Goal: Information Seeking & Learning: Learn about a topic

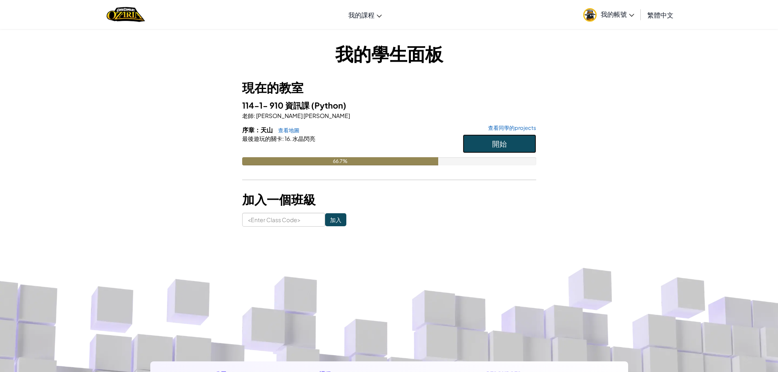
click at [499, 142] on span "開始" at bounding box center [499, 143] width 15 height 9
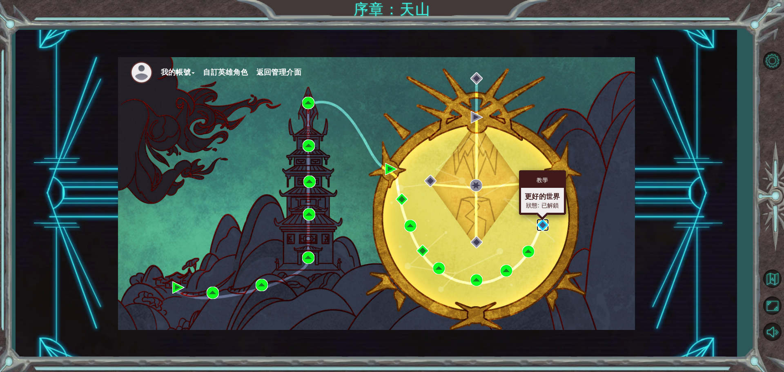
click at [537, 228] on img at bounding box center [543, 225] width 12 height 12
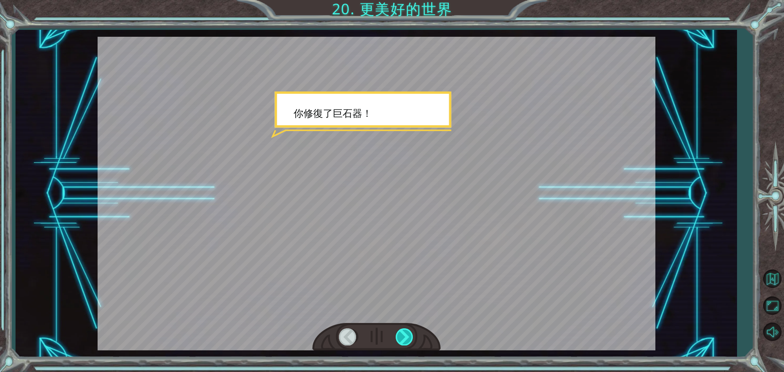
click at [400, 335] on div at bounding box center [405, 336] width 18 height 17
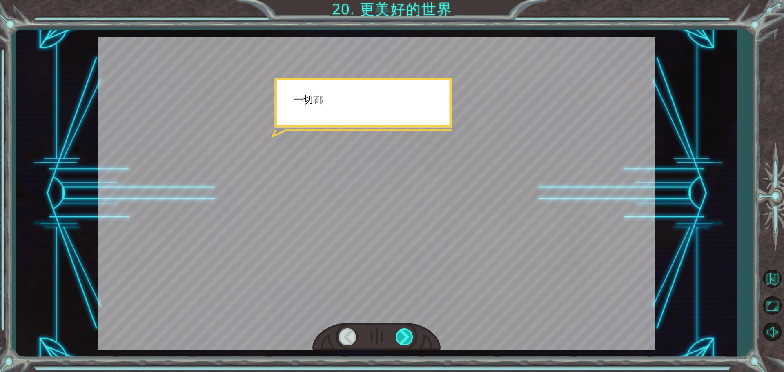
click at [400, 335] on div at bounding box center [405, 336] width 18 height 17
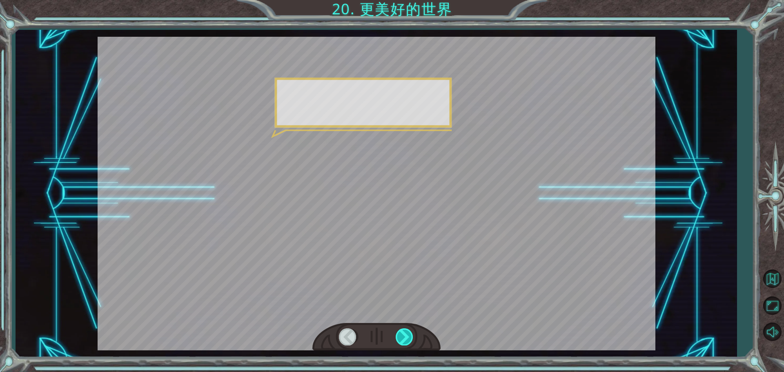
click at [400, 335] on div at bounding box center [405, 336] width 18 height 17
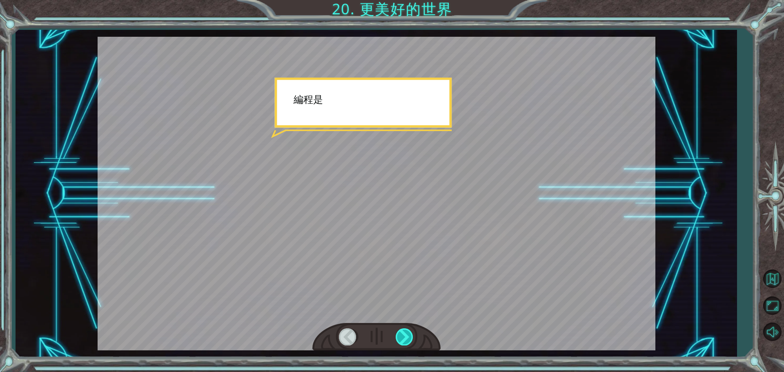
click at [400, 335] on div at bounding box center [405, 336] width 18 height 17
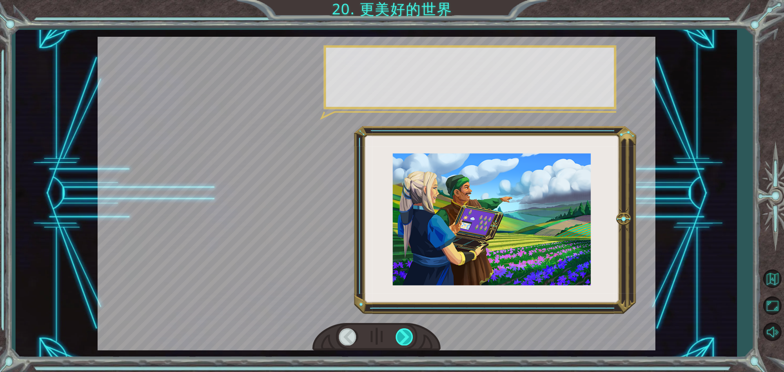
click at [400, 335] on div at bounding box center [405, 336] width 18 height 17
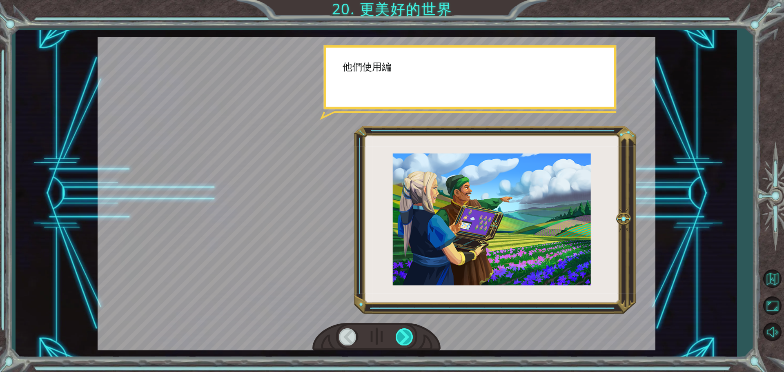
click at [400, 335] on div at bounding box center [405, 336] width 18 height 17
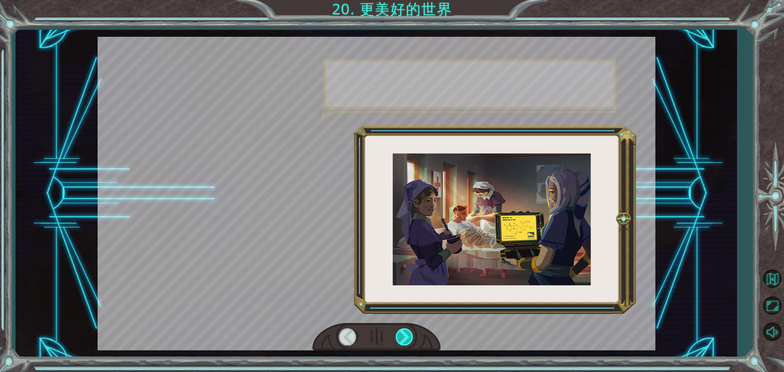
click at [403, 335] on div at bounding box center [405, 336] width 18 height 17
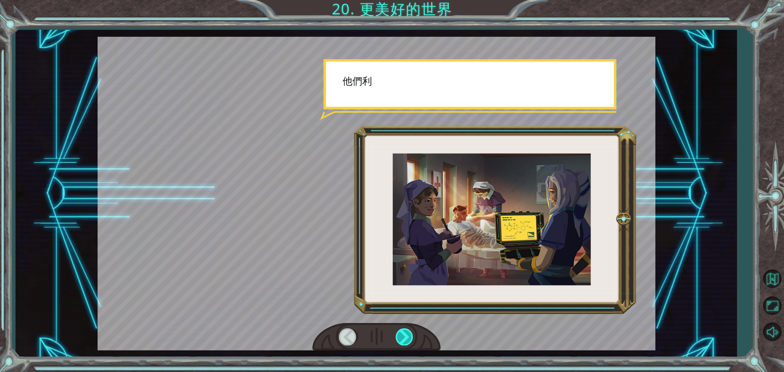
click at [403, 335] on div at bounding box center [405, 336] width 18 height 17
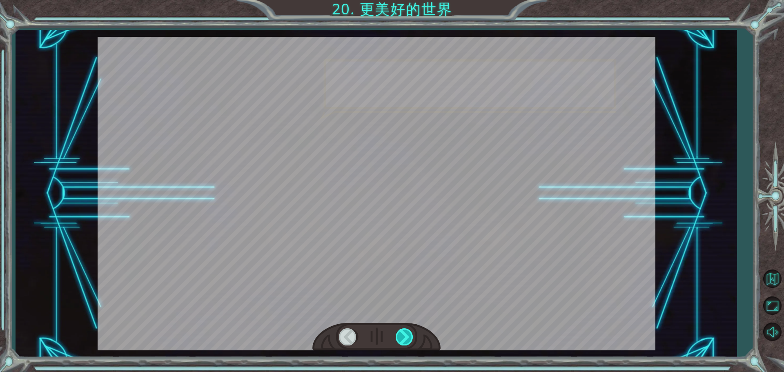
click at [403, 335] on div at bounding box center [405, 336] width 18 height 17
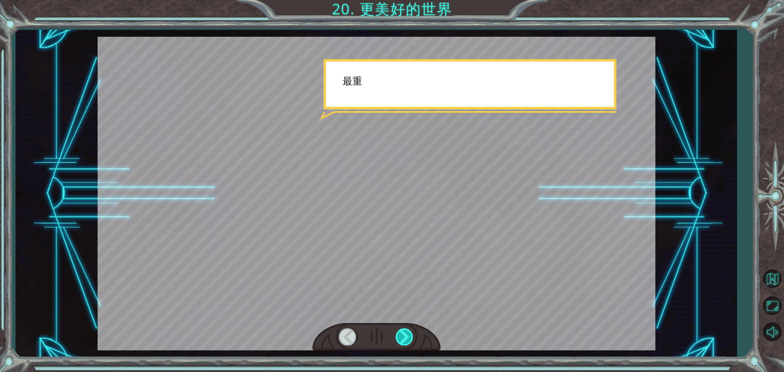
click at [403, 335] on div at bounding box center [405, 336] width 18 height 17
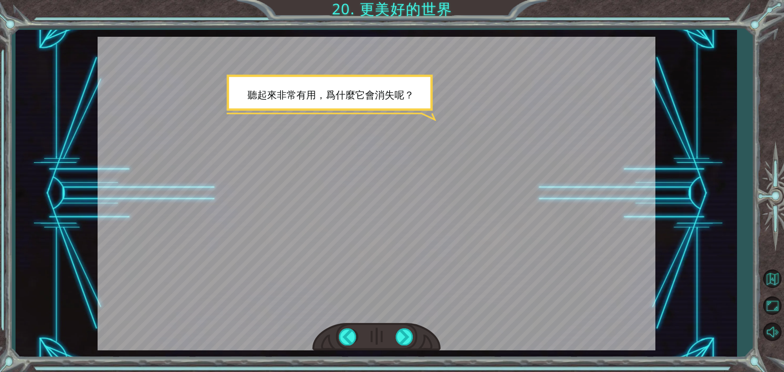
drag, startPoint x: 266, startPoint y: -49, endPoint x: 261, endPoint y: -40, distance: 10.0
drag, startPoint x: 183, startPoint y: 44, endPoint x: 454, endPoint y: 201, distance: 312.7
click at [454, 201] on div at bounding box center [377, 194] width 558 height 314
click at [400, 340] on div at bounding box center [405, 336] width 18 height 17
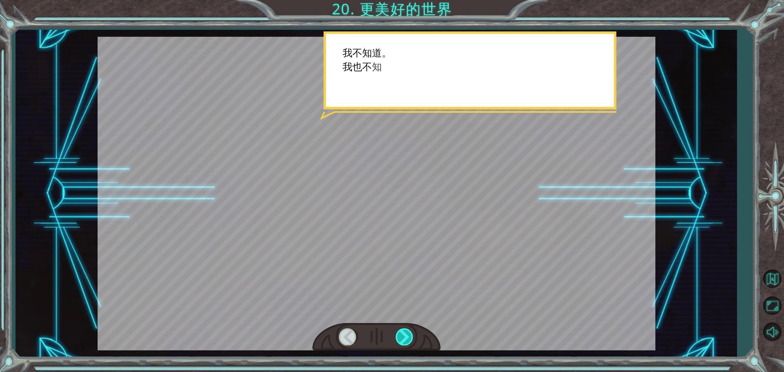
click at [403, 338] on div at bounding box center [405, 336] width 18 height 17
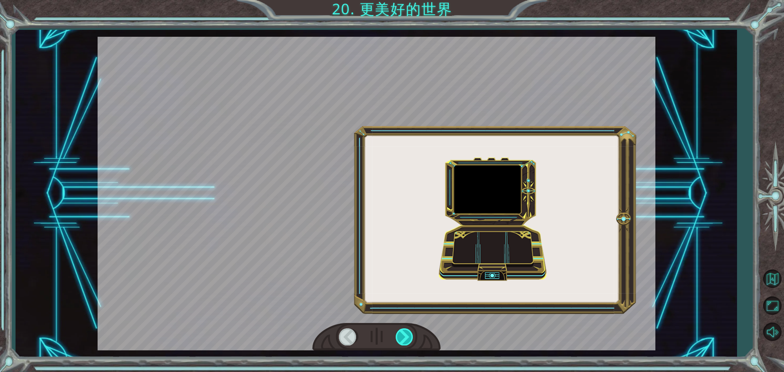
click at [403, 338] on div at bounding box center [405, 336] width 18 height 17
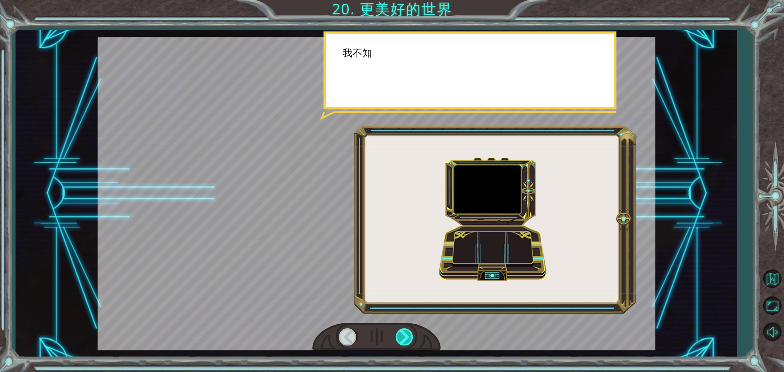
click at [403, 338] on div at bounding box center [405, 336] width 18 height 17
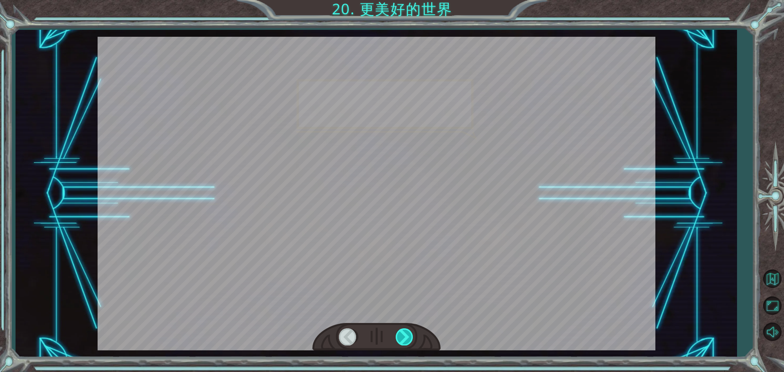
click at [402, 338] on div at bounding box center [405, 336] width 18 height 17
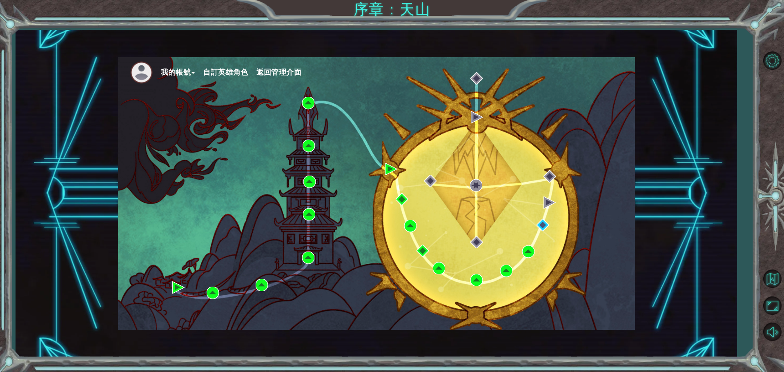
click at [220, 70] on button "自訂英雄角色" at bounding box center [225, 72] width 45 height 12
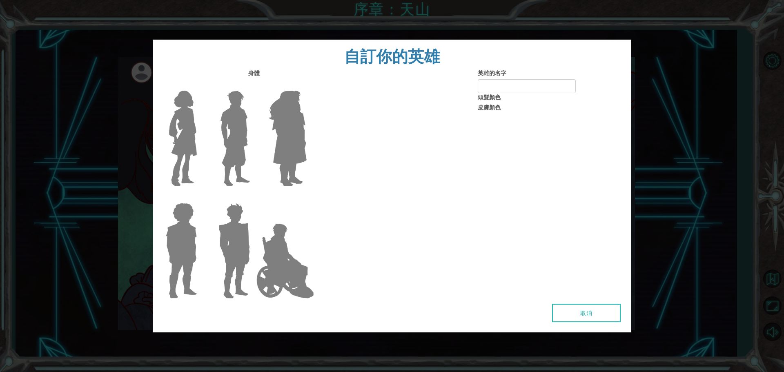
type input "21"
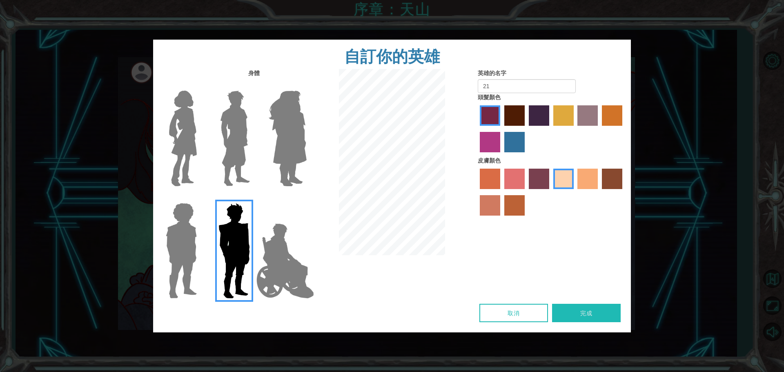
click at [286, 138] on img at bounding box center [288, 138] width 45 height 102
click at [306, 85] on input "Hero Amethyst" at bounding box center [306, 85] width 0 height 0
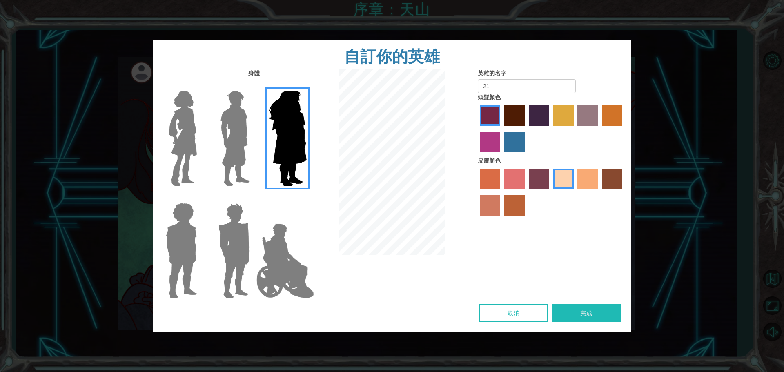
click at [543, 176] on label "tosca skin color" at bounding box center [539, 179] width 20 height 20
click at [526, 192] on input "tosca skin color" at bounding box center [526, 192] width 0 height 0
drag, startPoint x: 517, startPoint y: 145, endPoint x: 514, endPoint y: 140, distance: 5.6
click at [517, 144] on label "lachmara hair color" at bounding box center [515, 142] width 20 height 20
click at [502, 155] on input "lachmara hair color" at bounding box center [502, 155] width 0 height 0
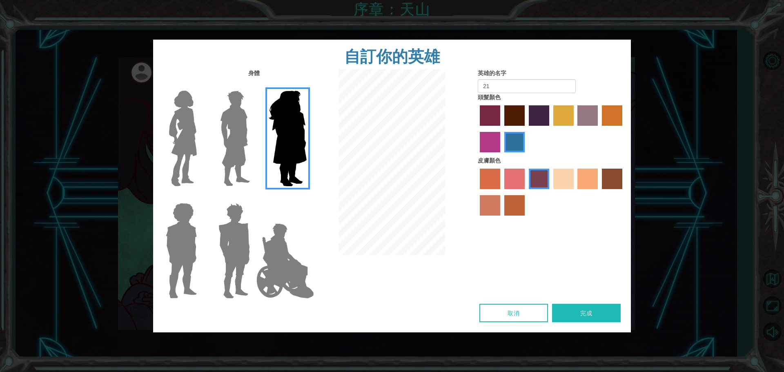
click at [563, 121] on label "tulip tree hair color" at bounding box center [564, 115] width 20 height 20
click at [551, 129] on input "tulip tree hair color" at bounding box center [551, 129] width 0 height 0
click at [286, 261] on img at bounding box center [285, 261] width 64 height 82
click at [306, 198] on input "Hero Jamie" at bounding box center [306, 198] width 0 height 0
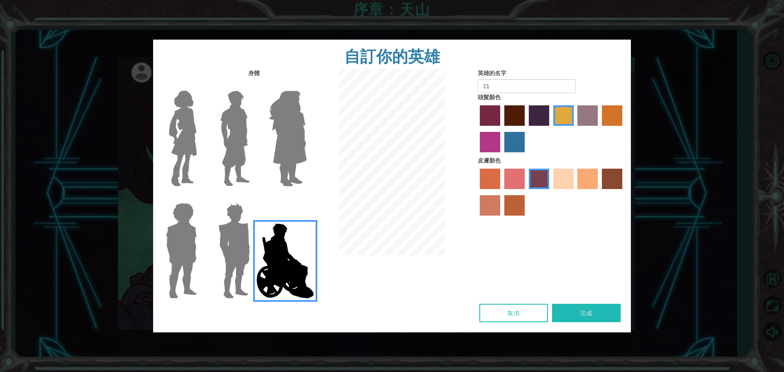
click at [279, 135] on img at bounding box center [288, 138] width 45 height 102
click at [306, 85] on input "Hero Amethyst" at bounding box center [306, 85] width 0 height 0
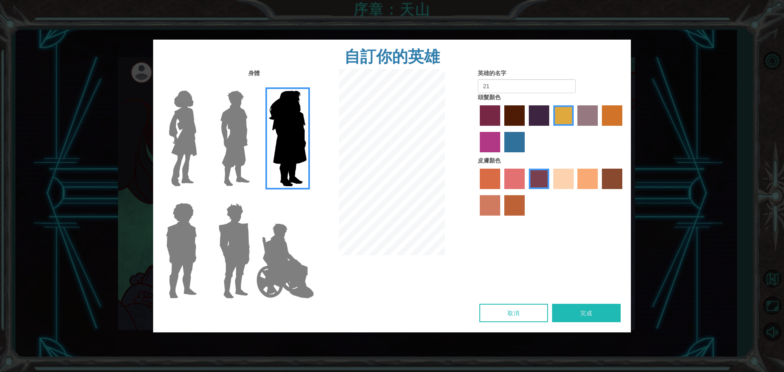
click at [596, 315] on button "完成" at bounding box center [586, 313] width 69 height 18
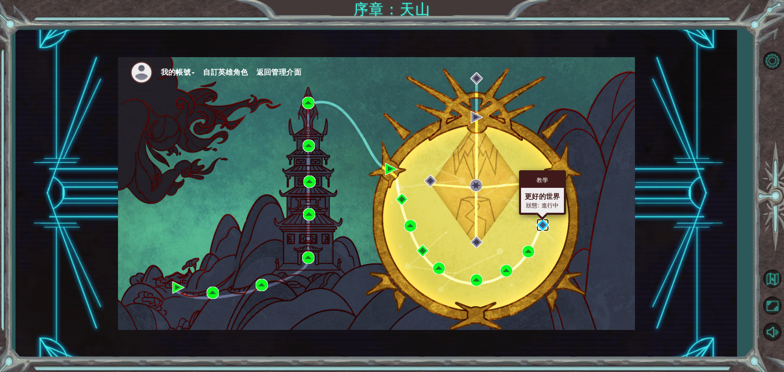
click at [541, 224] on img at bounding box center [543, 225] width 12 height 12
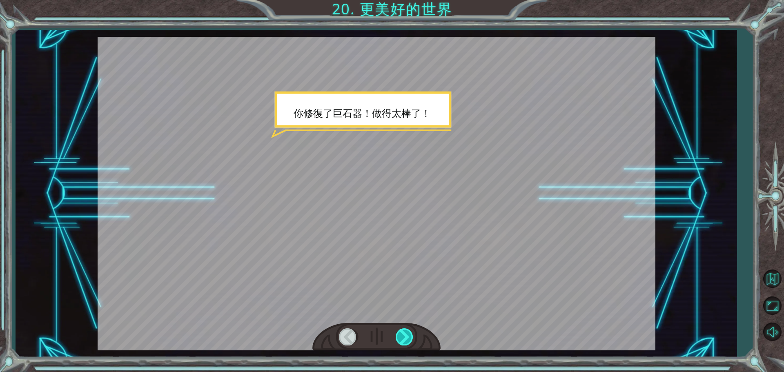
click at [397, 343] on div at bounding box center [405, 336] width 18 height 17
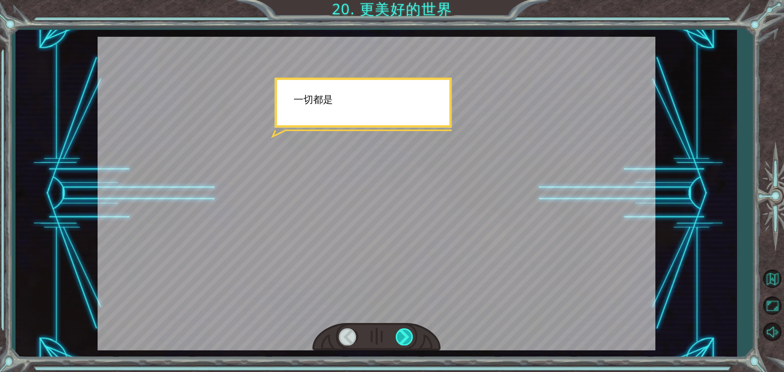
click at [397, 343] on div at bounding box center [405, 336] width 18 height 17
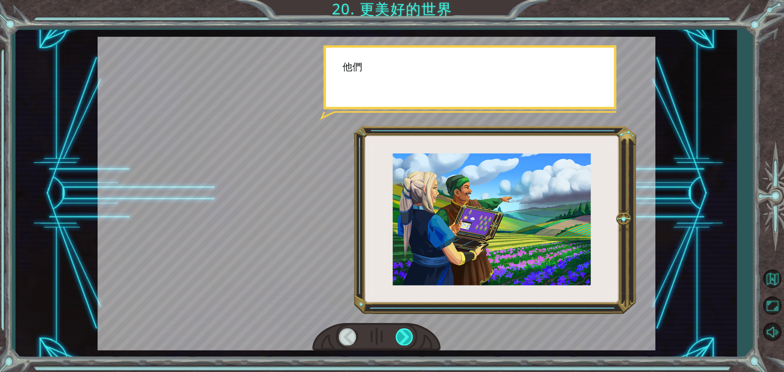
click at [397, 343] on div at bounding box center [405, 336] width 18 height 17
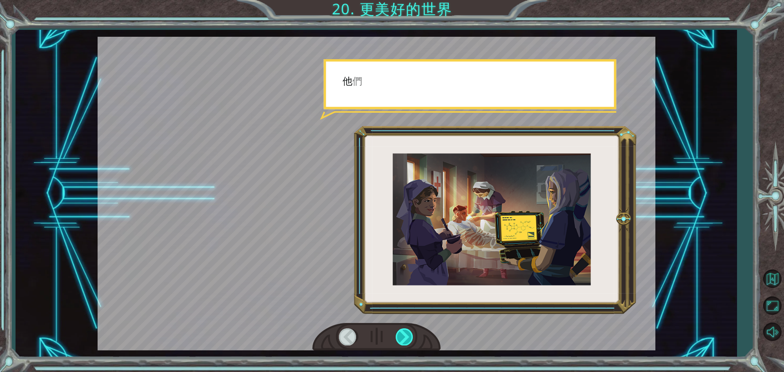
click at [397, 343] on div at bounding box center [405, 336] width 18 height 17
click at [400, 343] on div at bounding box center [405, 336] width 18 height 17
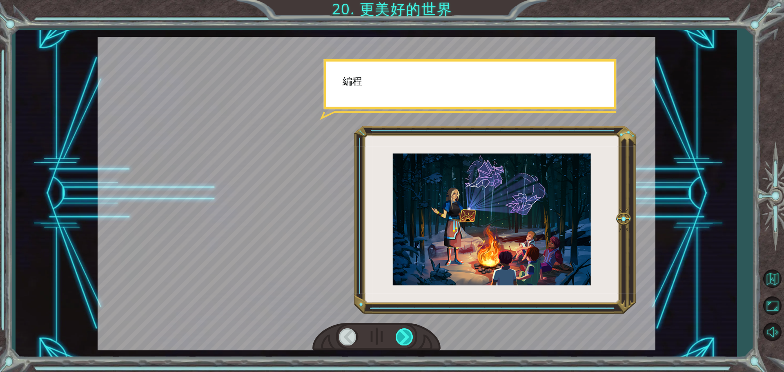
click at [400, 343] on div at bounding box center [405, 336] width 18 height 17
click at [401, 342] on div at bounding box center [405, 336] width 18 height 17
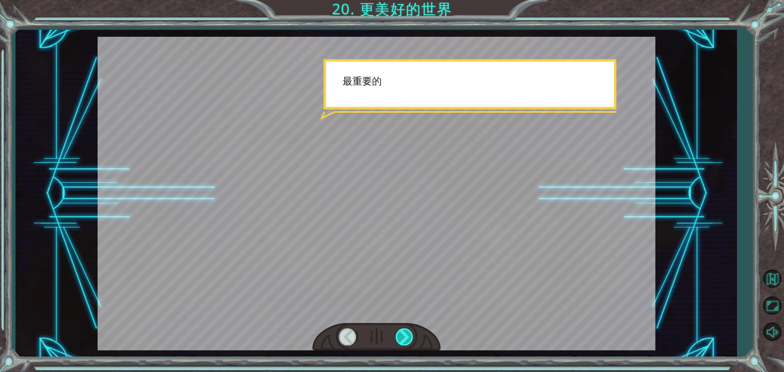
click at [401, 341] on div at bounding box center [405, 336] width 18 height 17
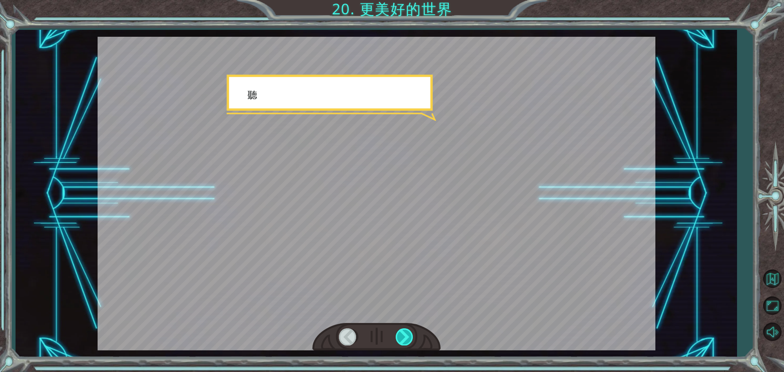
click at [401, 341] on div at bounding box center [405, 336] width 18 height 17
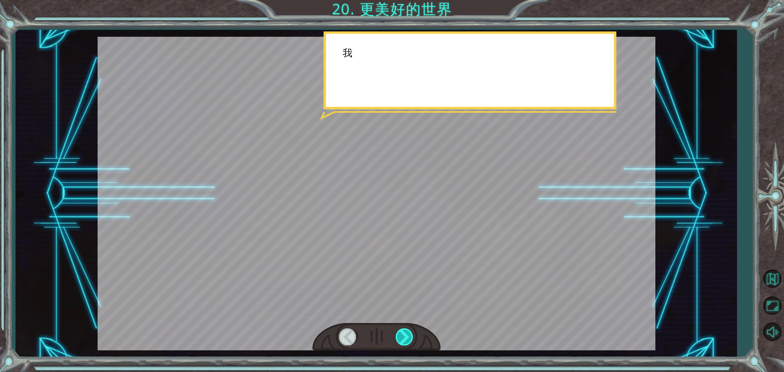
click at [401, 341] on div at bounding box center [405, 336] width 18 height 17
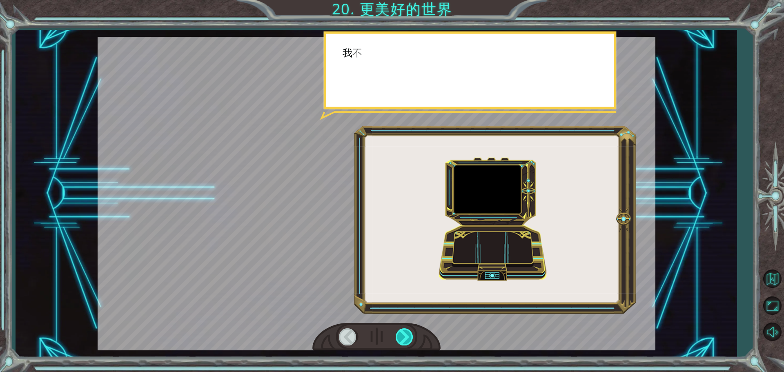
click at [403, 340] on div at bounding box center [405, 336] width 18 height 17
click at [403, 339] on div at bounding box center [405, 336] width 18 height 17
click at [404, 339] on div at bounding box center [405, 336] width 18 height 17
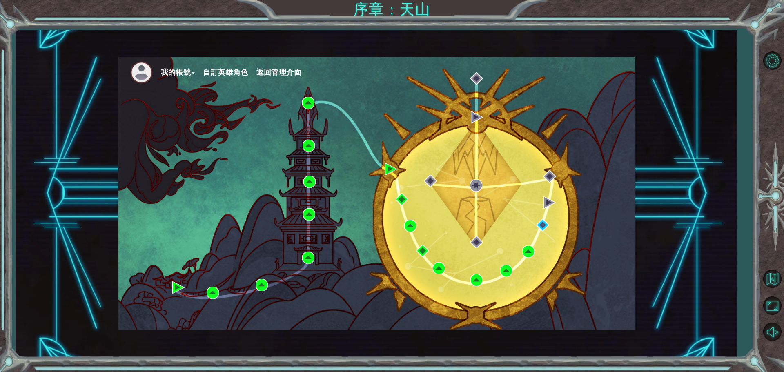
click at [246, 67] on button "自訂英雄角色" at bounding box center [225, 72] width 45 height 12
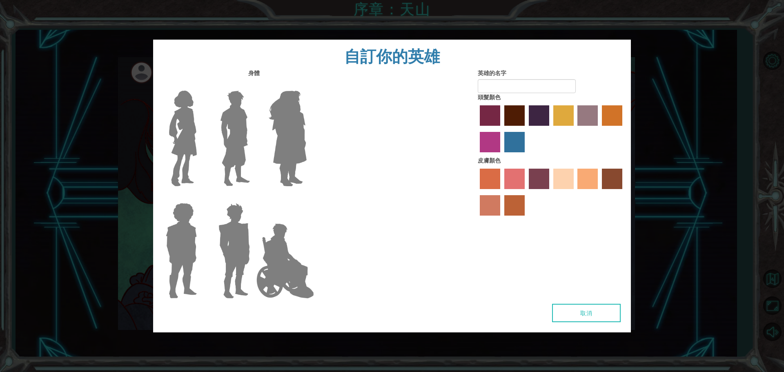
type input "21"
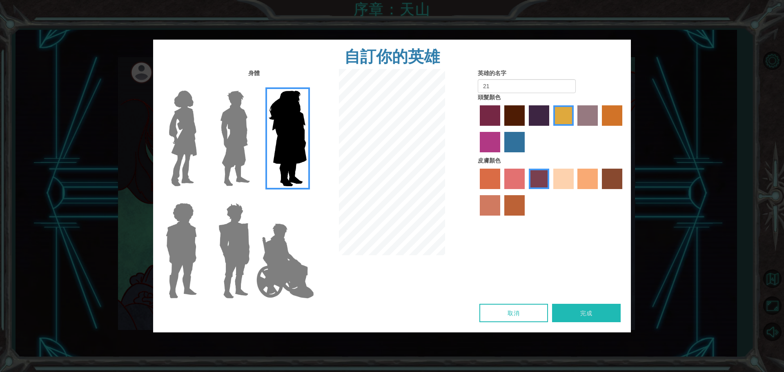
click at [234, 230] on img at bounding box center [234, 251] width 38 height 102
click at [253, 198] on input "Hero Garnet" at bounding box center [253, 198] width 0 height 0
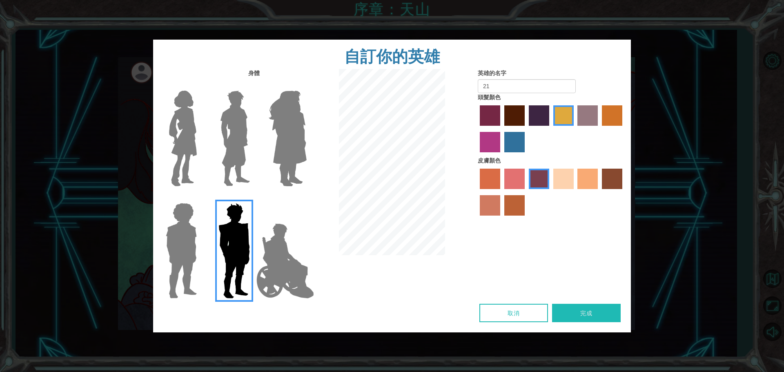
click at [570, 176] on label "sandy beach skin color" at bounding box center [564, 179] width 20 height 20
click at [551, 192] on input "sandy beach skin color" at bounding box center [551, 192] width 0 height 0
click at [491, 120] on label "paprika hair color" at bounding box center [490, 115] width 20 height 20
click at [477, 129] on input "paprika hair color" at bounding box center [477, 129] width 0 height 0
click at [513, 112] on label "maroon hair color" at bounding box center [515, 115] width 20 height 20
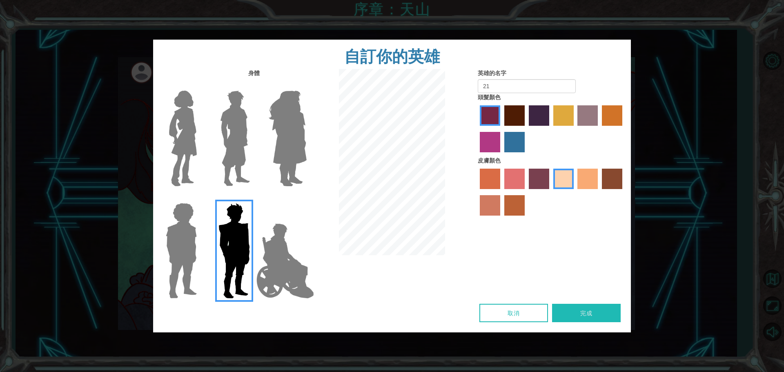
click at [502, 129] on input "maroon hair color" at bounding box center [502, 129] width 0 height 0
click at [484, 124] on label "paprika hair color" at bounding box center [490, 115] width 20 height 20
click at [477, 129] on input "paprika hair color" at bounding box center [477, 129] width 0 height 0
click at [502, 114] on div at bounding box center [551, 129] width 147 height 53
click at [508, 114] on label "maroon hair color" at bounding box center [515, 115] width 20 height 20
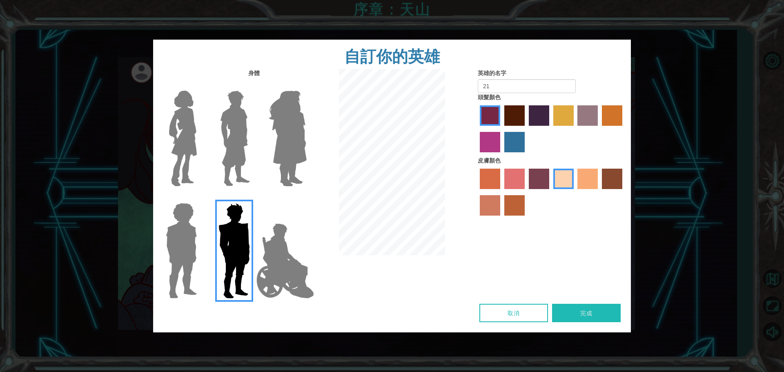
click at [502, 129] on input "maroon hair color" at bounding box center [502, 129] width 0 height 0
click at [578, 314] on button "完成" at bounding box center [586, 313] width 69 height 18
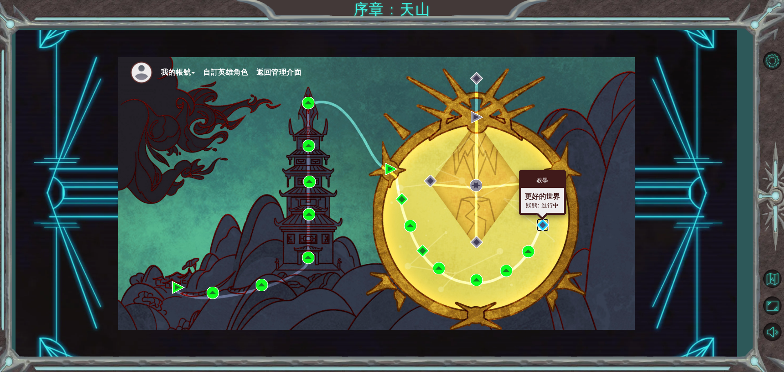
click at [545, 224] on img at bounding box center [543, 225] width 12 height 12
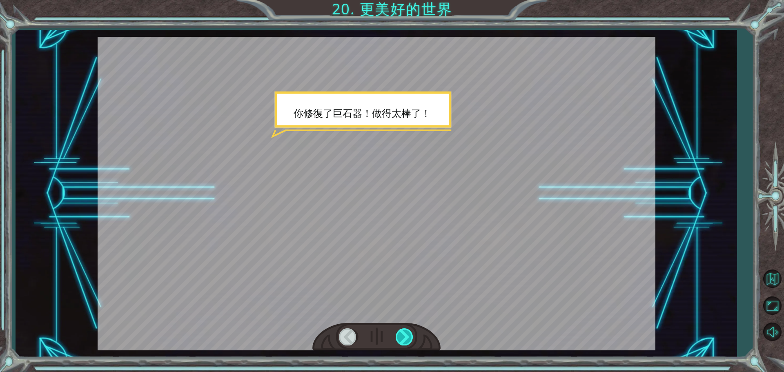
click at [399, 328] on div at bounding box center [405, 336] width 18 height 17
click at [400, 329] on div at bounding box center [405, 336] width 18 height 17
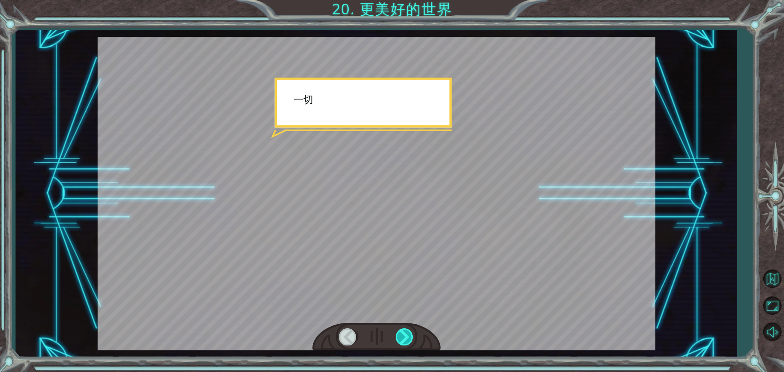
click at [400, 329] on div at bounding box center [405, 336] width 18 height 17
click at [402, 329] on div at bounding box center [405, 336] width 18 height 17
click at [403, 331] on div at bounding box center [405, 336] width 18 height 17
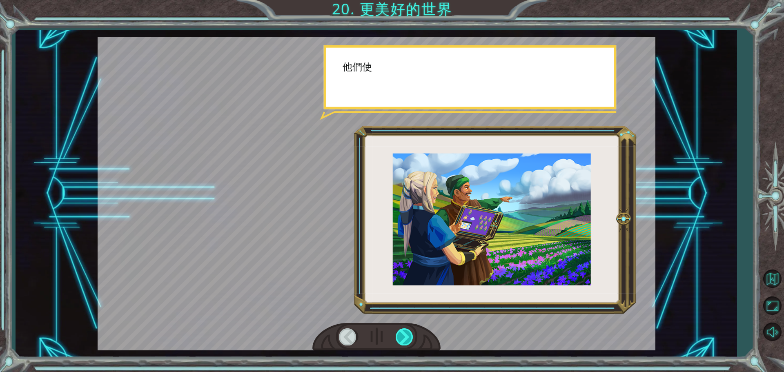
click at [403, 331] on div at bounding box center [405, 336] width 18 height 17
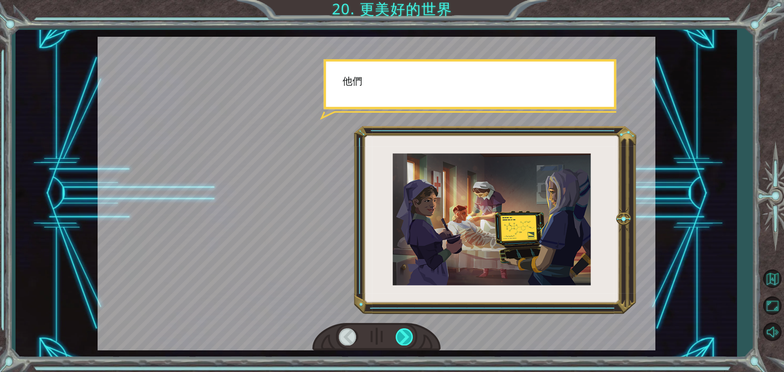
click at [403, 331] on div at bounding box center [405, 336] width 18 height 17
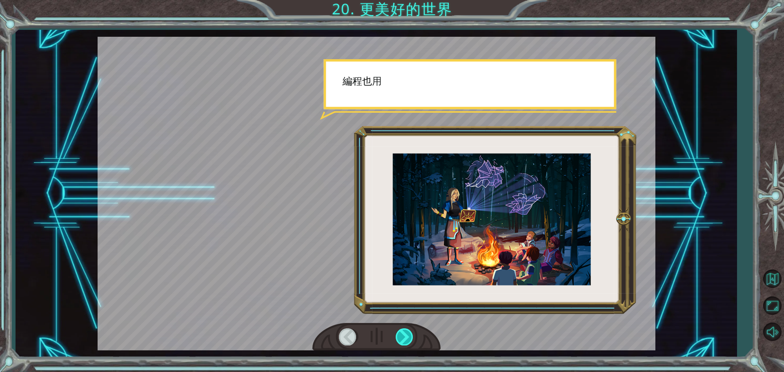
click at [403, 331] on div at bounding box center [405, 336] width 18 height 17
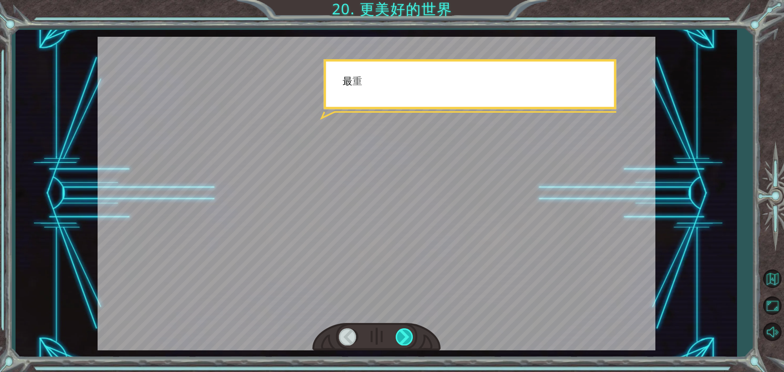
click at [403, 331] on div at bounding box center [405, 336] width 18 height 17
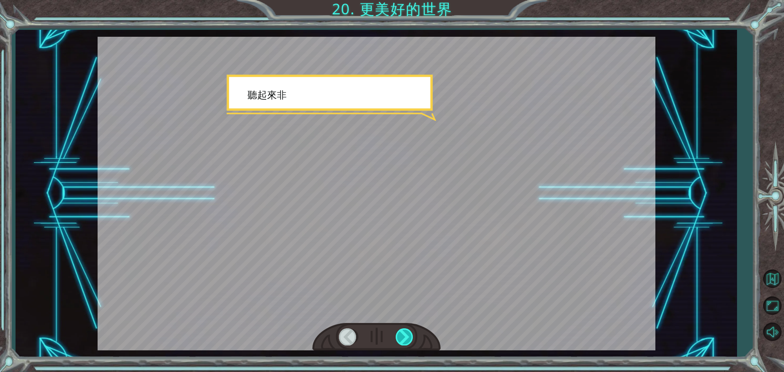
click at [403, 331] on div at bounding box center [405, 336] width 18 height 17
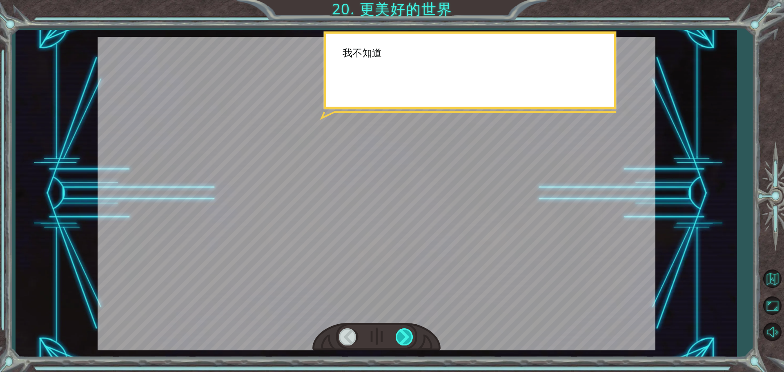
click at [403, 331] on div at bounding box center [405, 336] width 18 height 17
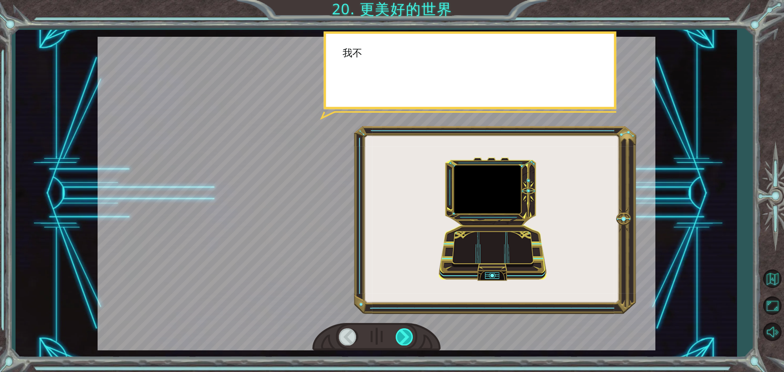
click at [403, 331] on div at bounding box center [405, 336] width 18 height 17
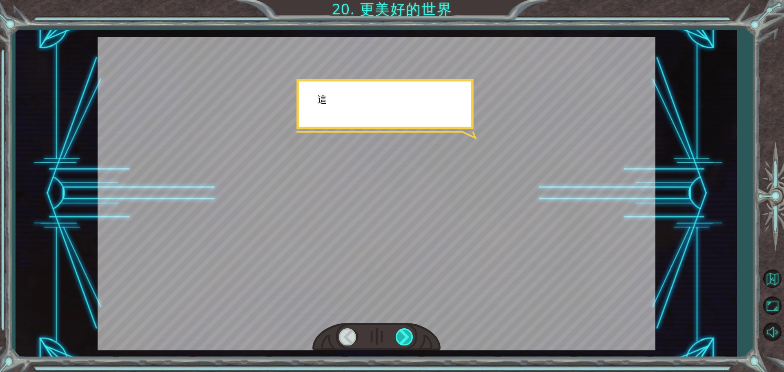
click at [401, 331] on div at bounding box center [405, 336] width 18 height 17
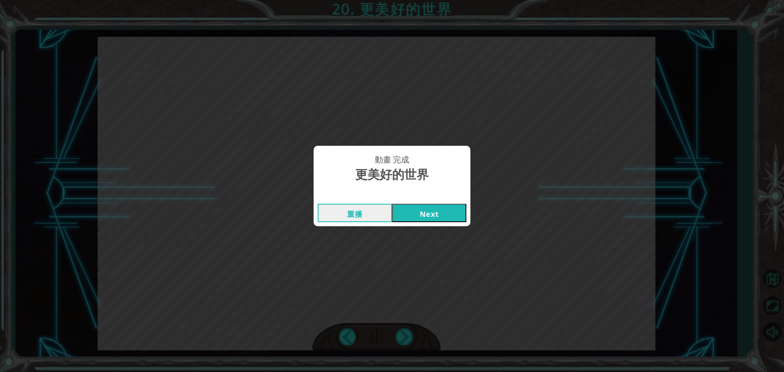
click at [409, 216] on button "Next" at bounding box center [429, 213] width 74 height 18
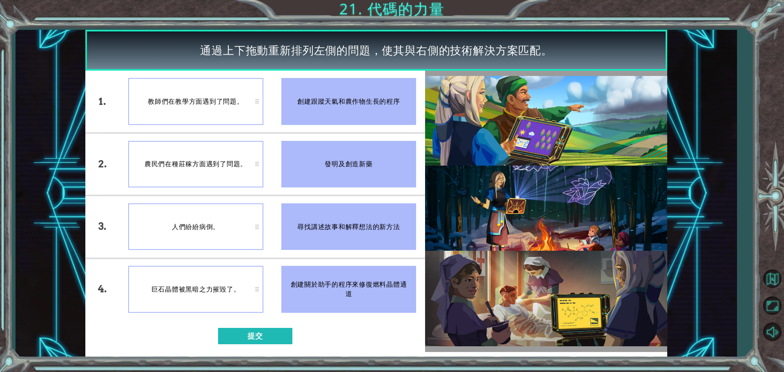
drag, startPoint x: 383, startPoint y: 116, endPoint x: 288, endPoint y: 114, distance: 95.2
click at [288, 114] on div "創建跟蹤天氣和農作物生長的程序" at bounding box center [348, 101] width 135 height 47
drag, startPoint x: 329, startPoint y: 106, endPoint x: 342, endPoint y: 165, distance: 60.2
click at [342, 163] on ul "創建跟蹤天氣和農作物生長的程序 發明及創造新藥 尋找講述故事和解釋想法的新方法 創建關於助手的程序來修復燃料晶體通道" at bounding box center [349, 196] width 153 height 250
click at [242, 332] on button "提交" at bounding box center [255, 336] width 74 height 16
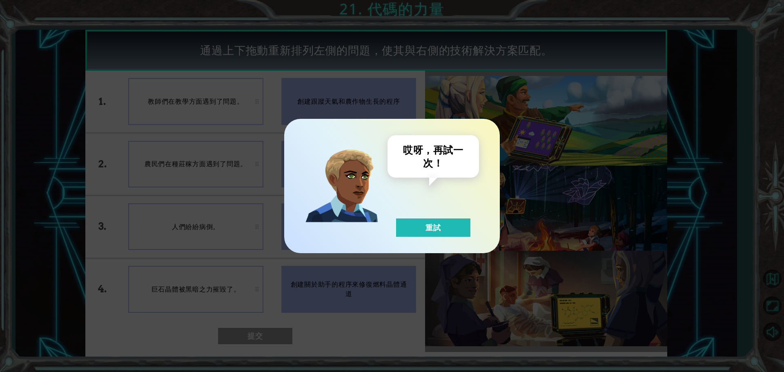
drag, startPoint x: 447, startPoint y: 230, endPoint x: 372, endPoint y: 212, distance: 76.5
click at [446, 230] on button "重試" at bounding box center [433, 228] width 74 height 18
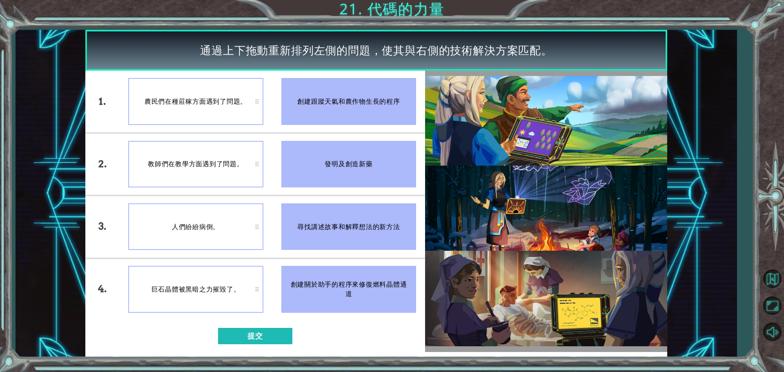
click at [378, 104] on div "創建跟蹤天氣和農作物生長的程序" at bounding box center [348, 101] width 135 height 47
drag, startPoint x: 374, startPoint y: 104, endPoint x: 176, endPoint y: 93, distance: 197.7
click at [225, 98] on div "1. 2. 3. 4. 農民們在種莊稼方面遇到了問題。 教師們在教學方面遇到了問題。 人們紛紛病倒。 巨石晶體被黑暗之力摧毀了。 創建跟蹤天氣和農作物生長的程…" at bounding box center [255, 196] width 340 height 250
click at [105, 105] on div "1." at bounding box center [102, 102] width 34 height 62
drag, startPoint x: 105, startPoint y: 105, endPoint x: 230, endPoint y: 221, distance: 170.8
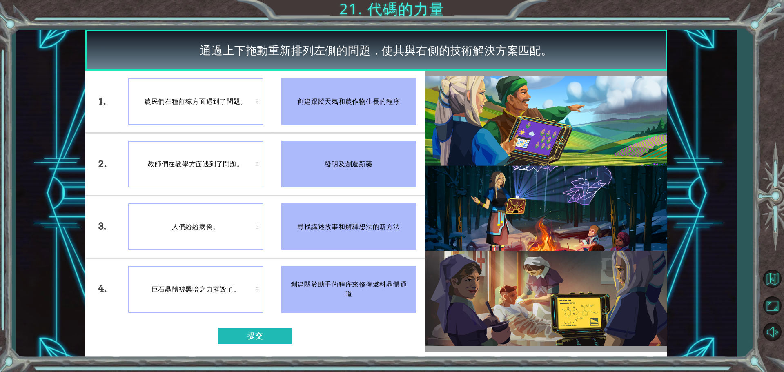
click at [105, 105] on div "1." at bounding box center [102, 102] width 34 height 62
drag, startPoint x: 286, startPoint y: 299, endPoint x: 206, endPoint y: 299, distance: 79.7
click at [206, 299] on div "1. 2. 3. 4. 農民們在種莊稼方面遇到了問題。 教師們在教學方面遇到了問題。 人們紛紛病倒。 巨石晶體被黑暗之力摧毀了。 創建跟蹤天氣和農作物生長的程…" at bounding box center [255, 196] width 340 height 250
click at [258, 288] on div "巨石晶體被黑暗之力摧毀了。" at bounding box center [195, 289] width 135 height 47
drag, startPoint x: 258, startPoint y: 288, endPoint x: 251, endPoint y: 228, distance: 60.4
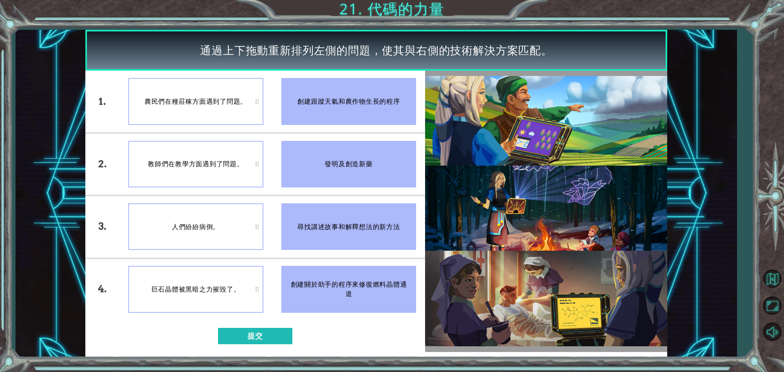
click at [251, 228] on ul "農民們在種莊稼方面遇到了問題。 教師們在教學方面遇到了問題。 人們紛紛病倒。 巨石晶體被黑暗之力摧毀了。" at bounding box center [195, 196] width 153 height 250
click at [243, 337] on button "提交" at bounding box center [255, 336] width 74 height 16
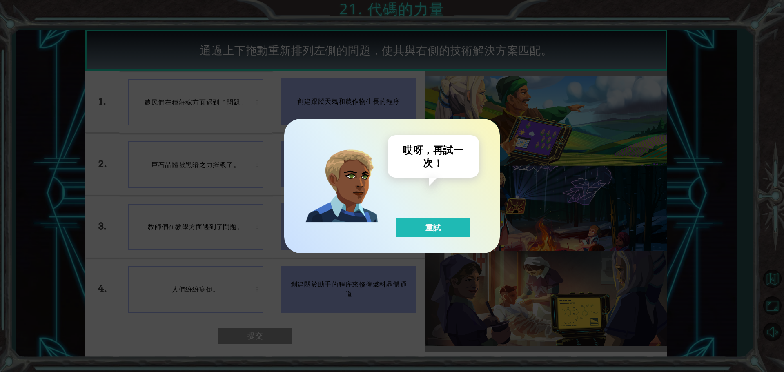
drag, startPoint x: 408, startPoint y: 235, endPoint x: 342, endPoint y: 230, distance: 65.9
click at [408, 235] on button "重試" at bounding box center [433, 228] width 74 height 18
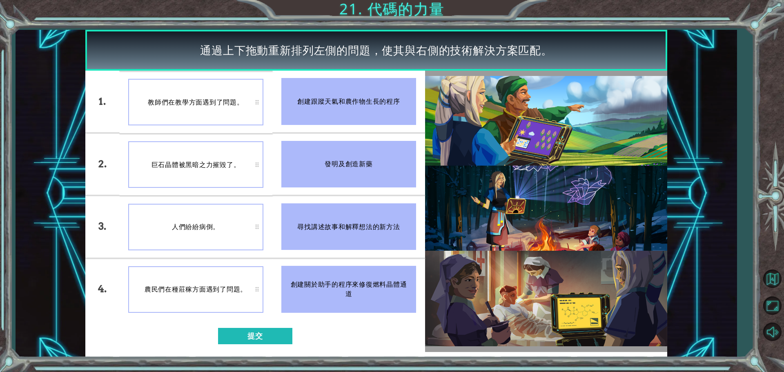
drag, startPoint x: 250, startPoint y: 333, endPoint x: 247, endPoint y: 326, distance: 7.0
click at [247, 326] on div "1. 2. 3. 4. 教師們在教學方面遇到了問題。 巨石晶體被黑暗之力摧毀了。 人們紛紛病倒。 農民們在種莊稼方面遇到了問題。 創建跟蹤天氣和農作物生長的程…" at bounding box center [255, 211] width 340 height 281
click at [267, 340] on button "提交" at bounding box center [255, 336] width 74 height 16
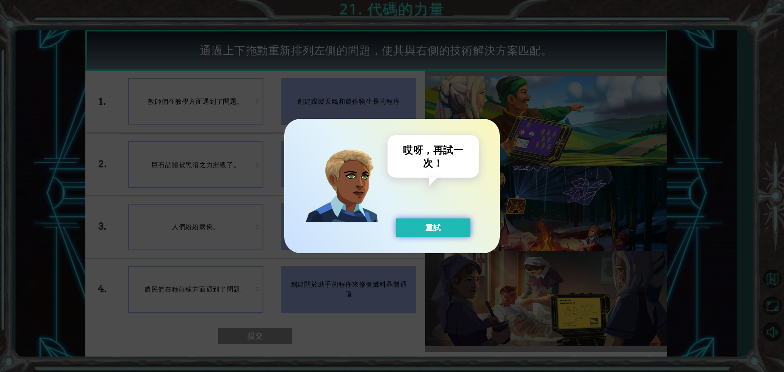
drag, startPoint x: 436, startPoint y: 231, endPoint x: 382, endPoint y: 199, distance: 61.9
click at [435, 230] on button "重試" at bounding box center [433, 228] width 74 height 18
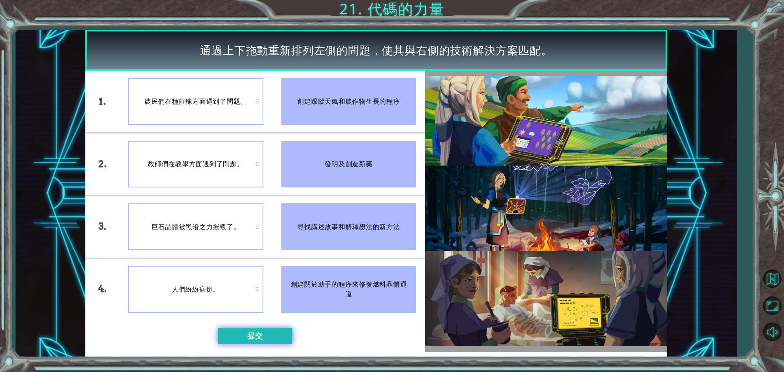
click at [244, 333] on button "提交" at bounding box center [255, 336] width 74 height 16
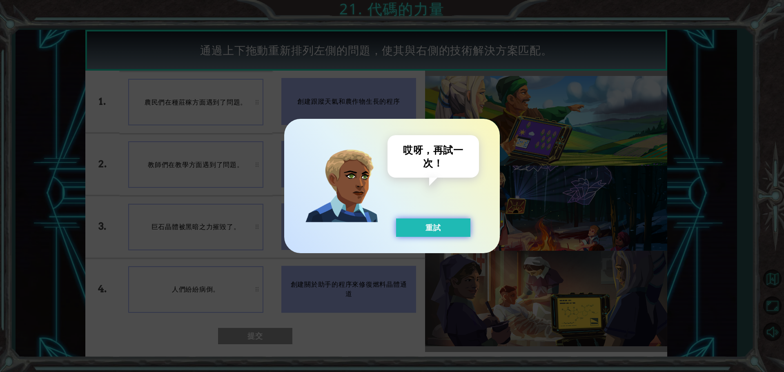
click at [438, 230] on button "重試" at bounding box center [433, 228] width 74 height 18
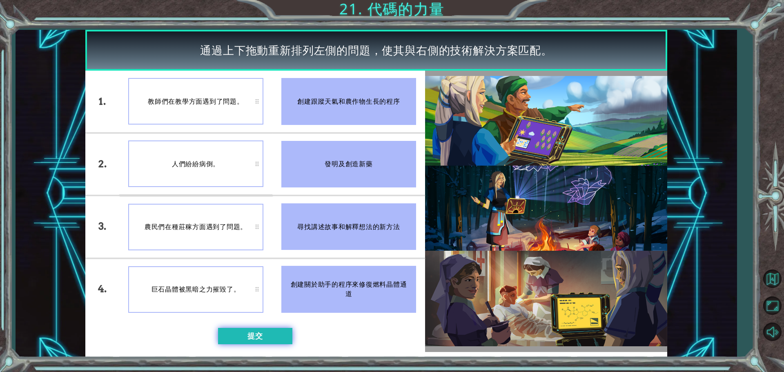
click at [266, 337] on button "提交" at bounding box center [255, 336] width 74 height 16
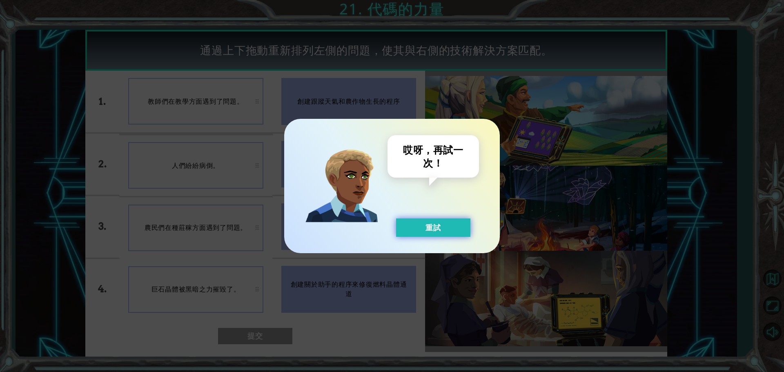
click at [409, 226] on button "重試" at bounding box center [433, 228] width 74 height 18
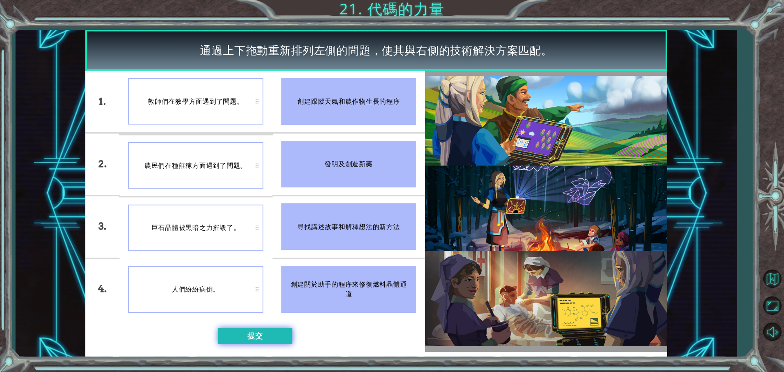
click at [262, 340] on button "提交" at bounding box center [255, 336] width 74 height 16
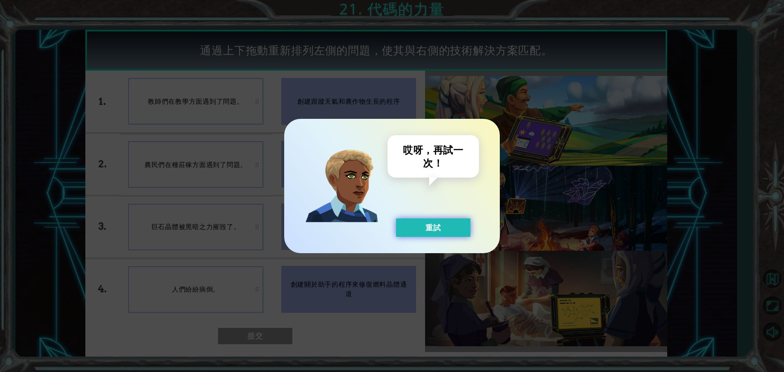
click at [428, 228] on button "重試" at bounding box center [433, 228] width 74 height 18
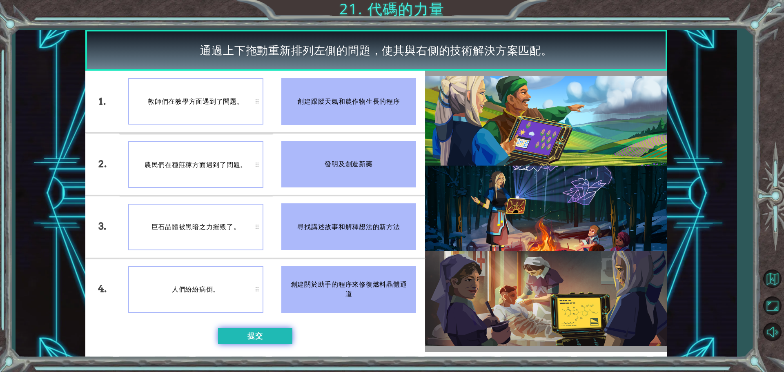
click at [237, 341] on button "提交" at bounding box center [255, 336] width 74 height 16
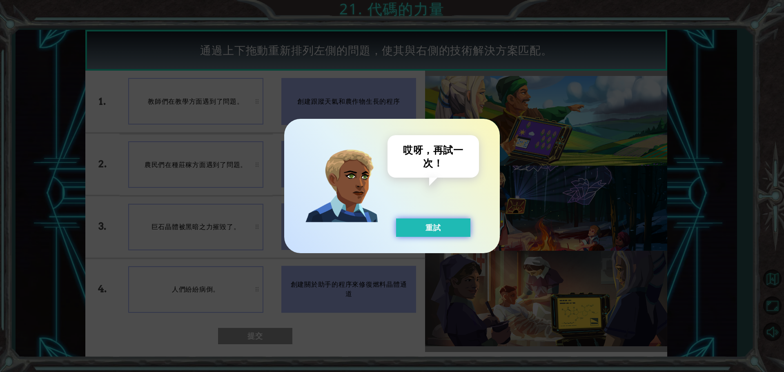
click at [411, 227] on button "重試" at bounding box center [433, 228] width 74 height 18
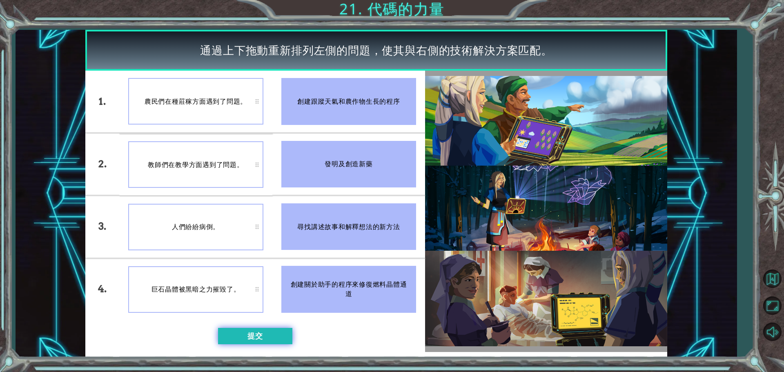
click at [274, 331] on button "提交" at bounding box center [255, 336] width 74 height 16
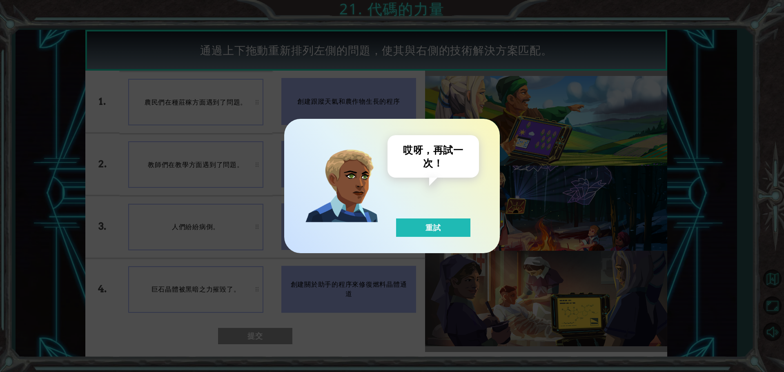
click at [425, 237] on div "哎呀，再試一次！ 重試" at bounding box center [392, 186] width 216 height 134
click at [429, 232] on button "重試" at bounding box center [433, 228] width 74 height 18
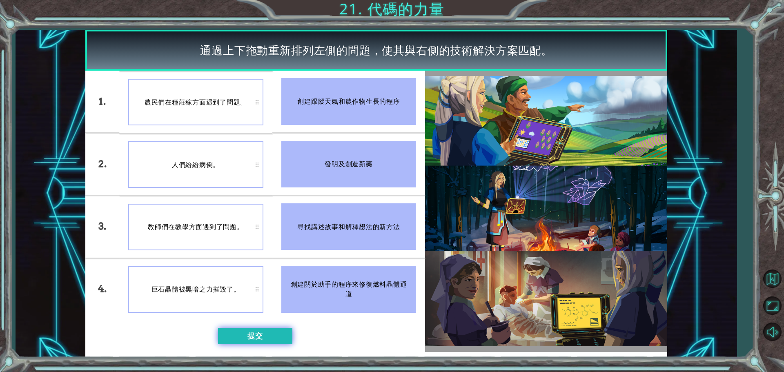
click at [249, 333] on button "提交" at bounding box center [255, 336] width 74 height 16
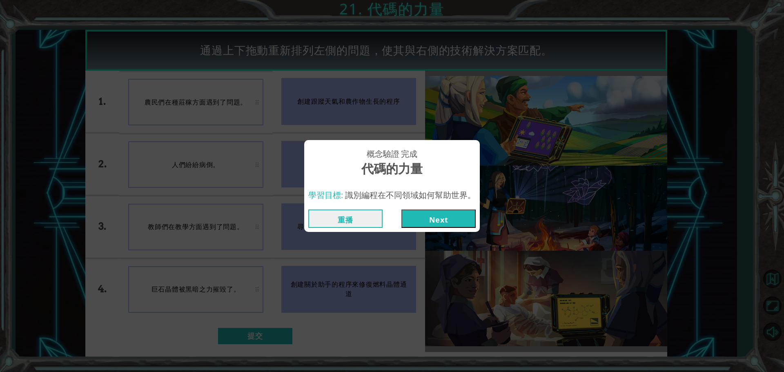
click at [452, 220] on button "Next" at bounding box center [439, 219] width 74 height 18
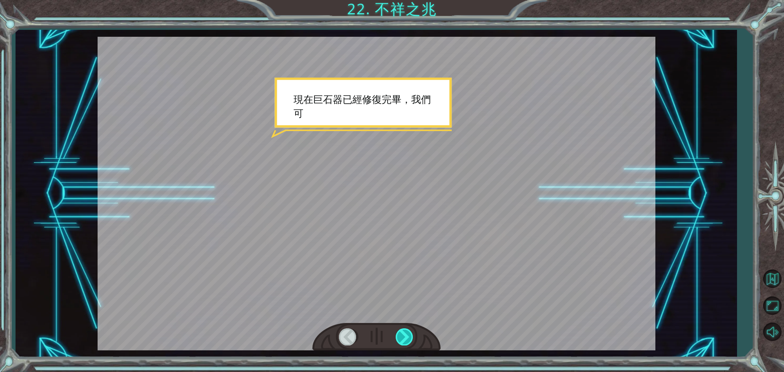
click at [398, 336] on div at bounding box center [405, 336] width 18 height 17
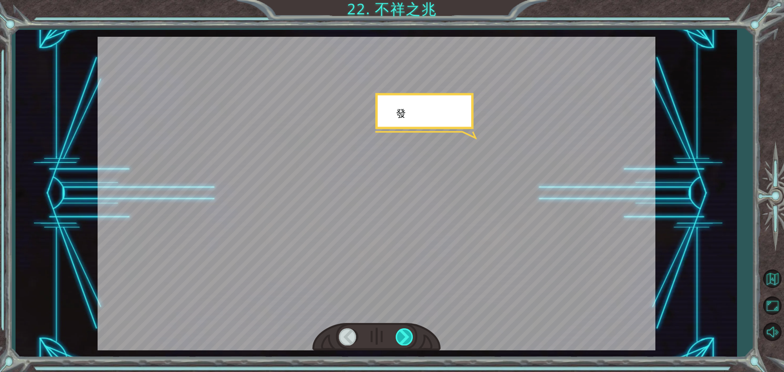
click at [399, 337] on div at bounding box center [405, 336] width 18 height 17
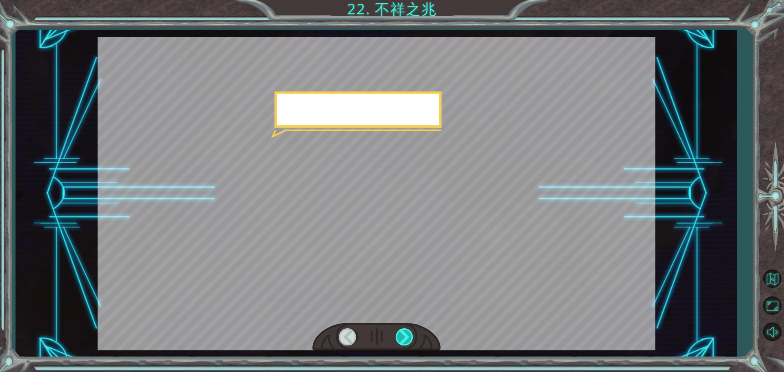
click at [399, 337] on div at bounding box center [405, 336] width 18 height 17
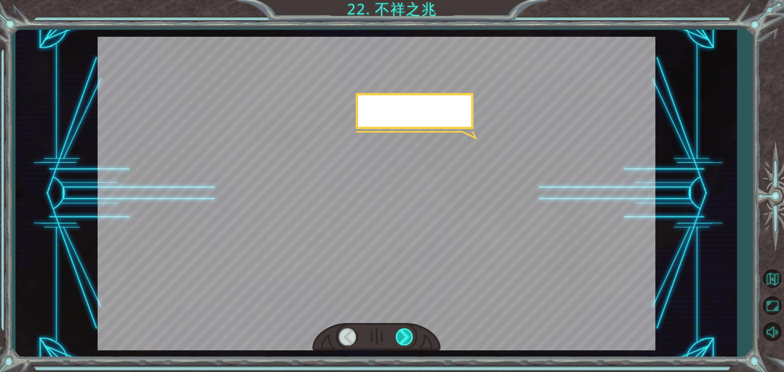
click at [399, 337] on div at bounding box center [405, 336] width 18 height 17
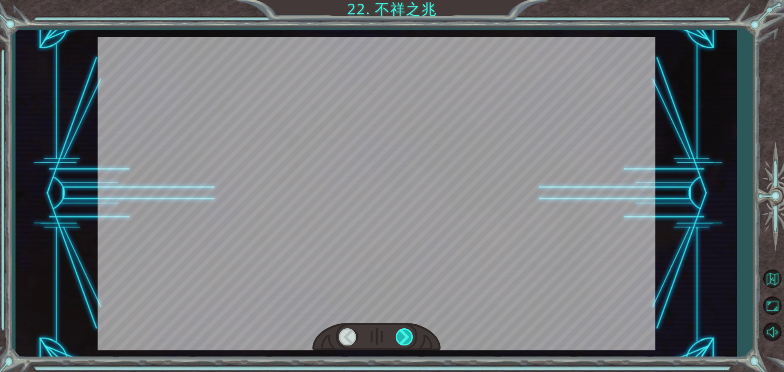
click at [399, 337] on div at bounding box center [405, 336] width 18 height 17
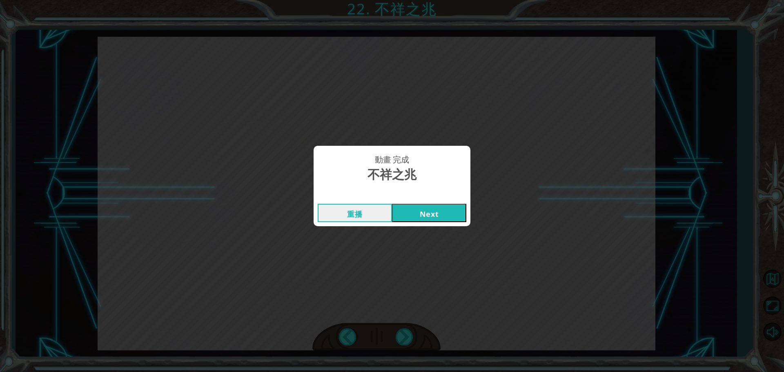
click at [440, 212] on button "Next" at bounding box center [429, 213] width 74 height 18
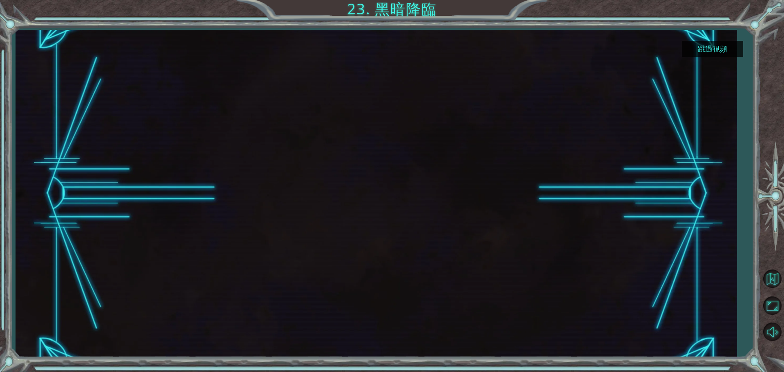
click at [727, 44] on button "跳過視頻" at bounding box center [712, 49] width 61 height 16
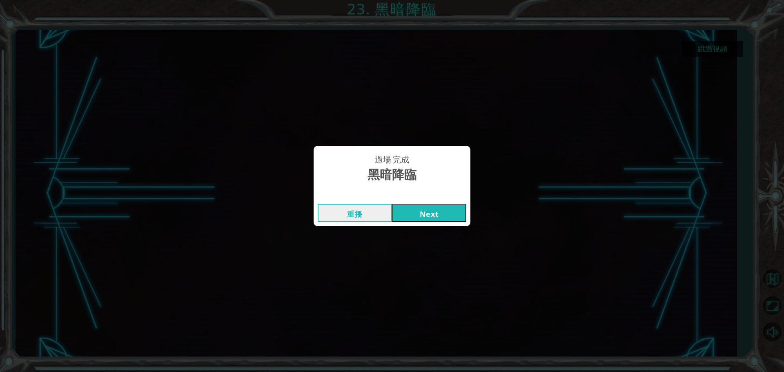
click at [441, 208] on button "Next" at bounding box center [429, 213] width 74 height 18
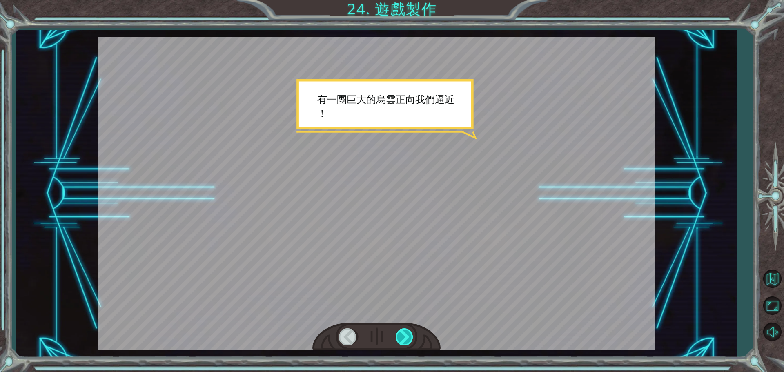
click at [408, 344] on div at bounding box center [405, 336] width 18 height 17
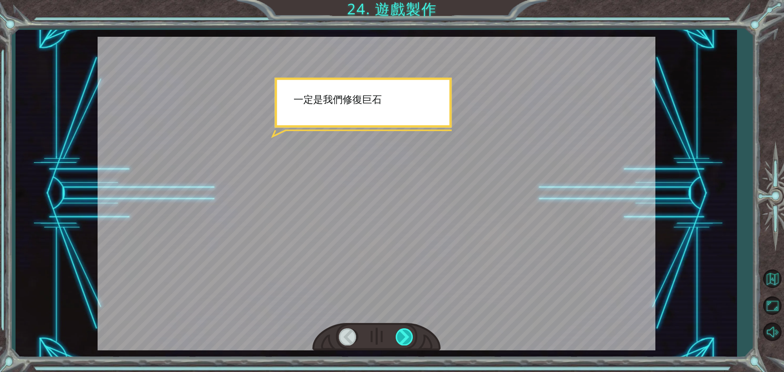
click at [406, 344] on div at bounding box center [405, 336] width 18 height 17
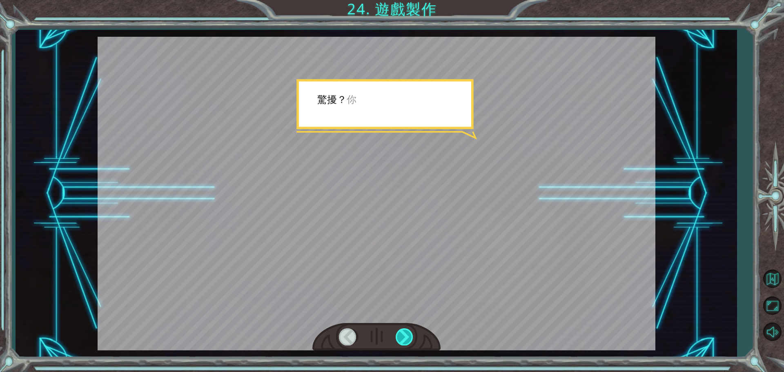
click at [403, 334] on div at bounding box center [405, 336] width 18 height 17
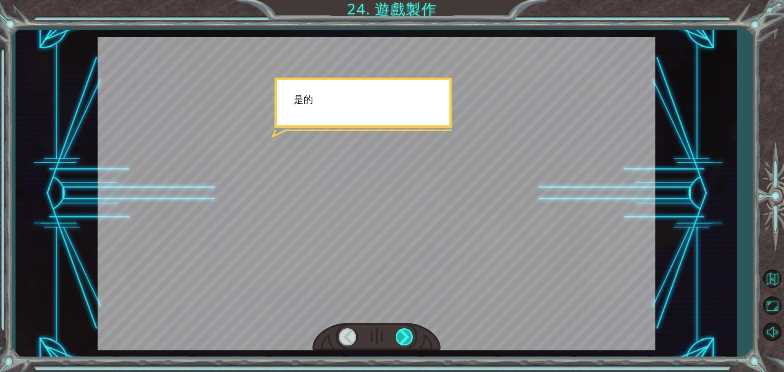
click at [403, 334] on div at bounding box center [405, 336] width 18 height 17
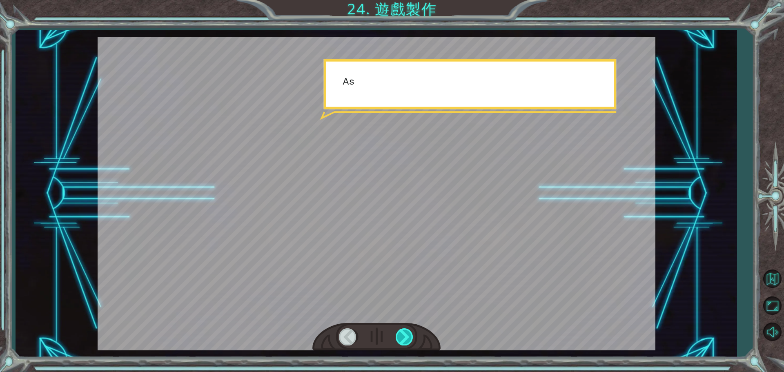
click at [403, 334] on div at bounding box center [405, 336] width 18 height 17
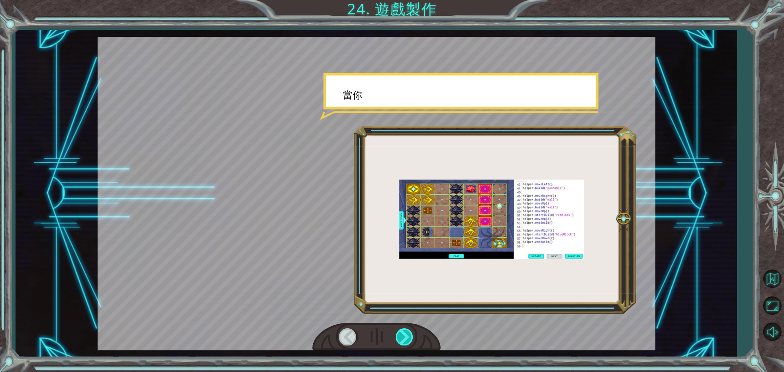
click at [403, 334] on div at bounding box center [405, 336] width 18 height 17
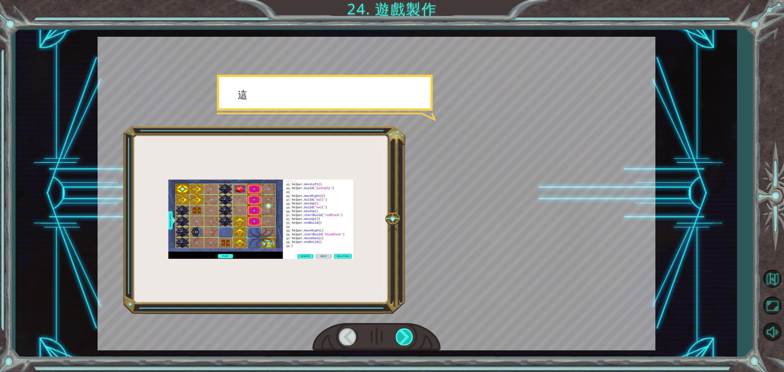
click at [403, 334] on div at bounding box center [405, 336] width 18 height 17
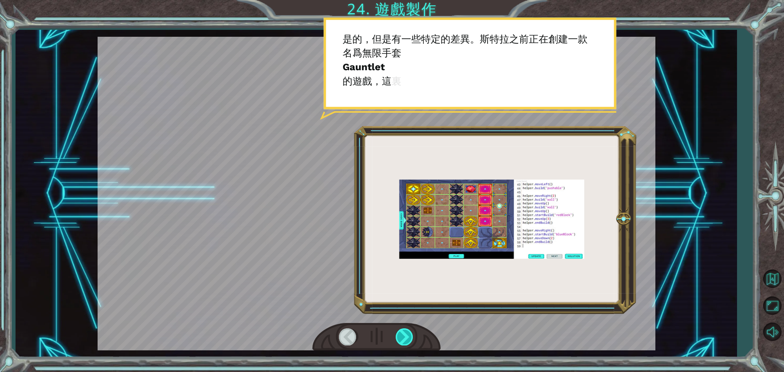
click at [403, 334] on div at bounding box center [405, 336] width 18 height 17
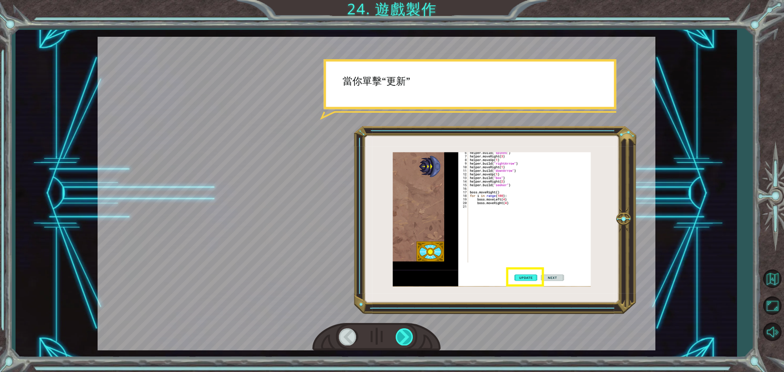
click at [403, 334] on div at bounding box center [405, 336] width 18 height 17
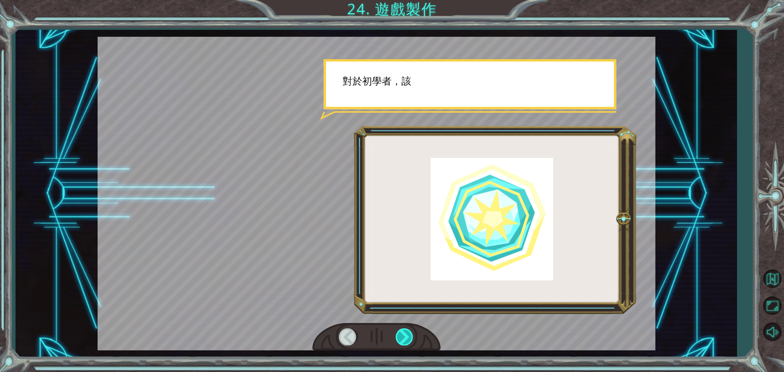
click at [403, 334] on div at bounding box center [405, 336] width 18 height 17
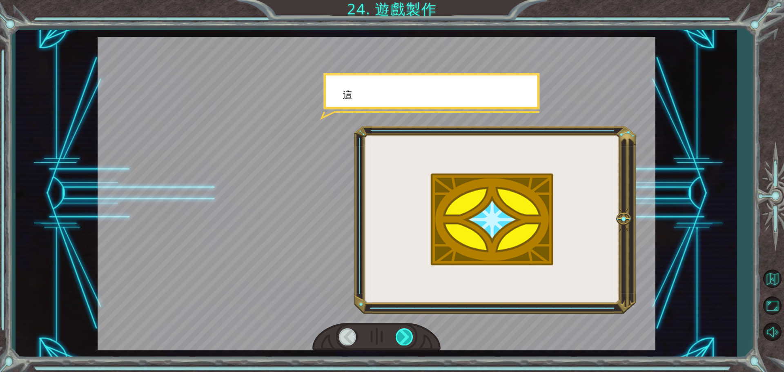
click at [403, 334] on div at bounding box center [405, 336] width 18 height 17
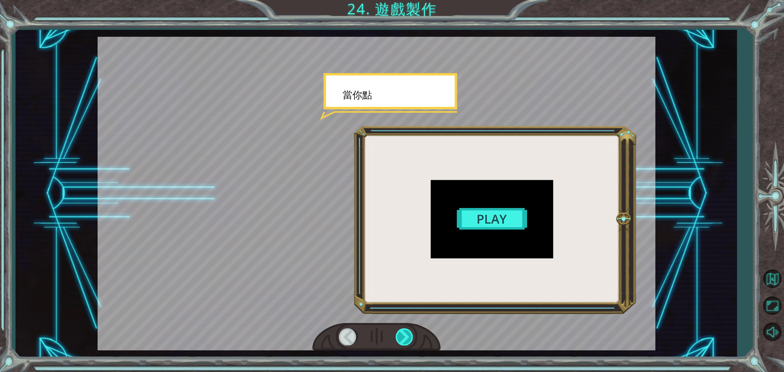
click at [404, 334] on div at bounding box center [405, 336] width 18 height 17
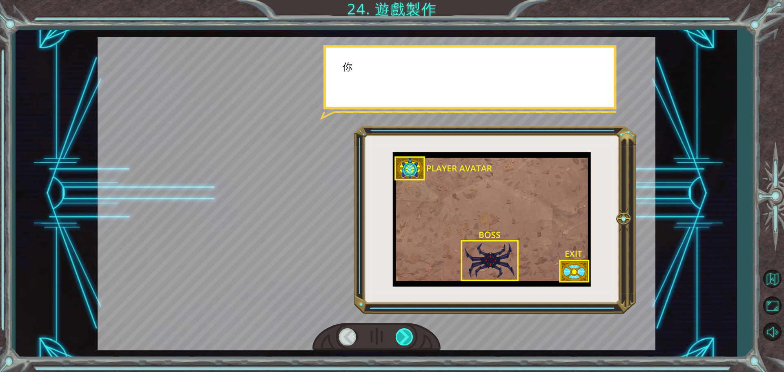
click at [404, 334] on div at bounding box center [405, 336] width 18 height 17
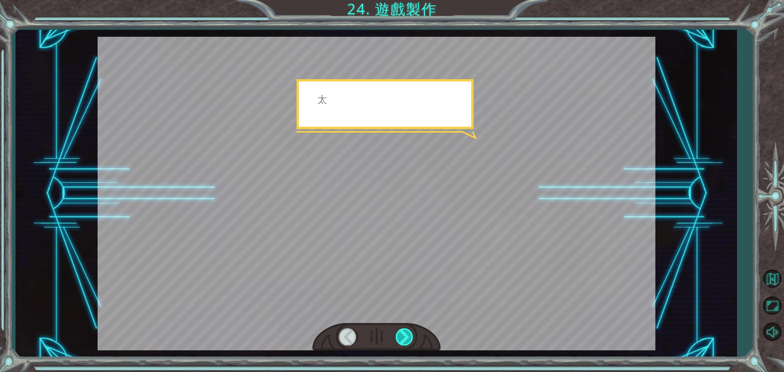
click at [402, 332] on div at bounding box center [405, 336] width 18 height 17
click at [403, 332] on div at bounding box center [405, 336] width 18 height 17
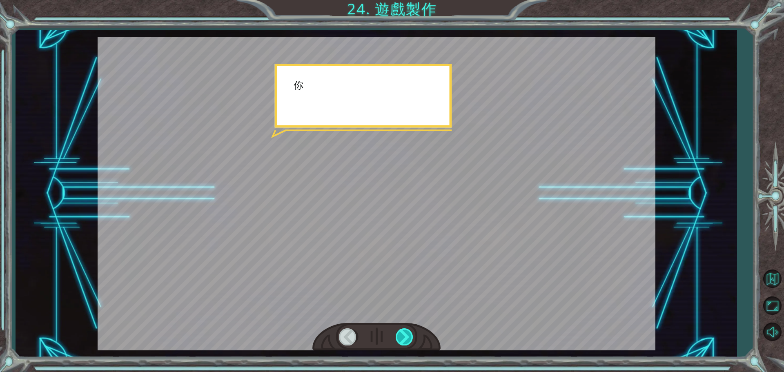
click at [403, 332] on div at bounding box center [405, 336] width 18 height 17
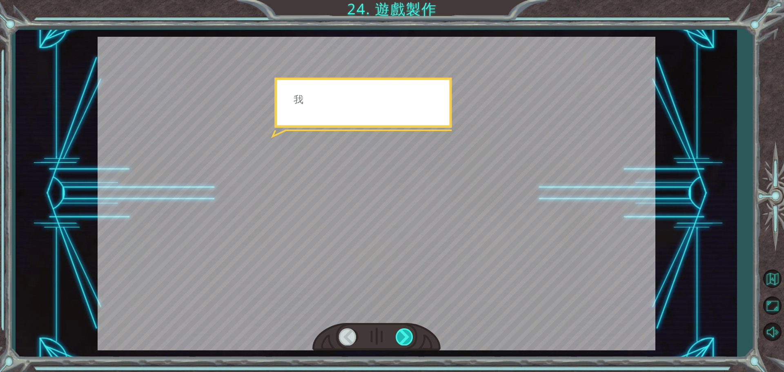
click at [404, 333] on div at bounding box center [405, 336] width 18 height 17
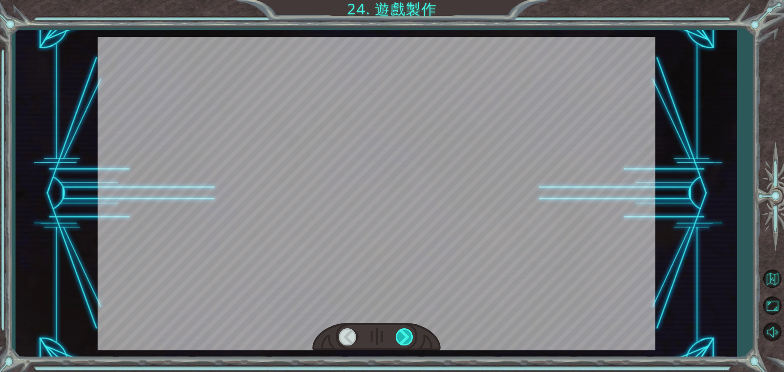
click at [404, 333] on div at bounding box center [405, 336] width 18 height 17
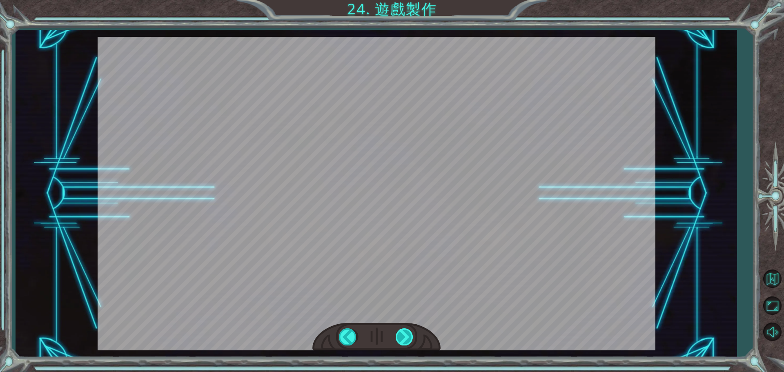
click at [404, 333] on div at bounding box center [405, 336] width 18 height 17
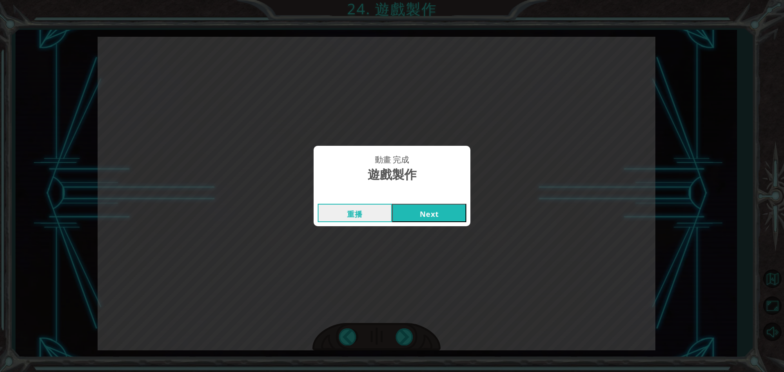
click at [461, 227] on div "動畫 完成 遊戲製作 重播 Next" at bounding box center [392, 186] width 784 height 372
click at [447, 217] on button "Next" at bounding box center [429, 213] width 74 height 18
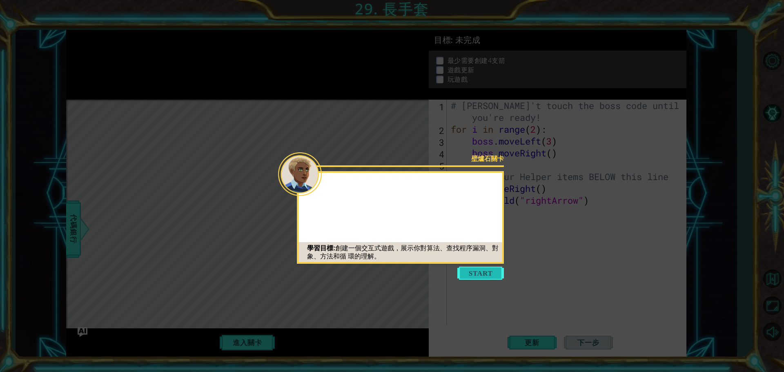
click at [469, 277] on button "Start" at bounding box center [481, 273] width 47 height 13
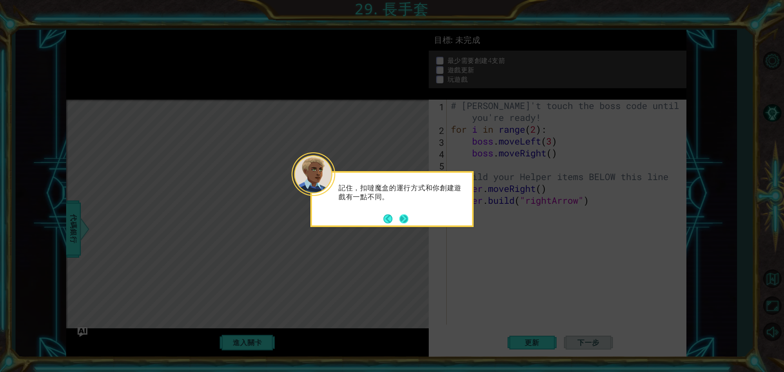
click at [401, 218] on button "Next" at bounding box center [404, 218] width 9 height 9
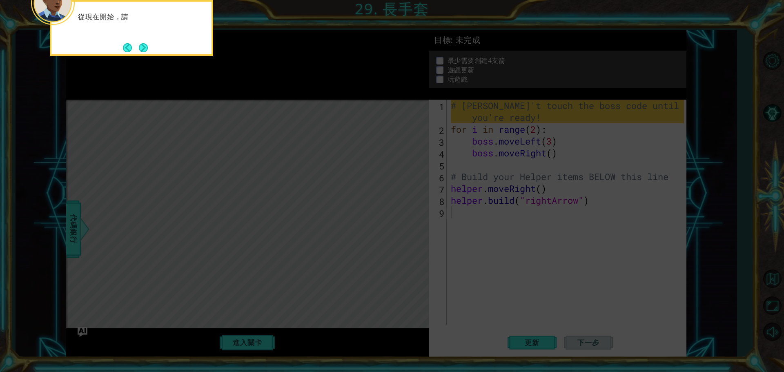
click at [413, 230] on icon at bounding box center [392, 55] width 784 height 633
click at [414, 230] on icon at bounding box center [392, 55] width 784 height 633
click at [414, 232] on icon at bounding box center [392, 55] width 784 height 633
click at [414, 233] on icon at bounding box center [392, 55] width 784 height 633
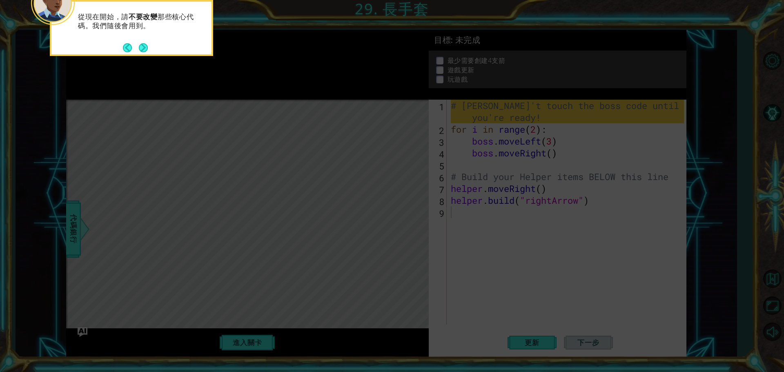
drag, startPoint x: 409, startPoint y: 232, endPoint x: 389, endPoint y: 222, distance: 22.3
click at [405, 231] on icon at bounding box center [392, 55] width 784 height 633
click at [147, 48] on button "Next" at bounding box center [143, 47] width 9 height 9
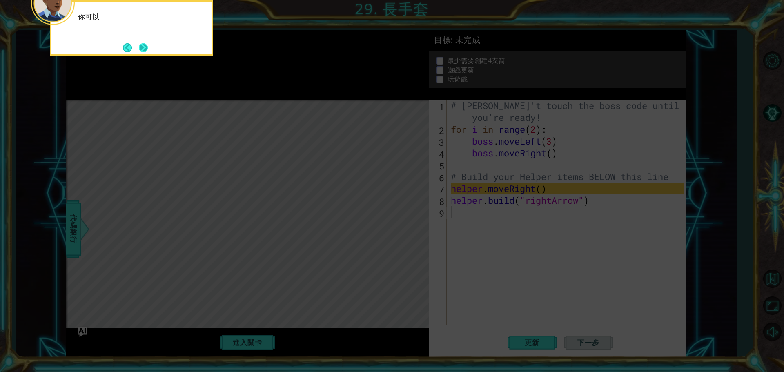
click at [148, 50] on button "Next" at bounding box center [143, 47] width 9 height 9
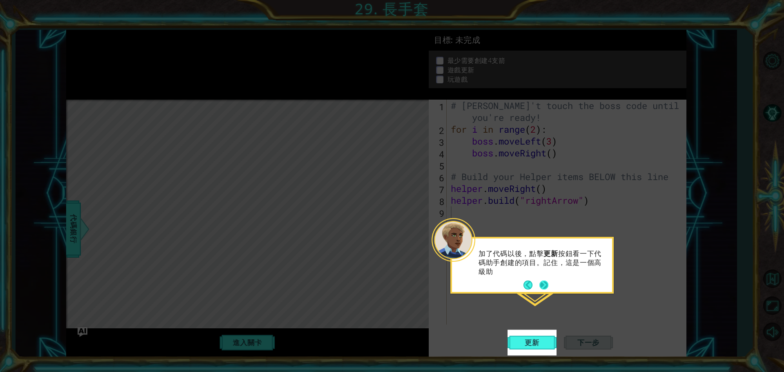
click at [545, 287] on button "Next" at bounding box center [544, 285] width 9 height 9
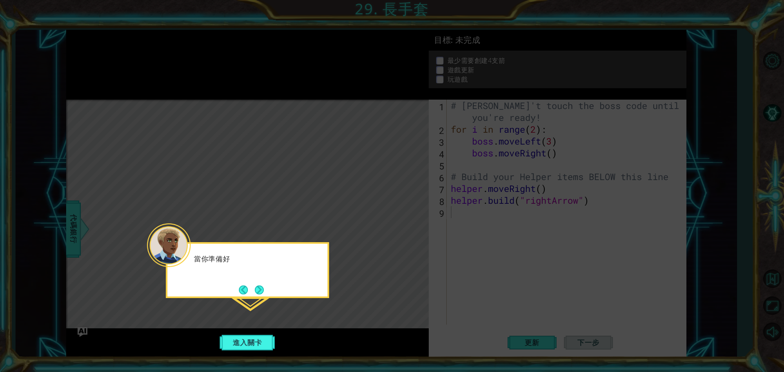
drag, startPoint x: 513, startPoint y: 314, endPoint x: 467, endPoint y: 311, distance: 45.9
click at [483, 314] on icon at bounding box center [392, 186] width 784 height 372
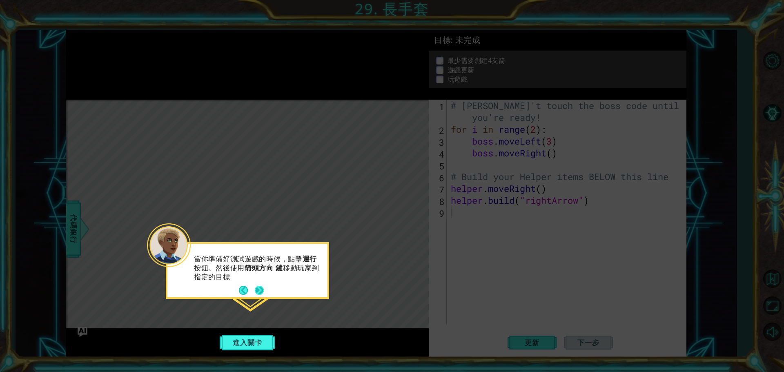
click at [256, 286] on button "Next" at bounding box center [259, 290] width 9 height 9
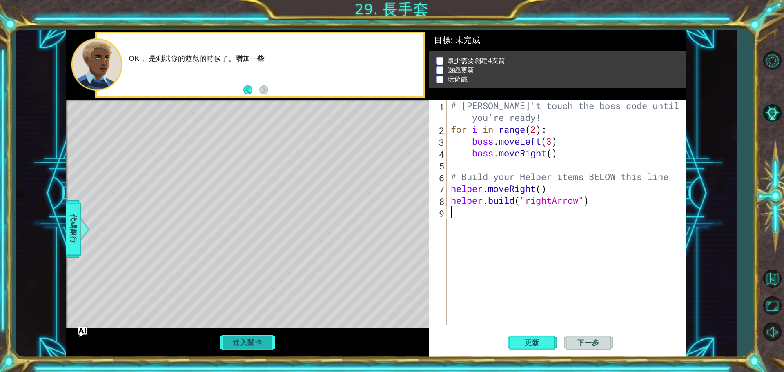
click at [262, 341] on button "進入關卡" at bounding box center [247, 343] width 58 height 16
click at [512, 259] on div "# [PERSON_NAME]'t touch the boss code until [PERSON_NAME] says you're ready! fo…" at bounding box center [568, 230] width 239 height 261
type textarea "# Build your Helper items BELOW this line"
click at [254, 345] on button "進入關卡" at bounding box center [247, 343] width 58 height 16
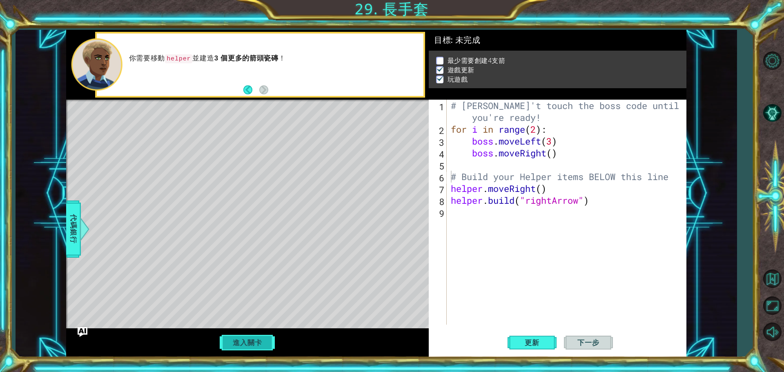
click at [239, 340] on button "進入關卡" at bounding box center [247, 343] width 58 height 16
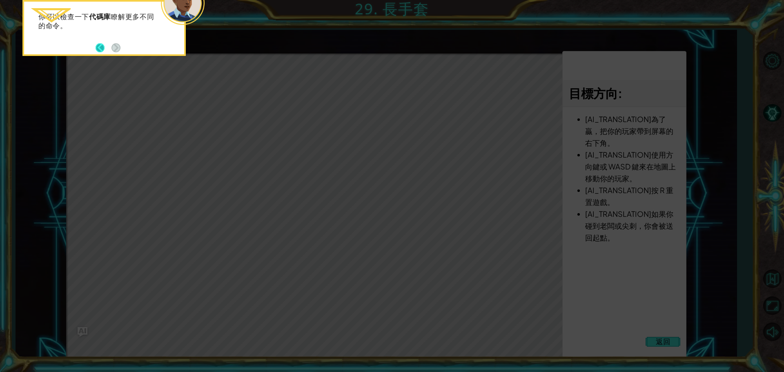
click at [102, 49] on button "Back" at bounding box center [104, 47] width 16 height 9
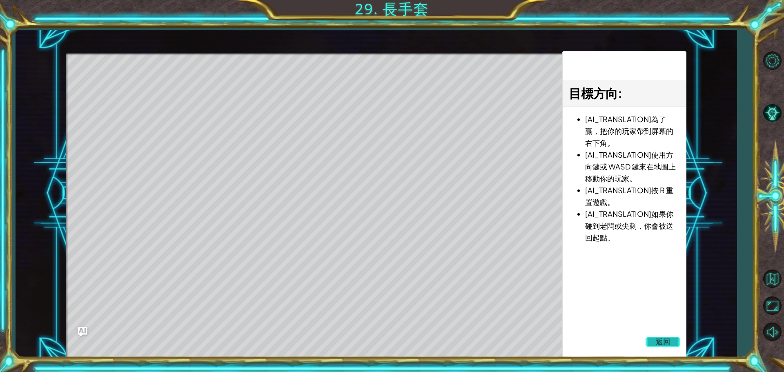
click at [677, 342] on button "返回" at bounding box center [663, 342] width 35 height 16
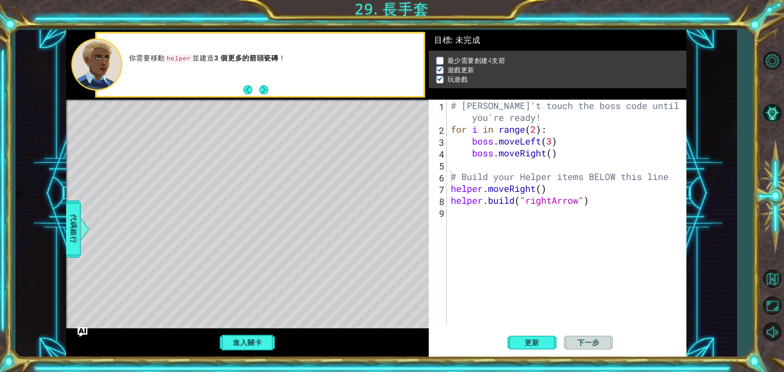
click at [554, 154] on div "# [PERSON_NAME]'t touch the boss code until [PERSON_NAME] says you're ready! fo…" at bounding box center [568, 230] width 239 height 261
click at [235, 344] on button "進入關卡" at bounding box center [247, 343] width 58 height 16
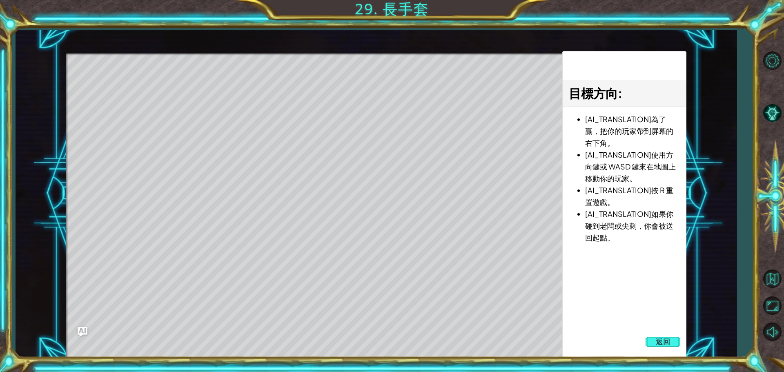
click at [587, 200] on li "[AI_TRANSLATION]按 R 重置遊戲。" at bounding box center [632, 196] width 95 height 24
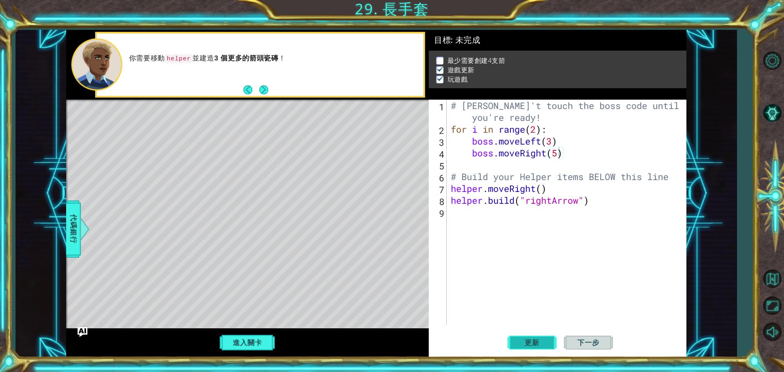
click at [535, 347] on button "更新" at bounding box center [532, 343] width 49 height 26
click at [536, 346] on span "更新" at bounding box center [532, 343] width 31 height 8
click at [558, 156] on div "# [PERSON_NAME]'t touch the boss code until [PERSON_NAME] says you're ready! fo…" at bounding box center [568, 230] width 239 height 261
click at [535, 132] on div "# [PERSON_NAME]'t touch the boss code until [PERSON_NAME] says you're ready! fo…" at bounding box center [568, 230] width 239 height 261
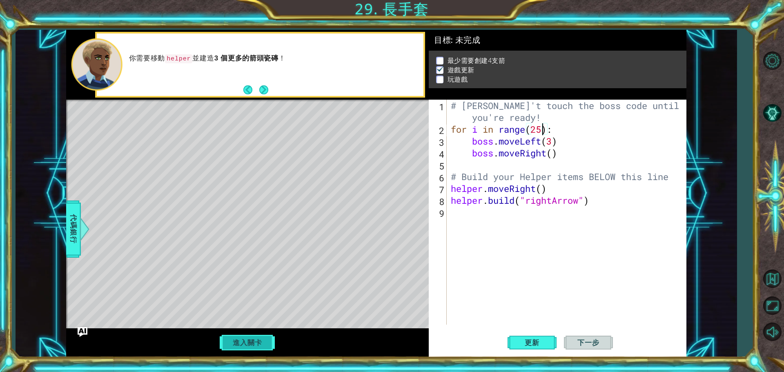
click at [260, 342] on button "進入關卡" at bounding box center [247, 343] width 58 height 16
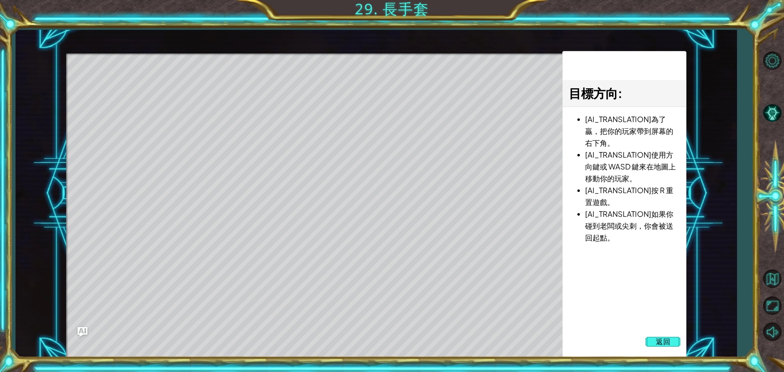
click at [657, 345] on span "返回" at bounding box center [663, 342] width 15 height 8
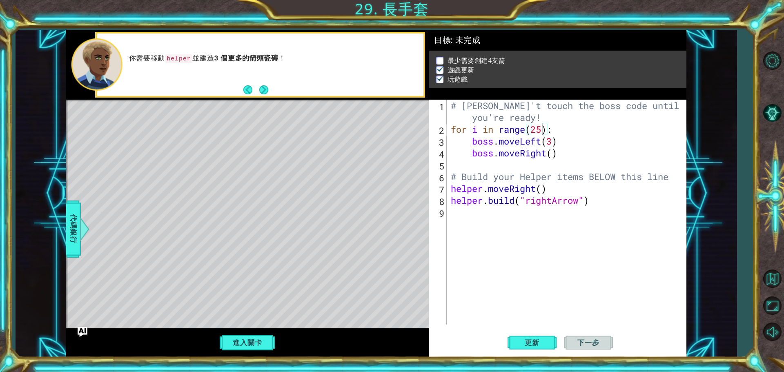
click at [544, 130] on div "# [PERSON_NAME]'t touch the boss code until [PERSON_NAME] says you're ready! fo…" at bounding box center [568, 230] width 239 height 261
click at [554, 152] on div "# [PERSON_NAME]'t touch the boss code until [PERSON_NAME] says you're ready! fo…" at bounding box center [568, 230] width 239 height 261
click at [536, 340] on span "更新" at bounding box center [532, 343] width 31 height 8
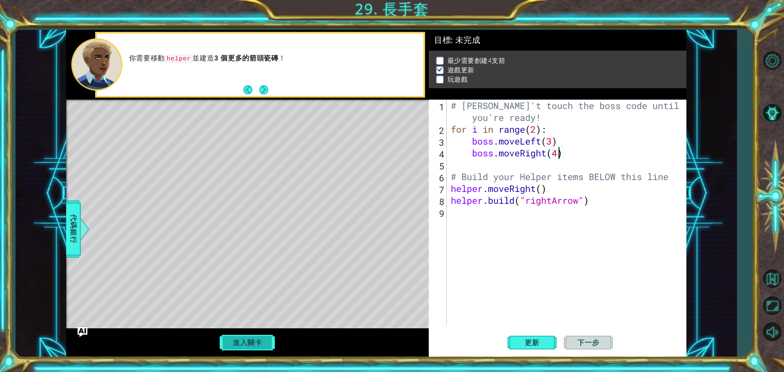
click at [250, 345] on button "進入關卡" at bounding box center [247, 343] width 58 height 16
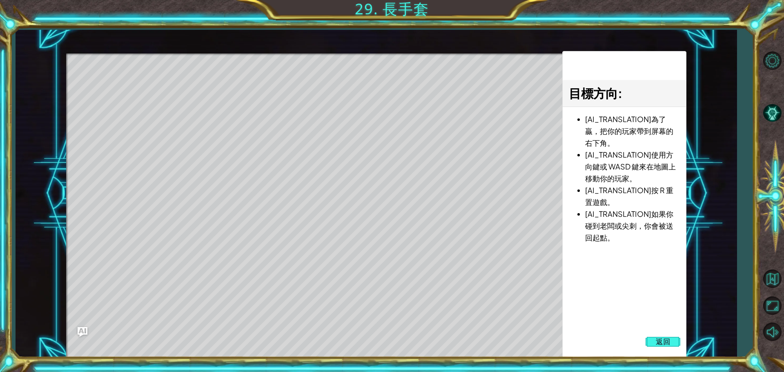
click at [686, 367] on div "1 ההההההההההההההההההההההההההההההההההההההההההההההההההההההההההההההההההההההההההההה…" at bounding box center [392, 186] width 784 height 372
click at [677, 343] on button "返回" at bounding box center [663, 342] width 35 height 16
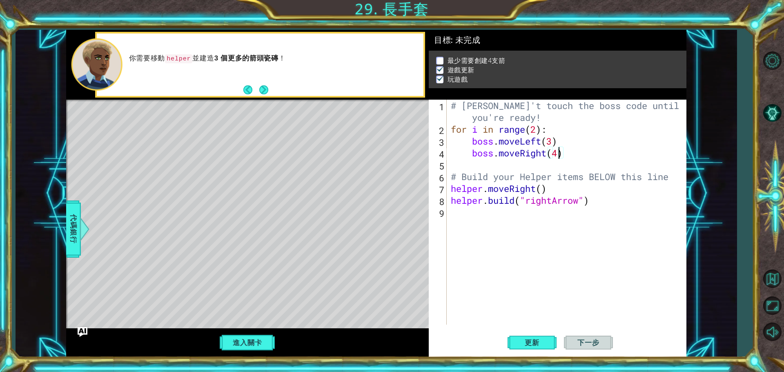
click at [557, 152] on div "# [PERSON_NAME]'t touch the boss code until [PERSON_NAME] says you're ready! fo…" at bounding box center [568, 230] width 239 height 261
click at [72, 210] on span "代碼銀行" at bounding box center [73, 229] width 13 height 50
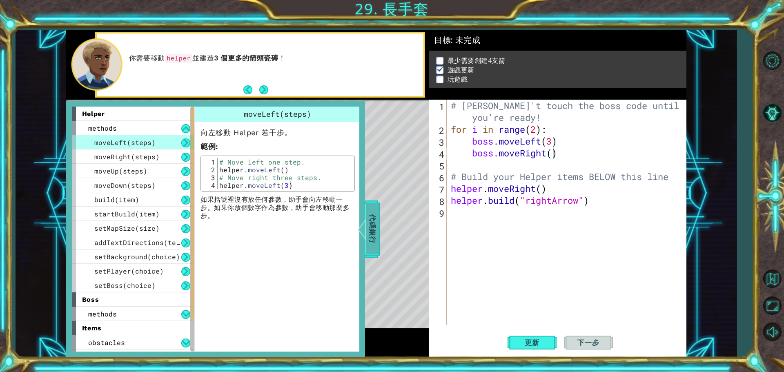
click at [371, 221] on span "代碼銀行" at bounding box center [372, 229] width 13 height 50
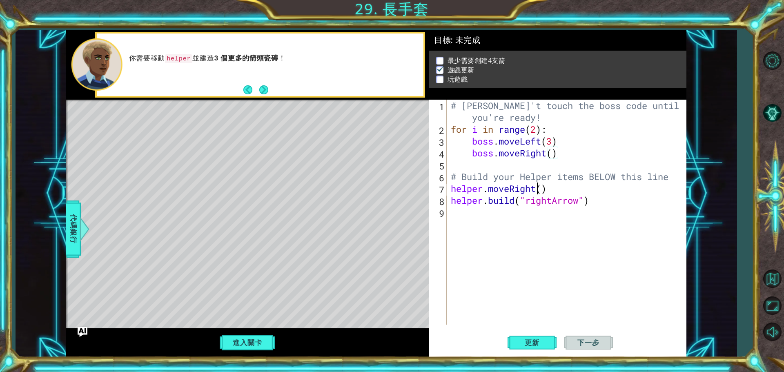
click at [539, 190] on div "# [PERSON_NAME]'t touch the boss code until [PERSON_NAME] says you're ready! fo…" at bounding box center [568, 230] width 239 height 261
click at [543, 187] on div "# [PERSON_NAME]'t touch the boss code until [PERSON_NAME] says you're ready! fo…" at bounding box center [568, 230] width 239 height 261
click at [259, 348] on button "進入關卡" at bounding box center [247, 343] width 58 height 16
click at [545, 189] on div "# [PERSON_NAME]'t touch the boss code until [PERSON_NAME] says you're ready! fo…" at bounding box center [568, 230] width 239 height 261
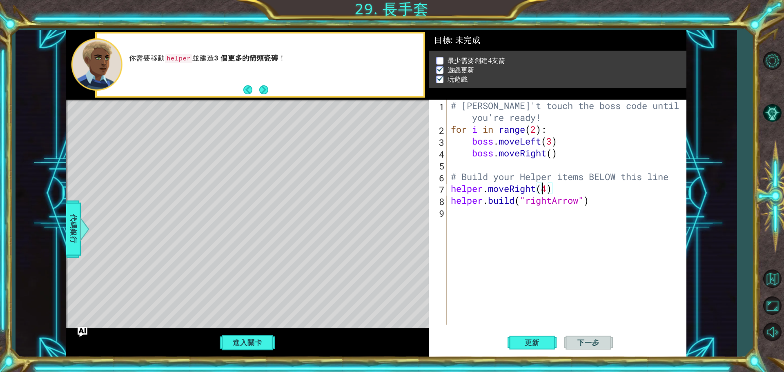
click at [549, 192] on div "# [PERSON_NAME]'t touch the boss code until [PERSON_NAME] says you're ready! fo…" at bounding box center [568, 230] width 239 height 261
click at [251, 356] on div "進入關卡" at bounding box center [247, 342] width 363 height 29
click at [251, 354] on div "進入關卡" at bounding box center [247, 342] width 363 height 29
click at [250, 348] on button "進入關卡" at bounding box center [247, 343] width 58 height 16
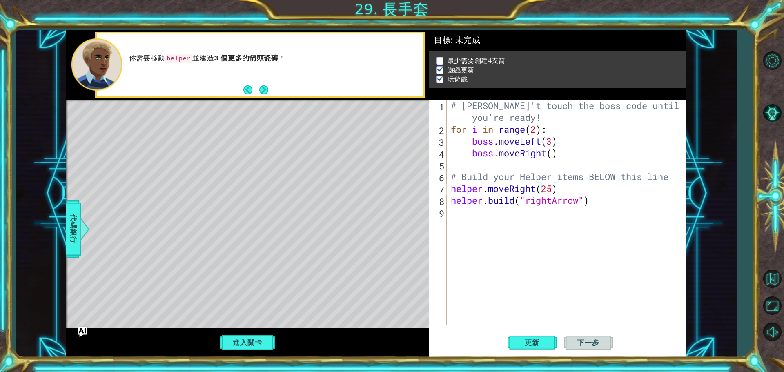
click at [556, 187] on div "# [PERSON_NAME]'t touch the boss code until [PERSON_NAME] says you're ready! fo…" at bounding box center [568, 230] width 239 height 261
click at [551, 189] on div "# [PERSON_NAME]'t touch the boss code until [PERSON_NAME] says you're ready! fo…" at bounding box center [568, 230] width 239 height 261
drag, startPoint x: 553, startPoint y: 189, endPoint x: 543, endPoint y: 189, distance: 9.4
click at [543, 189] on div "# [PERSON_NAME]'t touch the boss code until [PERSON_NAME] says you're ready! fo…" at bounding box center [568, 230] width 239 height 261
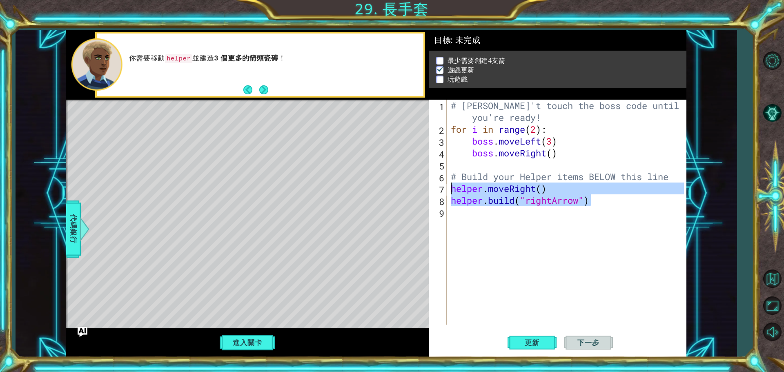
drag, startPoint x: 528, startPoint y: 179, endPoint x: 449, endPoint y: 188, distance: 79.3
click at [449, 188] on div "helper.moveRight() 1 2 3 4 5 6 7 8 9 # [PERSON_NAME]'t touch the boss code unti…" at bounding box center [556, 212] width 255 height 225
type textarea "helper.moveRight() [DOMAIN_NAME]("rightArrow")"
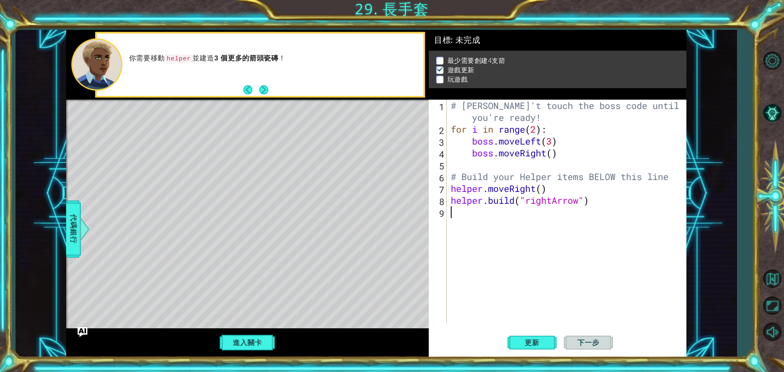
click at [469, 221] on div "# [PERSON_NAME]'t touch the boss code until [PERSON_NAME] says you're ready! fo…" at bounding box center [568, 230] width 239 height 261
paste textarea "[DOMAIN_NAME]("rightArrow")"
type textarea "[DOMAIN_NAME]("rightArrow")"
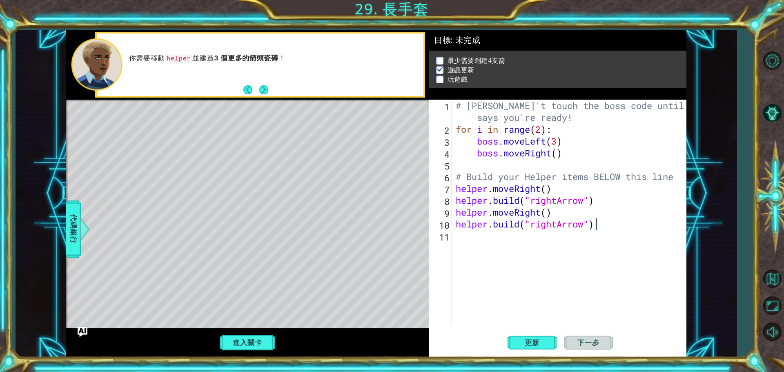
click at [463, 240] on div "# [PERSON_NAME]'t touch the boss code until [PERSON_NAME] says you're ready! fo…" at bounding box center [571, 230] width 234 height 261
paste textarea "[DOMAIN_NAME]("rightArrow")"
type textarea "[DOMAIN_NAME]("rightArrow")"
click at [463, 256] on div "# [PERSON_NAME]'t touch the boss code until [PERSON_NAME] says you're ready! fo…" at bounding box center [571, 230] width 234 height 261
paste textarea "[DOMAIN_NAME]("rightArrow")"
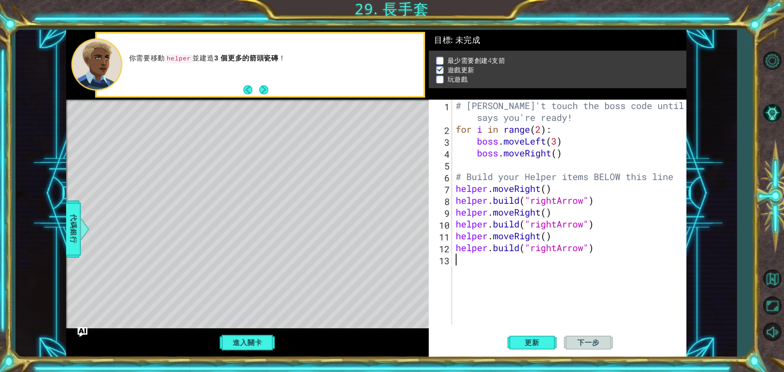
type textarea "[DOMAIN_NAME]("rightArrow")"
click at [468, 281] on div "# [PERSON_NAME]'t touch the boss code until [PERSON_NAME] says you're ready! fo…" at bounding box center [571, 230] width 234 height 261
paste textarea "[DOMAIN_NAME]("rightArrow")"
type textarea "[DOMAIN_NAME]("rightArrow")"
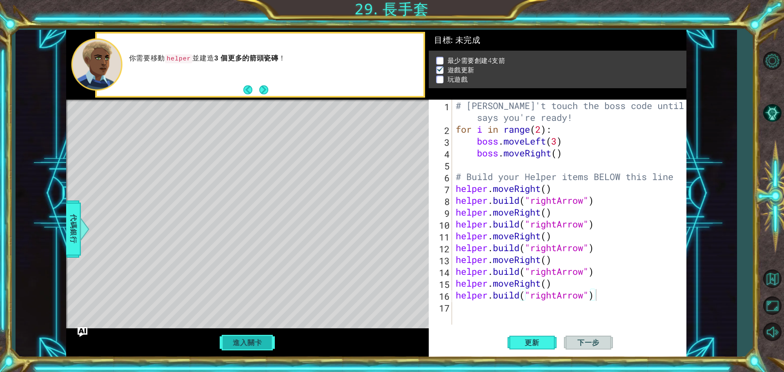
click at [251, 341] on button "進入關卡" at bounding box center [247, 343] width 58 height 16
click at [582, 342] on span "下一步" at bounding box center [589, 343] width 38 height 8
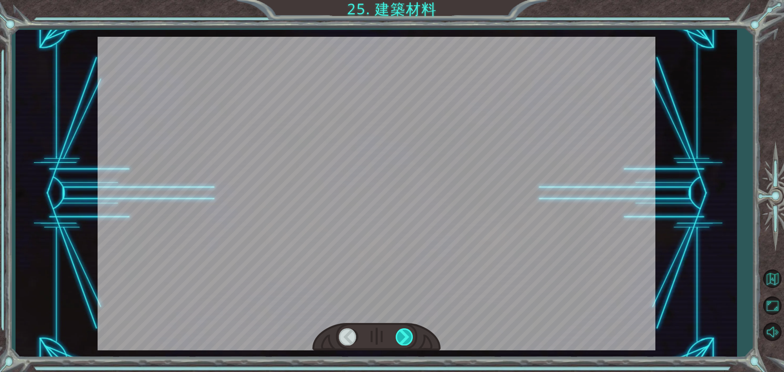
click at [393, 336] on div at bounding box center [377, 337] width 128 height 28
click at [401, 334] on div at bounding box center [377, 337] width 128 height 28
click at [402, 335] on div at bounding box center [405, 336] width 18 height 17
click at [402, 333] on div at bounding box center [405, 336] width 18 height 17
click at [404, 335] on div at bounding box center [405, 336] width 18 height 17
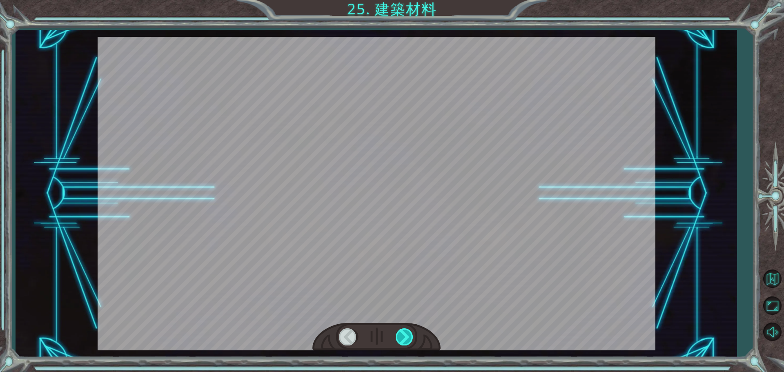
click at [404, 336] on div at bounding box center [405, 336] width 18 height 17
click at [404, 337] on div at bounding box center [405, 336] width 18 height 17
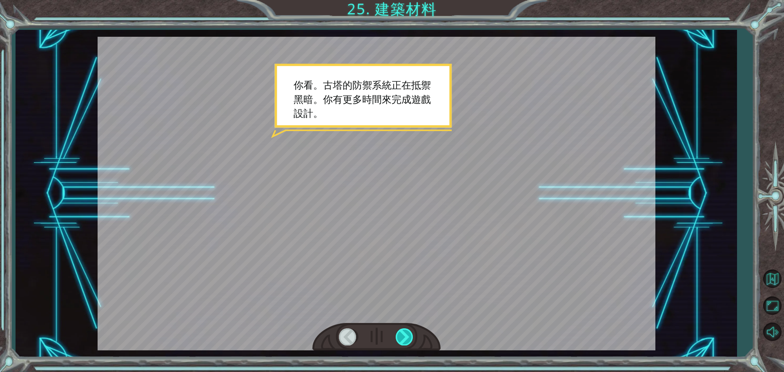
click at [402, 338] on div at bounding box center [405, 336] width 18 height 17
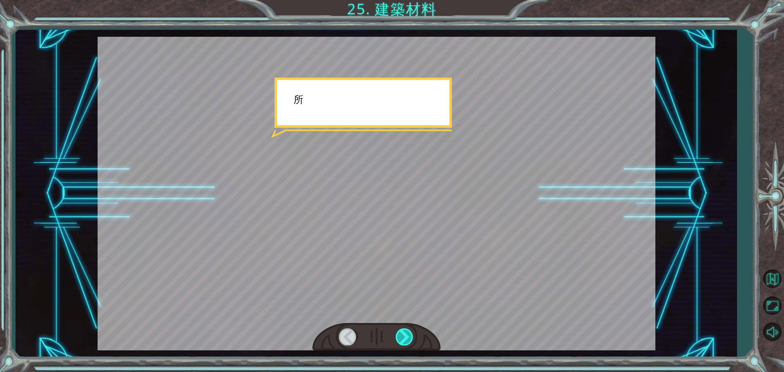
click at [402, 337] on div at bounding box center [405, 336] width 18 height 17
click at [406, 334] on div at bounding box center [405, 336] width 18 height 17
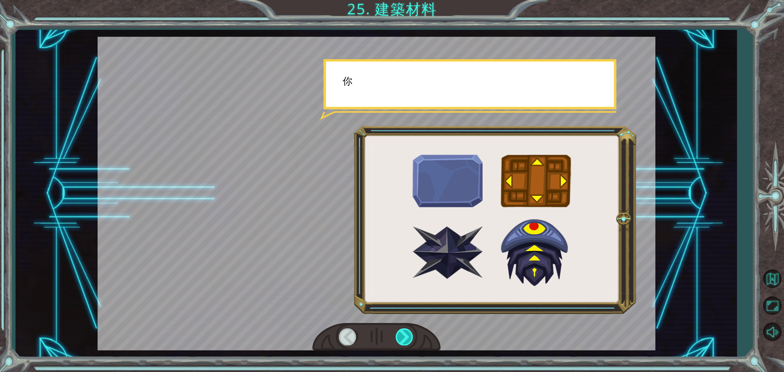
click at [406, 334] on div at bounding box center [405, 336] width 18 height 17
click at [407, 337] on div at bounding box center [405, 336] width 18 height 17
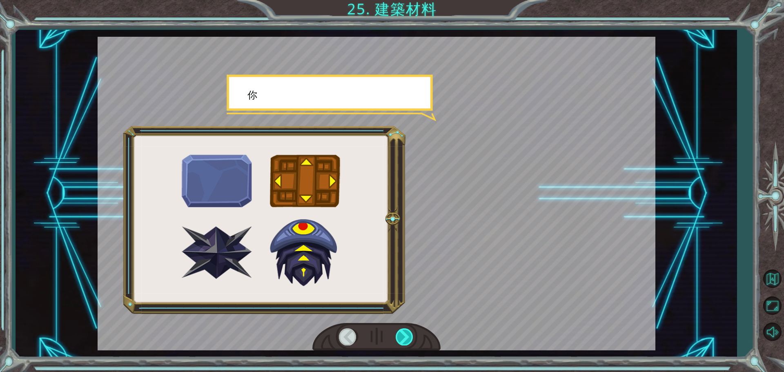
click at [405, 332] on div at bounding box center [405, 336] width 18 height 17
click at [406, 334] on div at bounding box center [405, 336] width 18 height 17
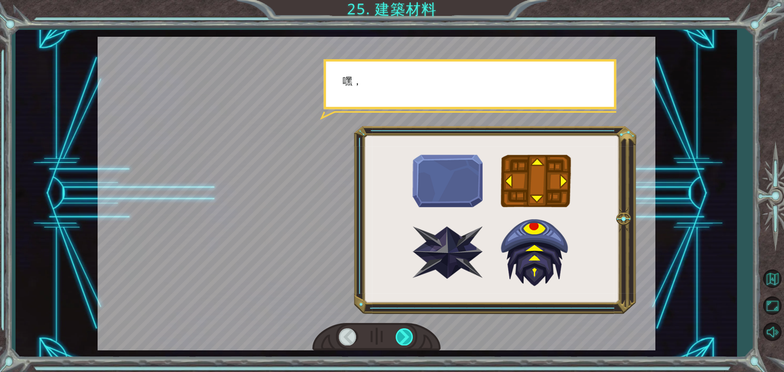
click at [406, 334] on div at bounding box center [405, 336] width 18 height 17
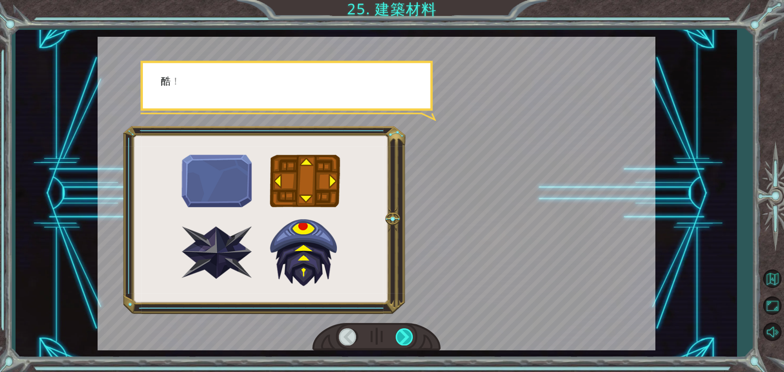
click at [405, 331] on div at bounding box center [405, 336] width 18 height 17
click at [404, 331] on div at bounding box center [405, 336] width 18 height 17
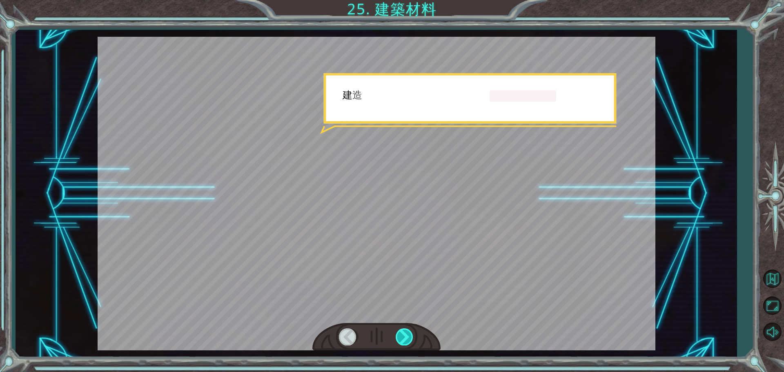
click at [404, 331] on div at bounding box center [405, 336] width 18 height 17
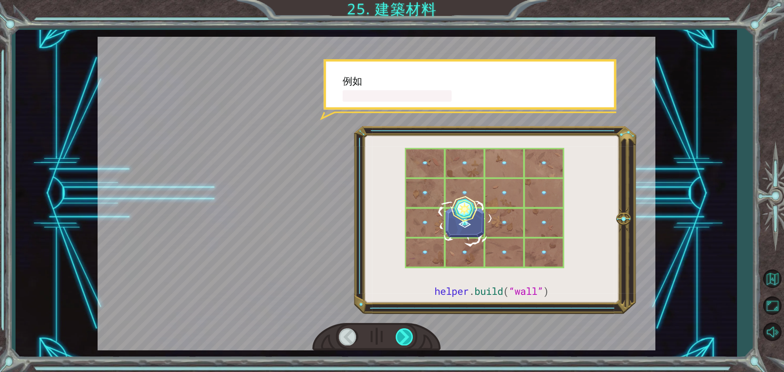
click at [404, 331] on div at bounding box center [405, 336] width 18 height 17
click at [404, 330] on div at bounding box center [405, 336] width 18 height 17
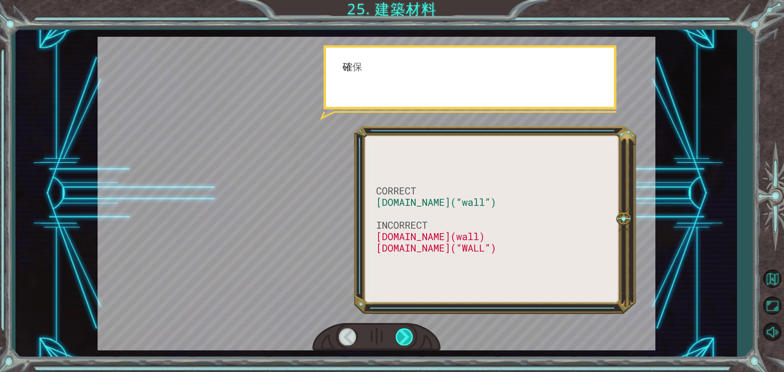
click at [404, 330] on div at bounding box center [405, 336] width 18 height 17
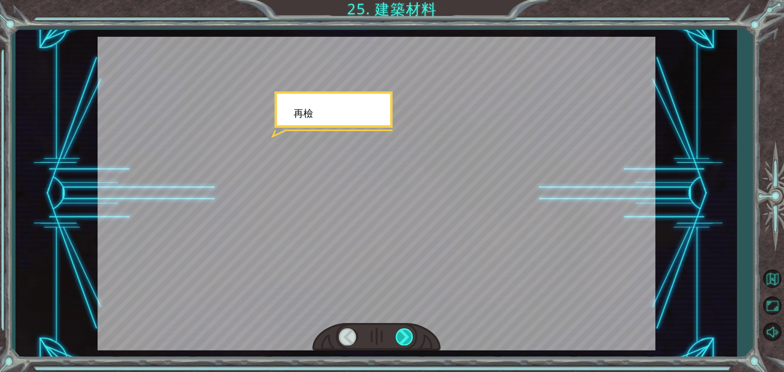
click at [404, 330] on div at bounding box center [405, 336] width 18 height 17
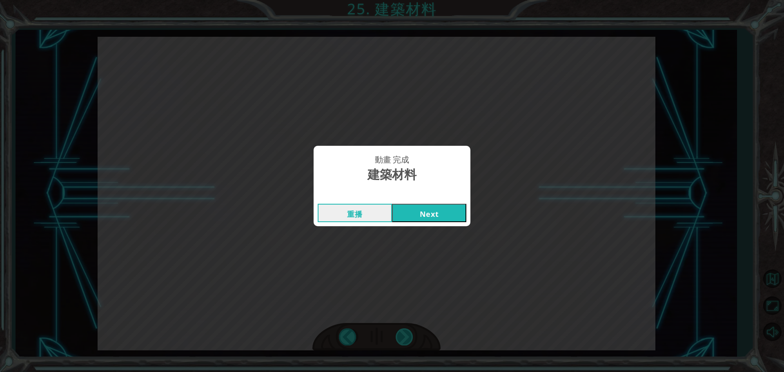
click at [404, 330] on div "動畫 完成 建築材料 重播 Next" at bounding box center [392, 186] width 784 height 372
click at [405, 332] on div "動畫 完成 建築材料 重播 Next" at bounding box center [392, 186] width 784 height 372
click at [406, 334] on div "動畫 完成 建築材料 重播 Next" at bounding box center [392, 186] width 784 height 372
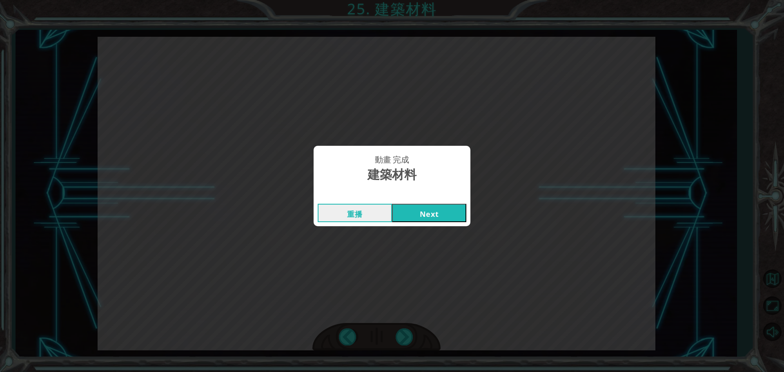
click at [406, 334] on div "動畫 完成 建築材料 重播 Next" at bounding box center [392, 186] width 784 height 372
click at [414, 215] on button "Next" at bounding box center [429, 213] width 74 height 18
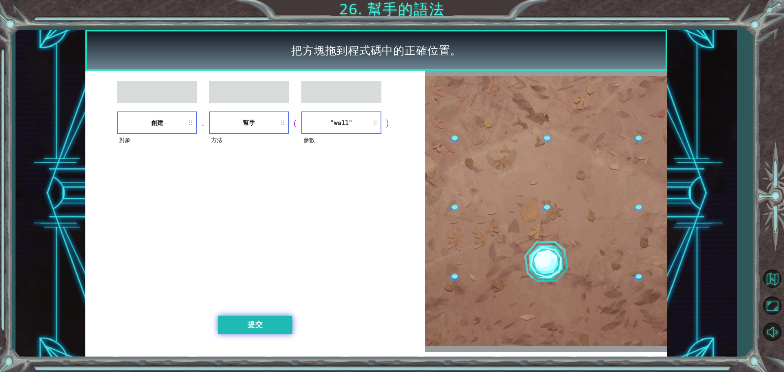
click at [250, 331] on button "提交" at bounding box center [255, 325] width 74 height 18
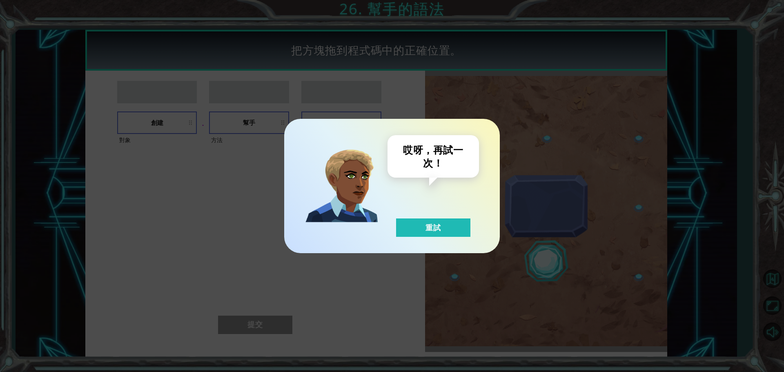
drag, startPoint x: 418, startPoint y: 236, endPoint x: 390, endPoint y: 225, distance: 29.7
click at [413, 233] on button "重試" at bounding box center [433, 228] width 74 height 18
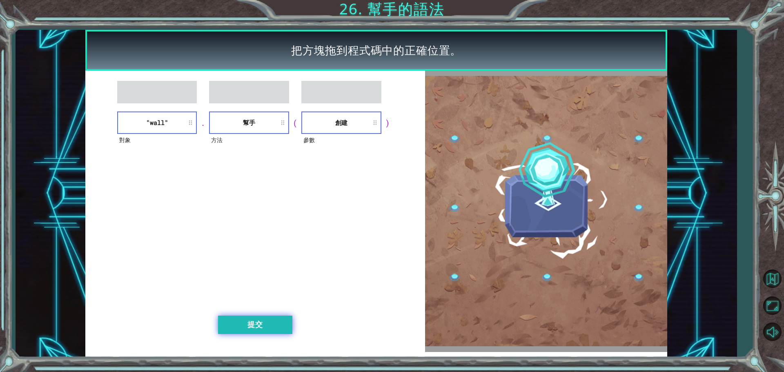
click at [239, 332] on button "提交" at bounding box center [255, 325] width 74 height 18
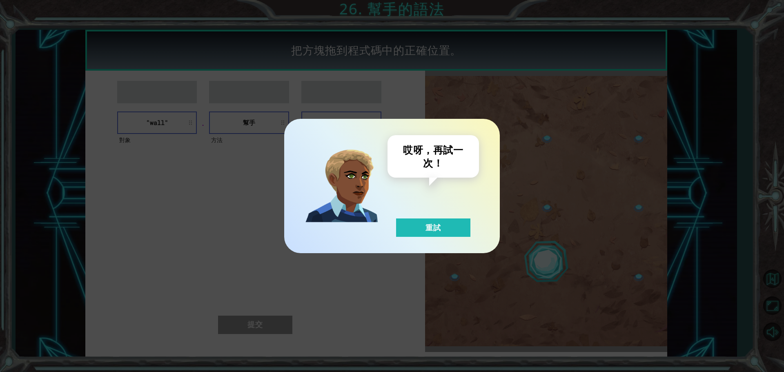
drag, startPoint x: 422, startPoint y: 226, endPoint x: 339, endPoint y: 192, distance: 89.6
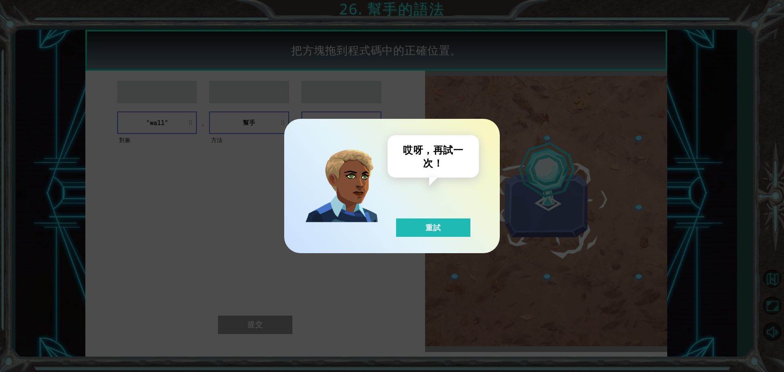
click at [420, 226] on button "重試" at bounding box center [433, 228] width 74 height 18
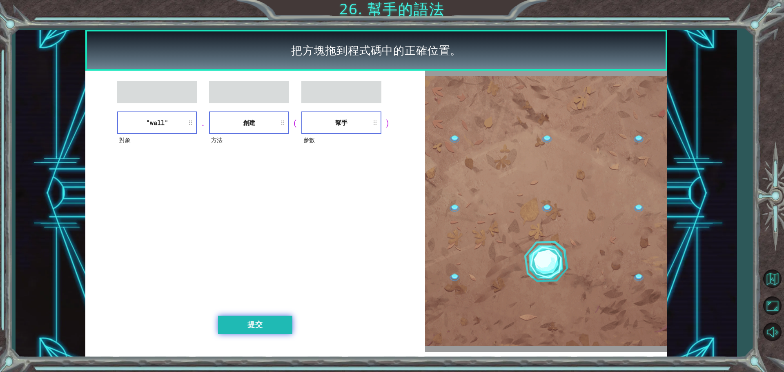
click at [271, 327] on button "提交" at bounding box center [255, 325] width 74 height 18
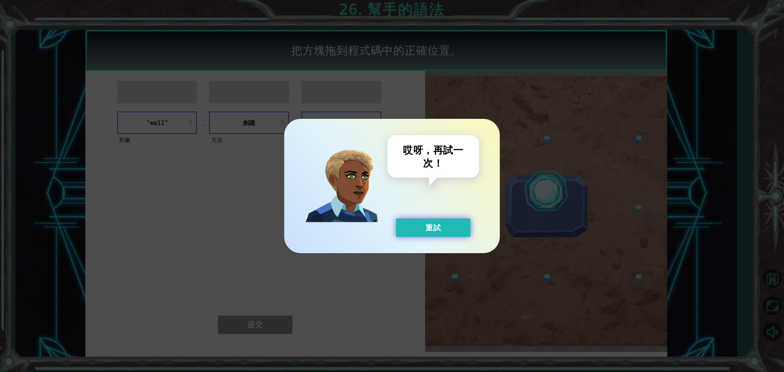
click at [452, 235] on button "重試" at bounding box center [433, 228] width 74 height 18
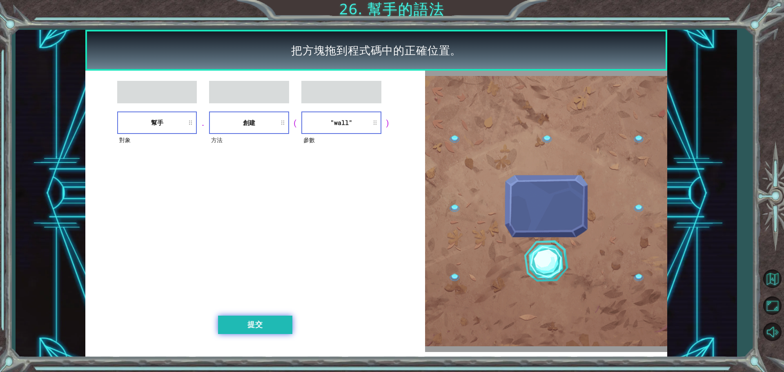
click at [273, 327] on button "提交" at bounding box center [255, 325] width 74 height 18
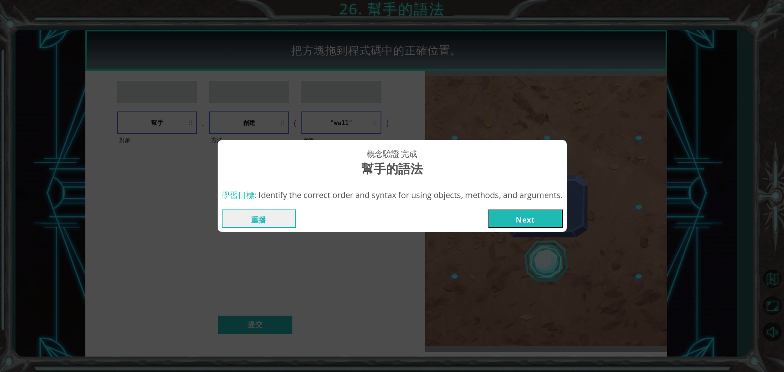
click at [525, 214] on button "Next" at bounding box center [526, 219] width 74 height 18
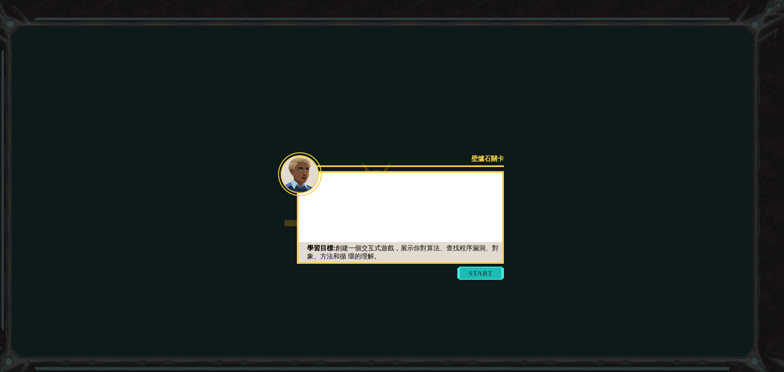
click at [490, 266] on body "Goals 從伺服器載入失敗 您需要加入一個課程來遊玩此關卡。 回到我的課程 詢問您的老師來分派一個授權碼給您，這樣您就可以繼續遊玩CodeCombat! 回…" at bounding box center [392, 186] width 784 height 372
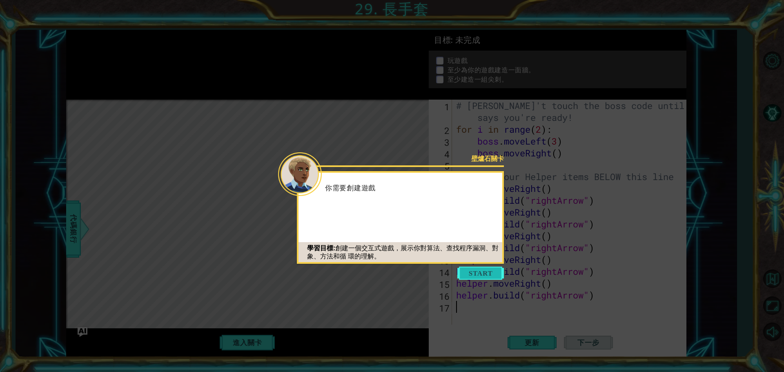
click at [488, 277] on button "Start" at bounding box center [481, 273] width 47 height 13
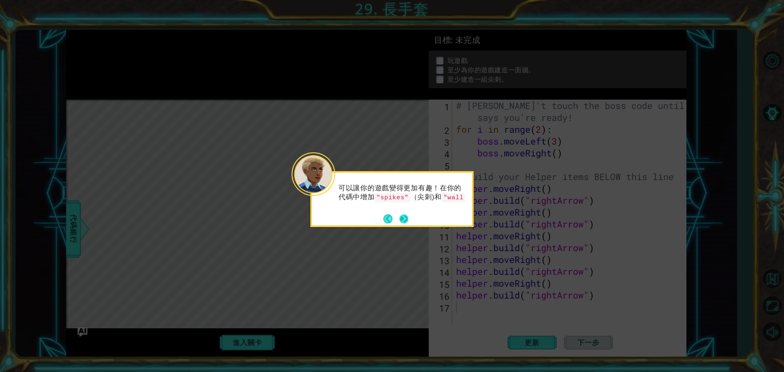
click at [402, 217] on button "Next" at bounding box center [404, 218] width 9 height 9
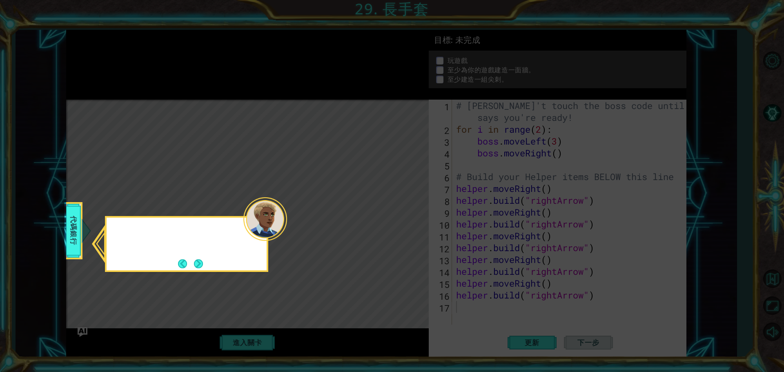
click at [402, 217] on icon at bounding box center [392, 186] width 784 height 372
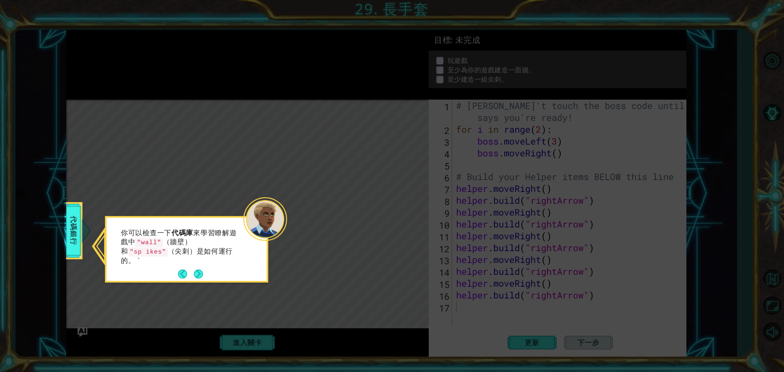
click at [201, 275] on button "Next" at bounding box center [199, 274] width 10 height 10
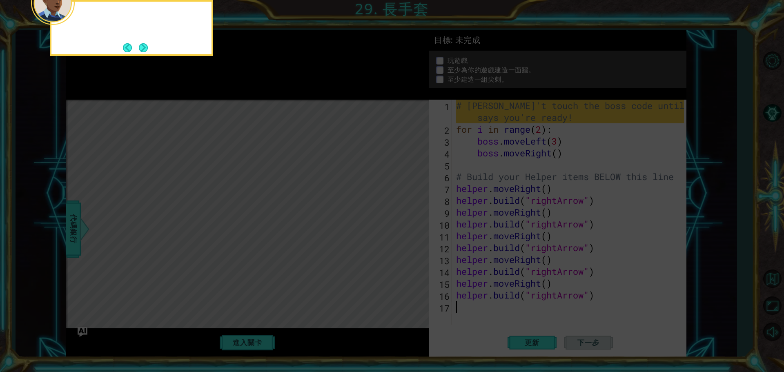
click at [200, 274] on icon at bounding box center [392, 55] width 784 height 633
click at [385, 261] on icon at bounding box center [392, 55] width 784 height 633
click at [385, 263] on icon at bounding box center [392, 55] width 784 height 633
drag, startPoint x: 385, startPoint y: 264, endPoint x: 241, endPoint y: 187, distance: 163.6
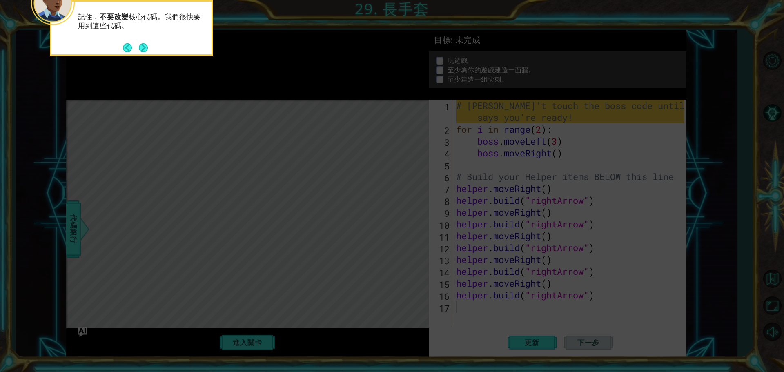
click at [382, 262] on icon at bounding box center [392, 55] width 784 height 633
click at [144, 47] on button "Next" at bounding box center [143, 47] width 9 height 9
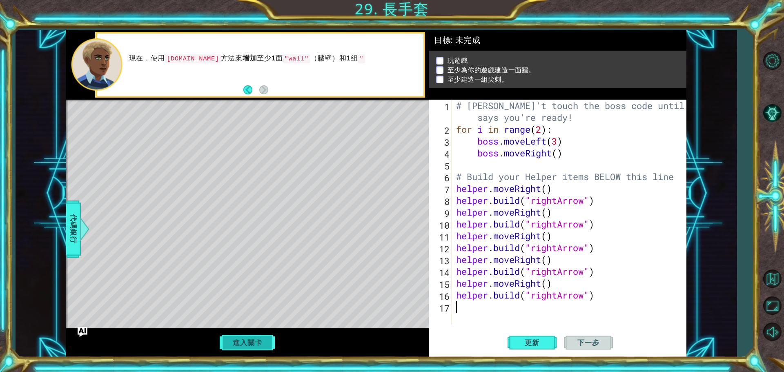
click at [246, 342] on button "進入關卡" at bounding box center [247, 343] width 58 height 16
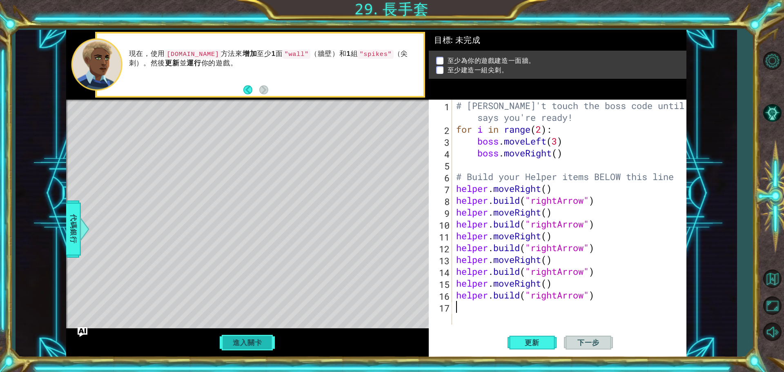
click at [251, 345] on button "進入關卡" at bounding box center [247, 343] width 58 height 16
click at [484, 308] on div "# [PERSON_NAME]'t touch the boss code until [PERSON_NAME] says you're ready! fo…" at bounding box center [572, 230] width 234 height 261
click at [469, 311] on div "# [PERSON_NAME]'t touch the boss code until [PERSON_NAME] says you're ready! fo…" at bounding box center [572, 230] width 234 height 261
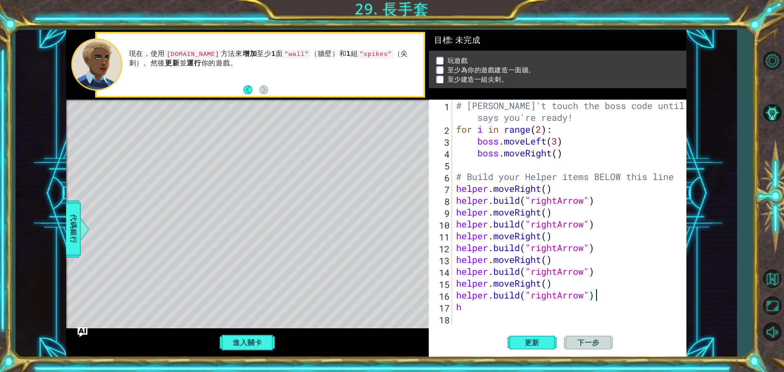
click at [670, 296] on div "# [PERSON_NAME]'t touch the boss code until [PERSON_NAME] says you're ready! fo…" at bounding box center [572, 230] width 234 height 261
click at [476, 310] on div "# [PERSON_NAME]'t touch the boss code until [PERSON_NAME] says you're ready! fo…" at bounding box center [572, 230] width 234 height 261
type textarea "h"
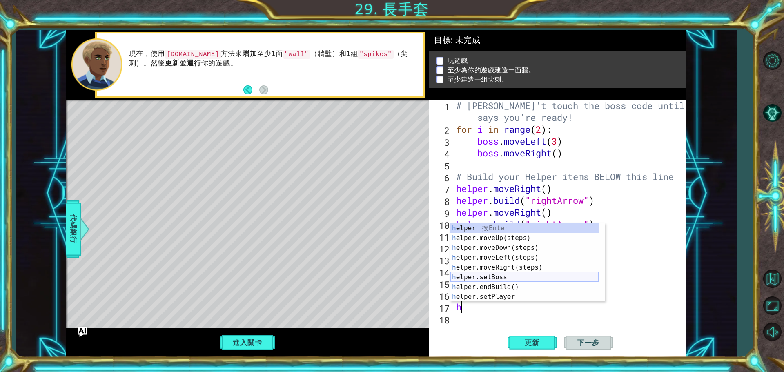
scroll to position [59, 0]
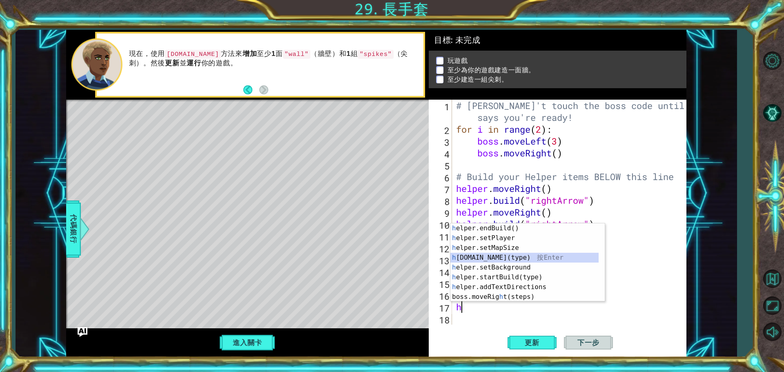
click at [485, 258] on div "h elper.endBuild() 按 Enter h elper.setPlayer 按 Enter h elper.setMapSize 按 Enter…" at bounding box center [525, 272] width 148 height 98
type textarea "[DOMAIN_NAME]("wall")"
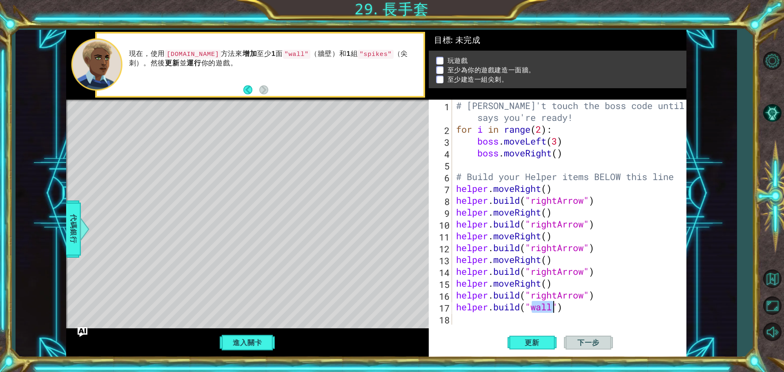
click at [567, 307] on div "# [PERSON_NAME]'t touch the boss code until [PERSON_NAME] says you're ready! fo…" at bounding box center [572, 230] width 234 height 261
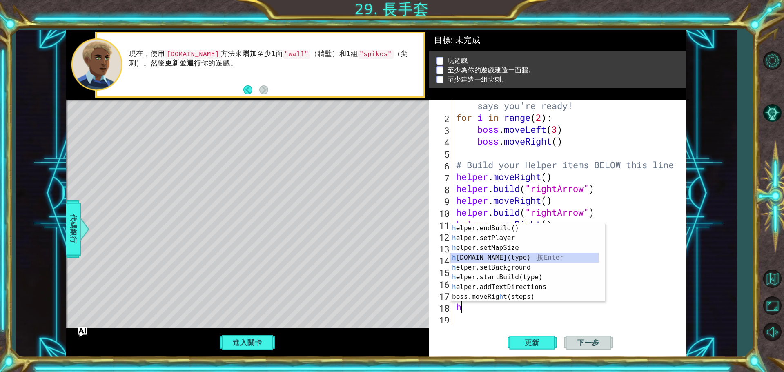
click at [515, 258] on div "h elper.endBuild() 按 Enter h elper.setPlayer 按 Enter h elper.setMapSize 按 Enter…" at bounding box center [525, 272] width 148 height 98
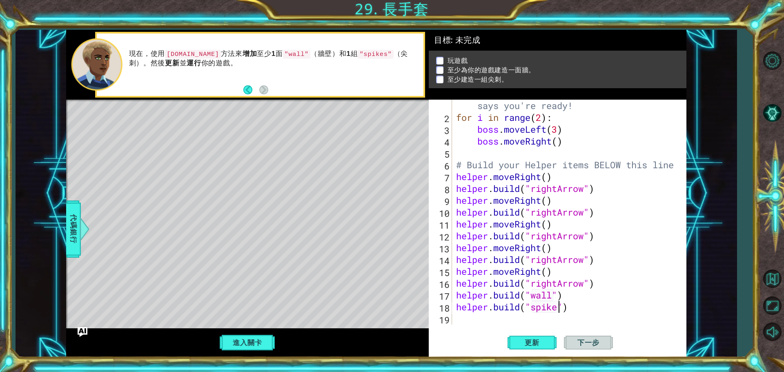
scroll to position [0, 5]
type textarea "[DOMAIN_NAME]("spikes")"
click at [242, 341] on button "進入關卡" at bounding box center [247, 343] width 58 height 16
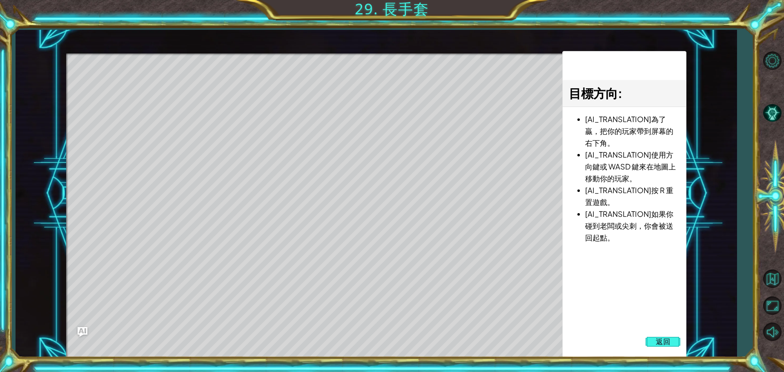
click at [655, 333] on div "目標方向 : [AI_TRANSLATION]為了贏，把你的玩家帶到屏幕的右下角。 [AI_TRANSLATION]使用方向鍵或 WASD 鍵來在地圖上移動你…" at bounding box center [625, 204] width 124 height 307
click at [665, 340] on span "返回" at bounding box center [663, 342] width 15 height 8
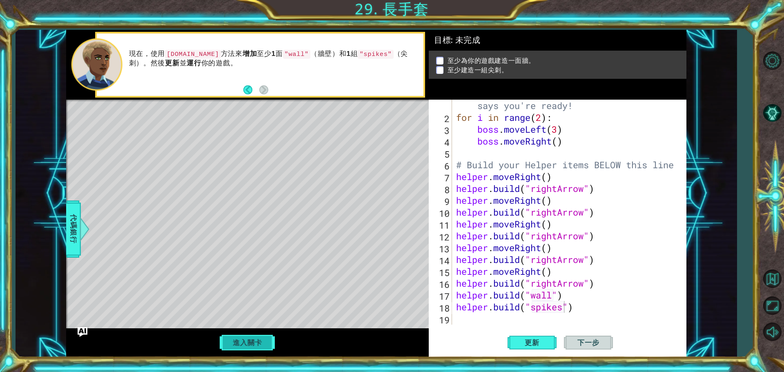
click at [256, 343] on button "進入關卡" at bounding box center [247, 343] width 58 height 16
click at [585, 352] on button "下一步" at bounding box center [588, 343] width 49 height 26
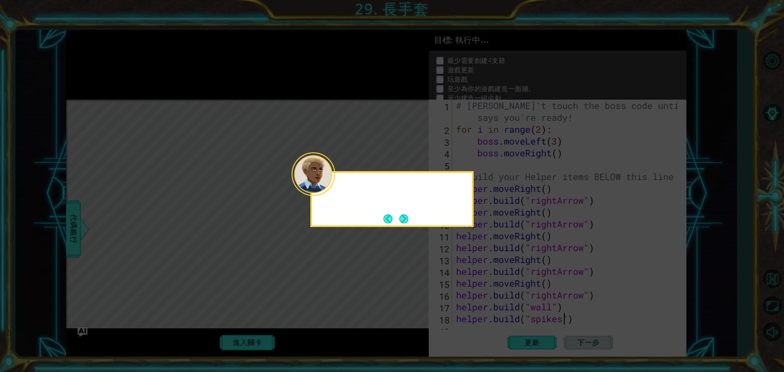
scroll to position [0, 0]
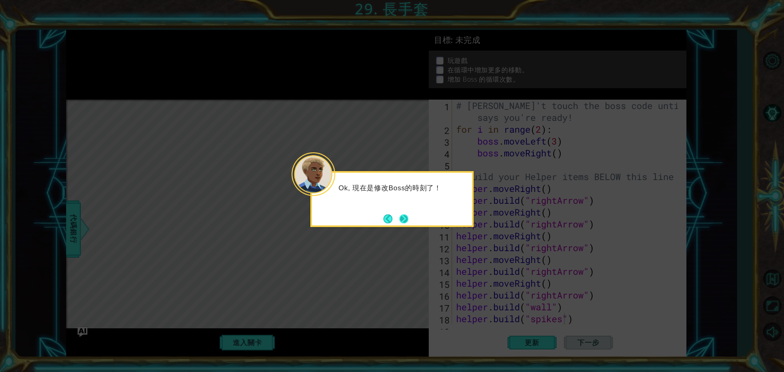
click at [405, 219] on button "Next" at bounding box center [404, 218] width 9 height 9
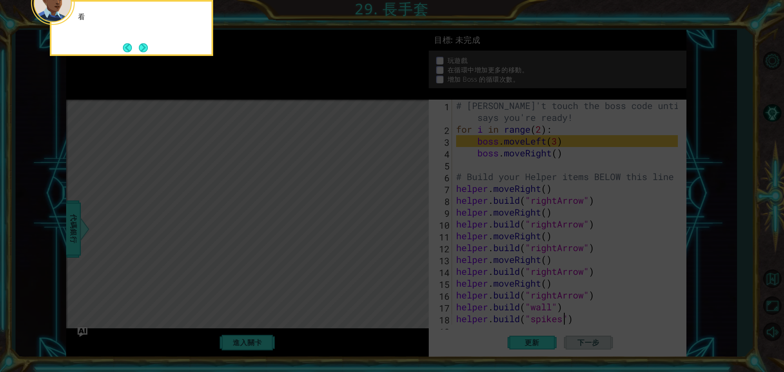
click at [405, 219] on icon at bounding box center [392, 55] width 784 height 633
click at [427, 209] on icon at bounding box center [392, 55] width 784 height 633
click at [425, 211] on icon at bounding box center [392, 55] width 784 height 633
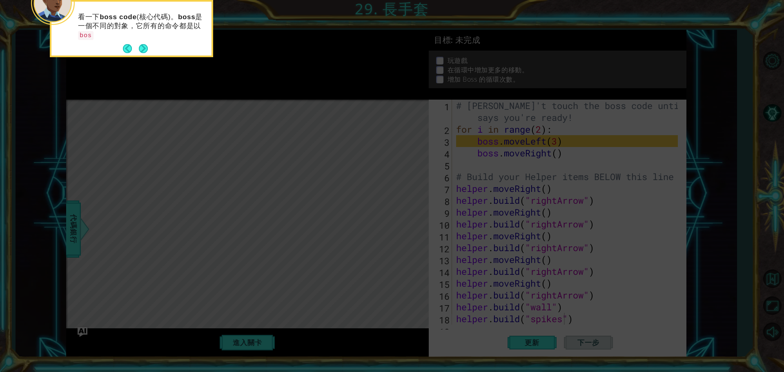
click at [425, 211] on icon at bounding box center [392, 55] width 784 height 633
click at [424, 212] on icon at bounding box center [392, 55] width 784 height 633
click at [145, 50] on button "Next" at bounding box center [143, 48] width 9 height 9
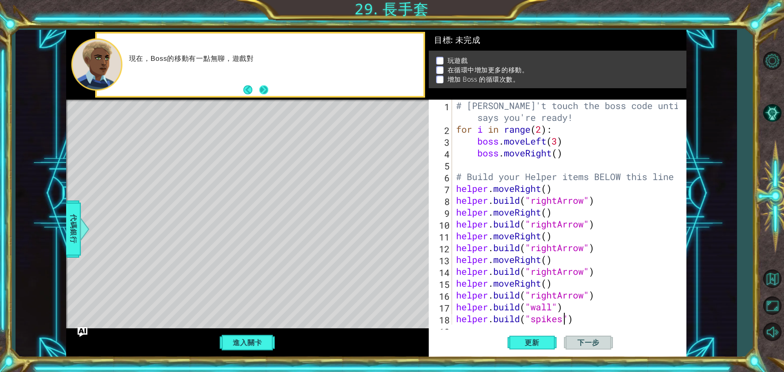
click at [265, 88] on button "Next" at bounding box center [263, 89] width 9 height 9
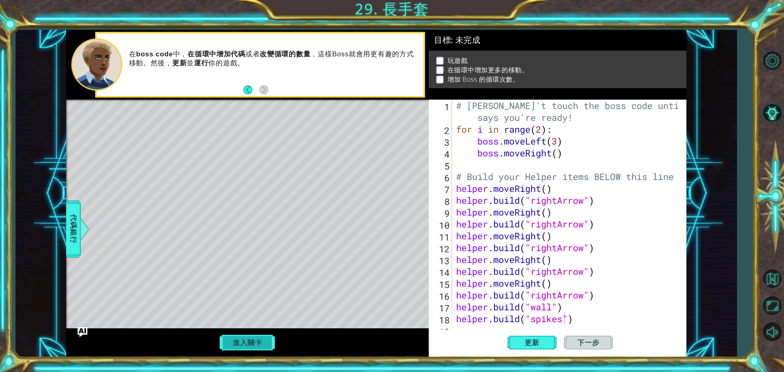
click at [252, 340] on button "進入關卡" at bounding box center [247, 343] width 58 height 16
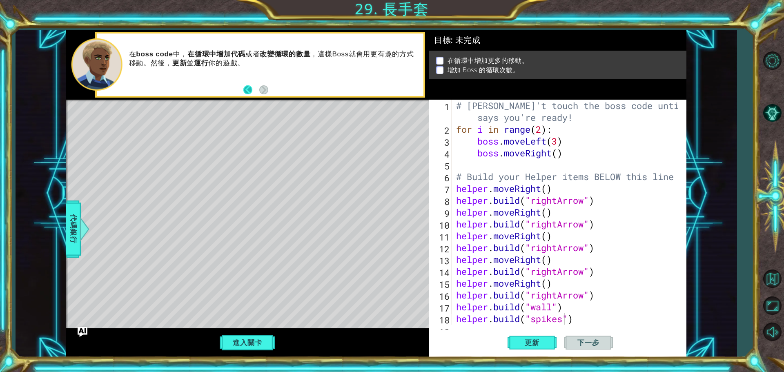
click at [246, 89] on button "Back" at bounding box center [251, 89] width 16 height 9
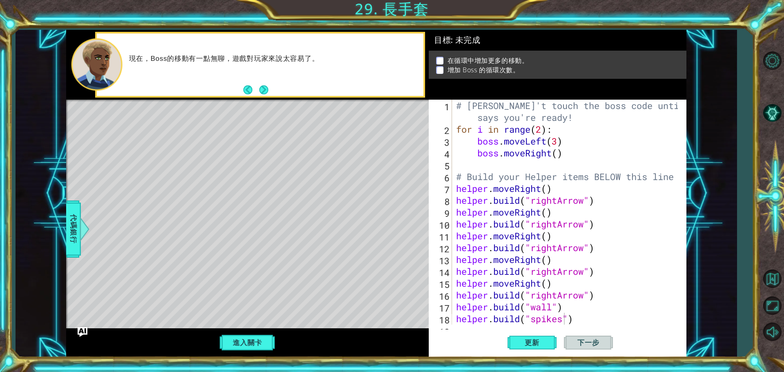
click at [272, 90] on div "現在，Boss的移動有一點無聊，遊戲對玩家來說太容易了。" at bounding box center [260, 65] width 327 height 63
click at [268, 87] on button "Next" at bounding box center [263, 89] width 9 height 9
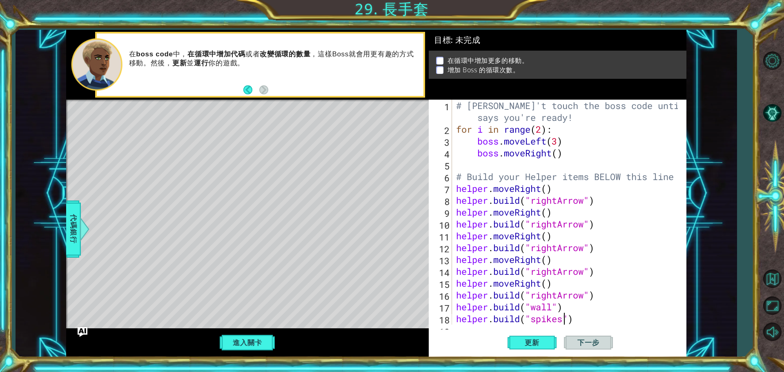
click at [265, 91] on div "在 boss code 中， 在循環中增加代碼 或者 改變循環的數量 ，這樣Boss就會用更有趣的方式移動。然後， 更新 並 運行 你的遊戲。" at bounding box center [247, 65] width 363 height 70
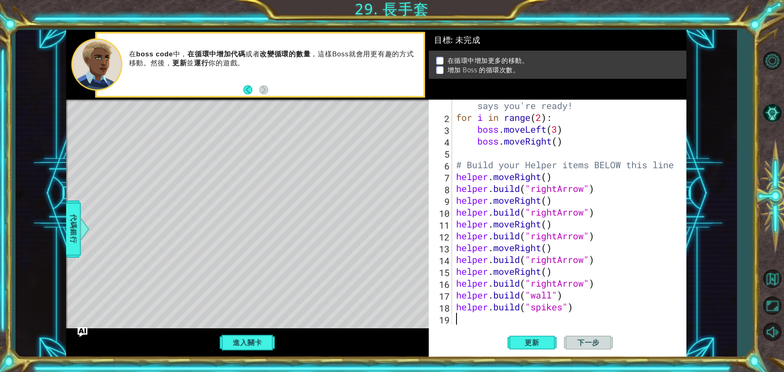
click at [467, 318] on div "# [PERSON_NAME]'t touch the boss code until [PERSON_NAME] says you're ready! fo…" at bounding box center [569, 218] width 228 height 261
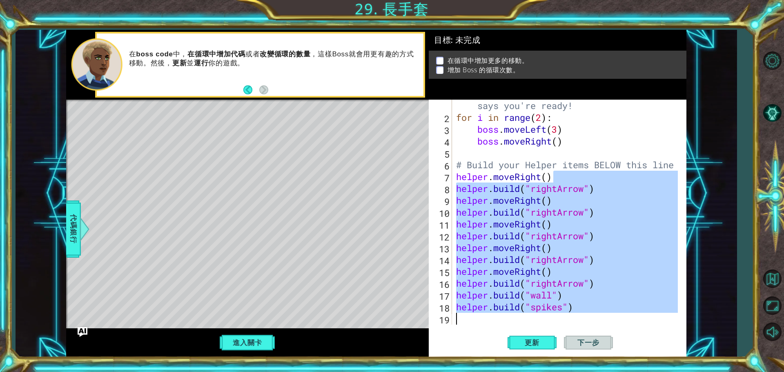
drag, startPoint x: 594, startPoint y: 172, endPoint x: 463, endPoint y: 274, distance: 166.2
click at [445, 308] on div "1 2 3 4 5 6 7 8 9 10 11 12 13 14 15 16 17 18 19 # [PERSON_NAME]'t touch the bos…" at bounding box center [556, 212] width 255 height 225
paste textarea "rightArrow")"
type textarea "[DOMAIN_NAME]("rightArrow")[DOMAIN_NAME]("spikes")"
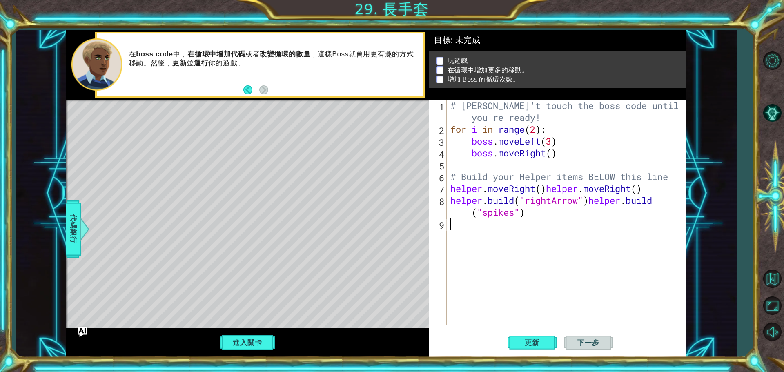
paste textarea "[DOMAIN_NAME]("rightArrow")"
type textarea "[DOMAIN_NAME]("rightArrow")"
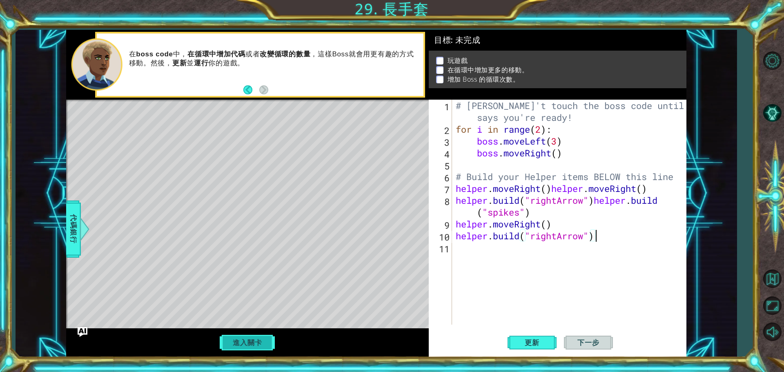
click at [257, 349] on button "進入關卡" at bounding box center [247, 343] width 58 height 16
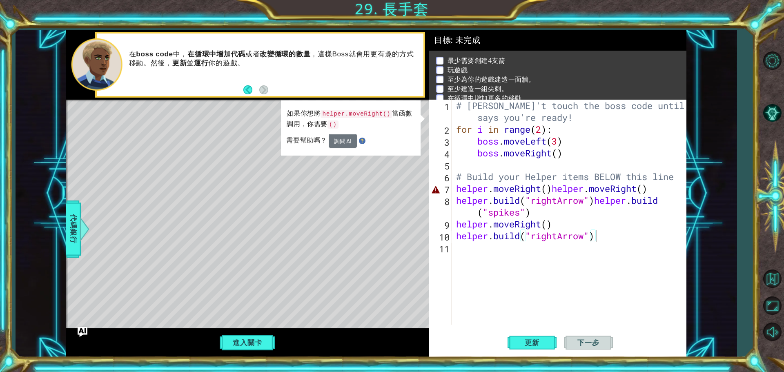
click at [256, 348] on button "進入關卡" at bounding box center [247, 343] width 58 height 16
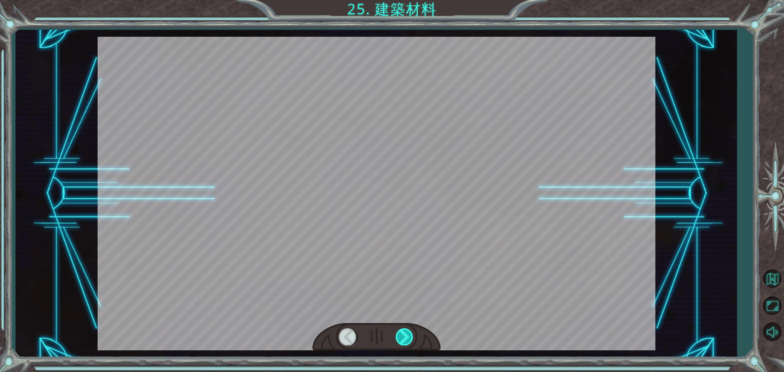
click at [404, 340] on div at bounding box center [405, 336] width 18 height 17
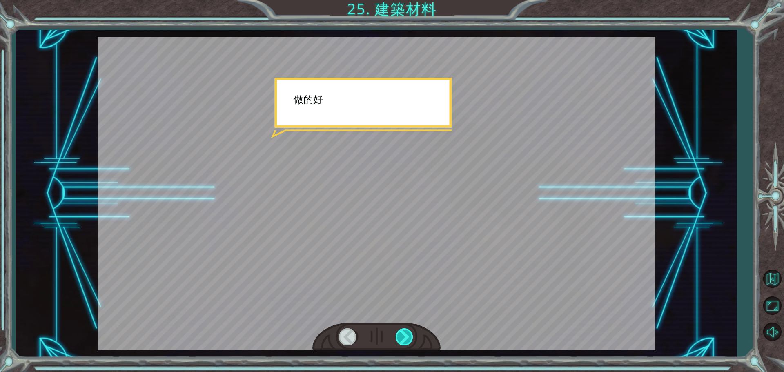
click at [404, 339] on div at bounding box center [405, 336] width 18 height 17
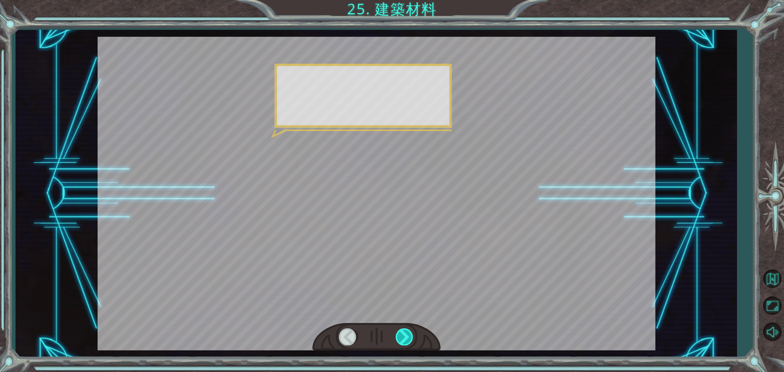
click at [404, 339] on div at bounding box center [405, 336] width 18 height 17
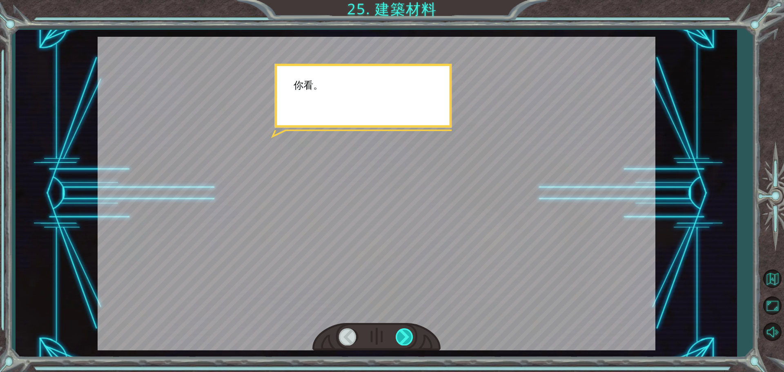
click at [404, 339] on div at bounding box center [405, 336] width 18 height 17
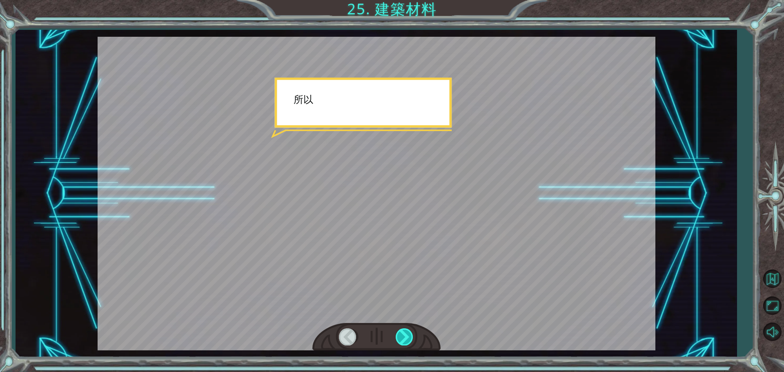
click at [405, 339] on div at bounding box center [405, 336] width 18 height 17
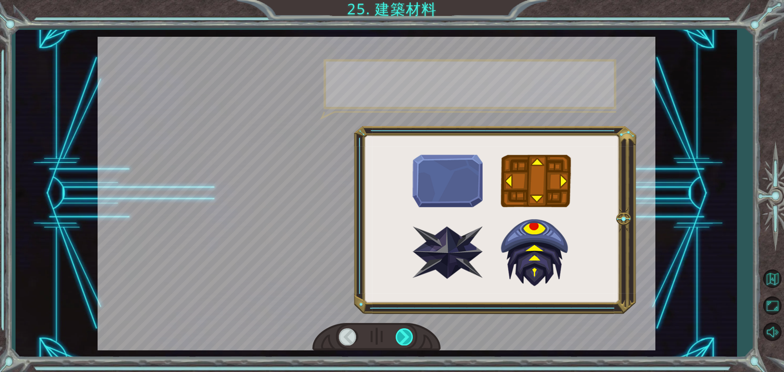
click at [405, 339] on div at bounding box center [405, 336] width 18 height 17
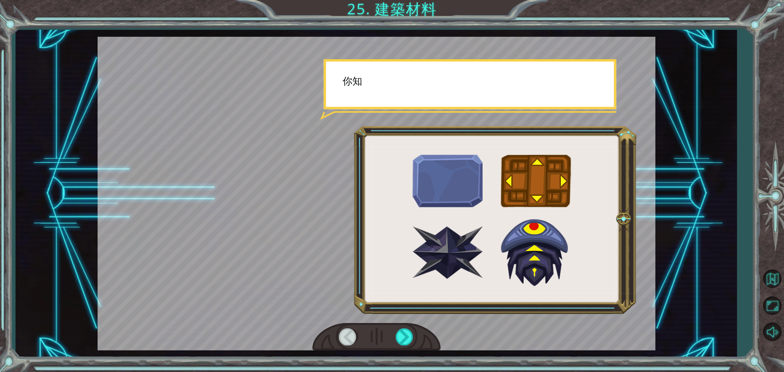
drag, startPoint x: 405, startPoint y: 339, endPoint x: 416, endPoint y: 340, distance: 11.5
click at [409, 339] on div at bounding box center [405, 336] width 18 height 17
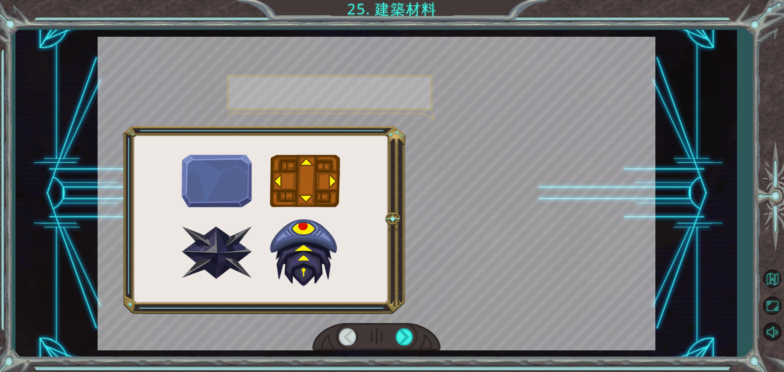
click at [416, 340] on div at bounding box center [377, 337] width 128 height 28
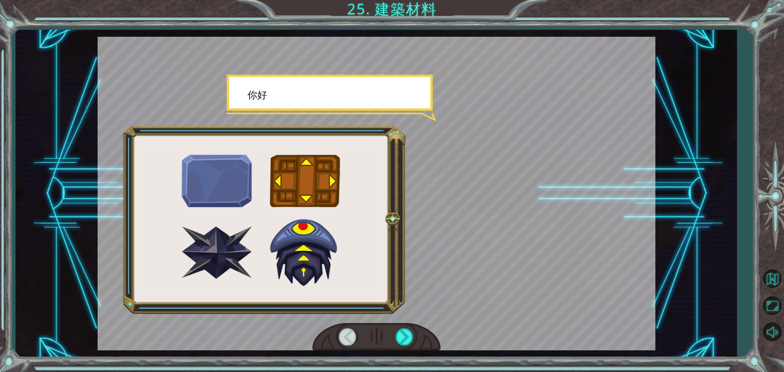
click at [416, 340] on div at bounding box center [377, 337] width 128 height 28
click at [417, 340] on div at bounding box center [377, 337] width 128 height 28
drag, startPoint x: 417, startPoint y: 340, endPoint x: 407, endPoint y: 333, distance: 12.1
click at [407, 334] on div at bounding box center [377, 337] width 128 height 28
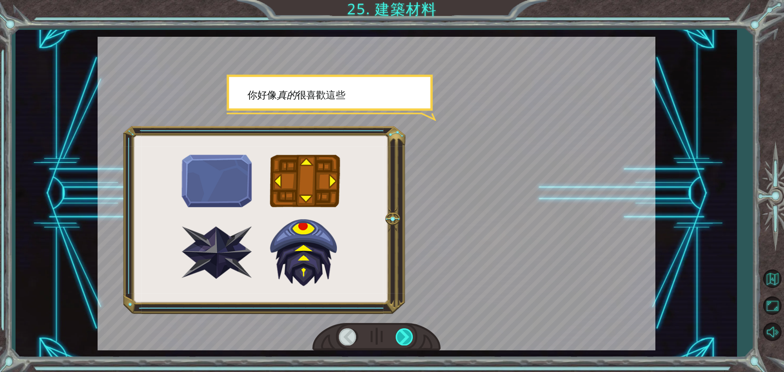
click at [410, 332] on div at bounding box center [405, 336] width 18 height 17
click at [412, 333] on div at bounding box center [405, 336] width 18 height 17
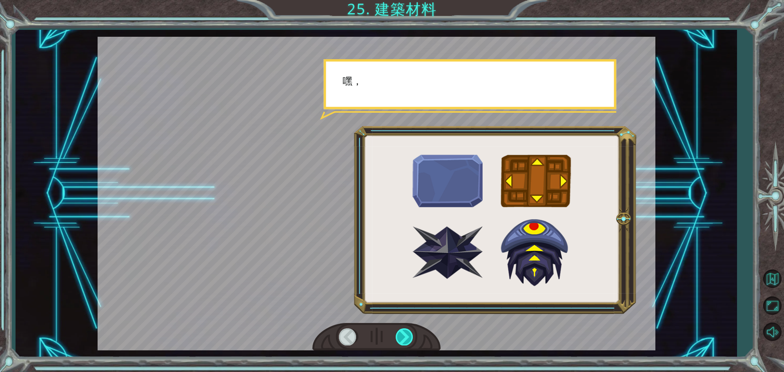
click at [410, 333] on div at bounding box center [405, 336] width 18 height 17
click at [408, 333] on div at bounding box center [405, 336] width 18 height 17
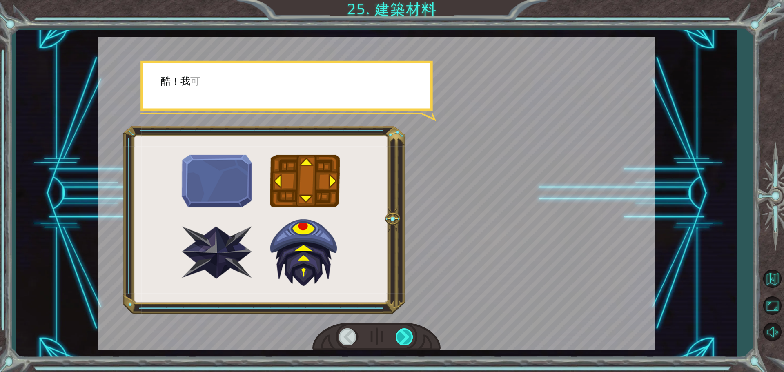
click at [408, 333] on div at bounding box center [405, 336] width 18 height 17
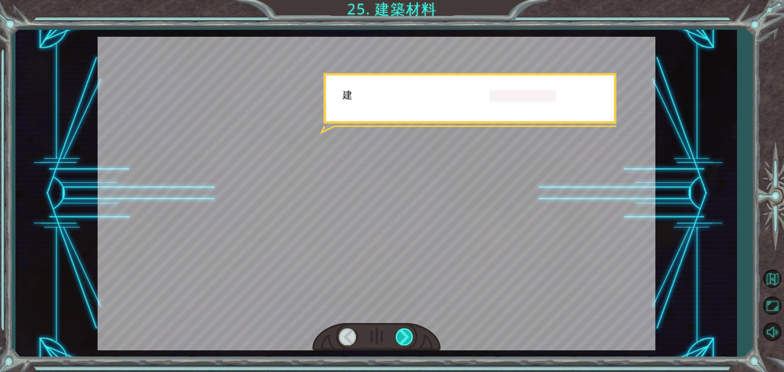
click at [408, 333] on div at bounding box center [405, 336] width 18 height 17
click at [411, 331] on div at bounding box center [405, 336] width 18 height 17
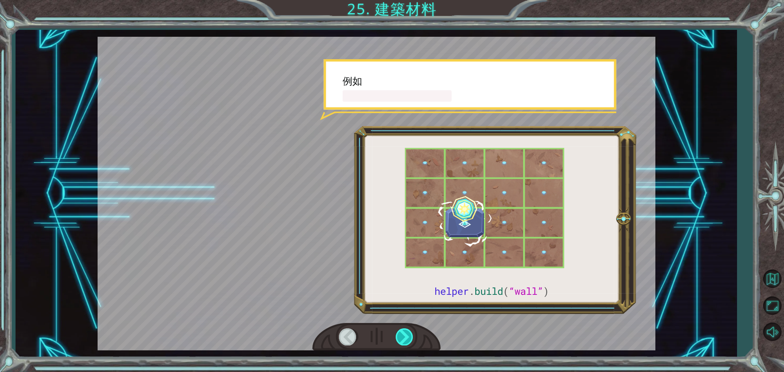
click at [411, 331] on div at bounding box center [405, 336] width 18 height 17
click at [412, 332] on div at bounding box center [405, 336] width 18 height 17
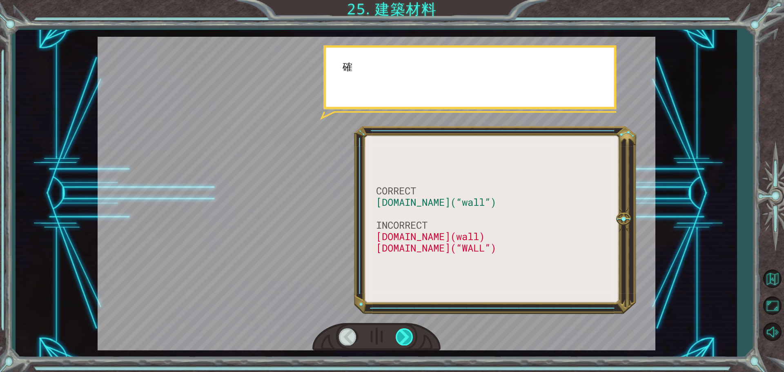
click at [412, 332] on div at bounding box center [405, 336] width 18 height 17
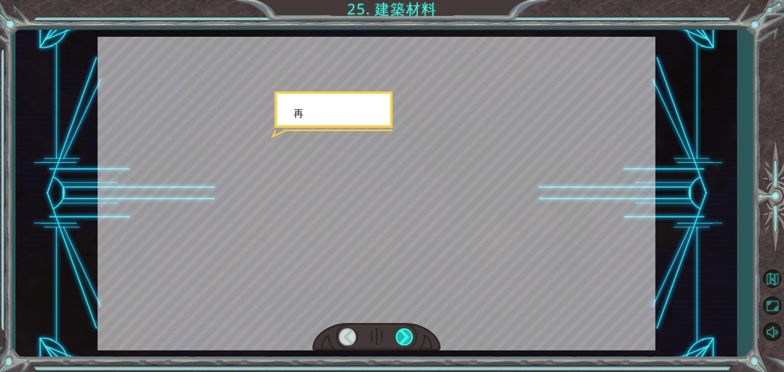
click at [414, 333] on div at bounding box center [405, 336] width 18 height 17
click at [413, 333] on div at bounding box center [405, 336] width 18 height 17
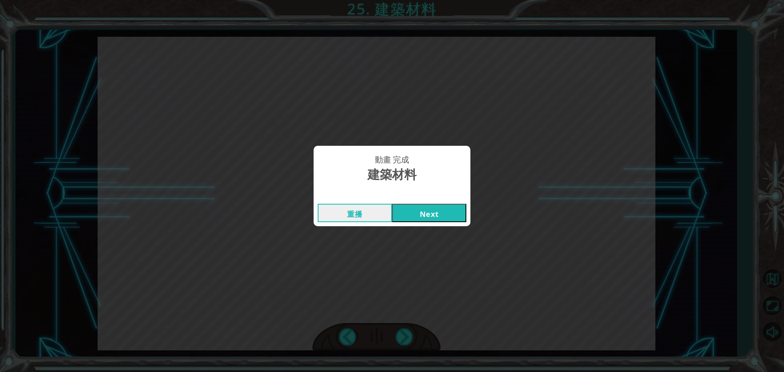
click at [432, 217] on button "Next" at bounding box center [429, 213] width 74 height 18
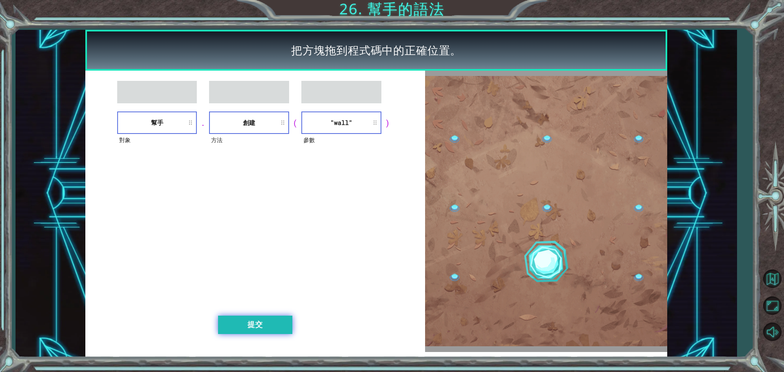
click at [251, 323] on button "提交" at bounding box center [255, 325] width 74 height 18
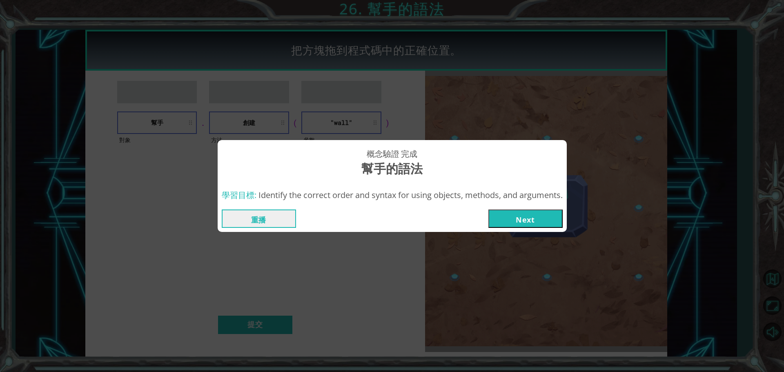
click at [550, 222] on button "Next" at bounding box center [526, 219] width 74 height 18
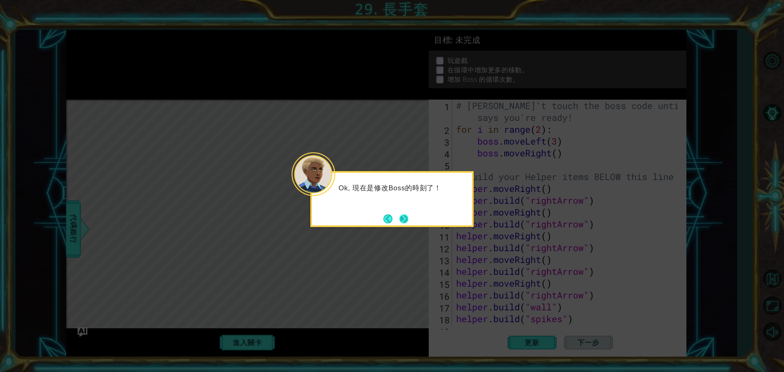
click at [408, 217] on button "Next" at bounding box center [404, 218] width 9 height 9
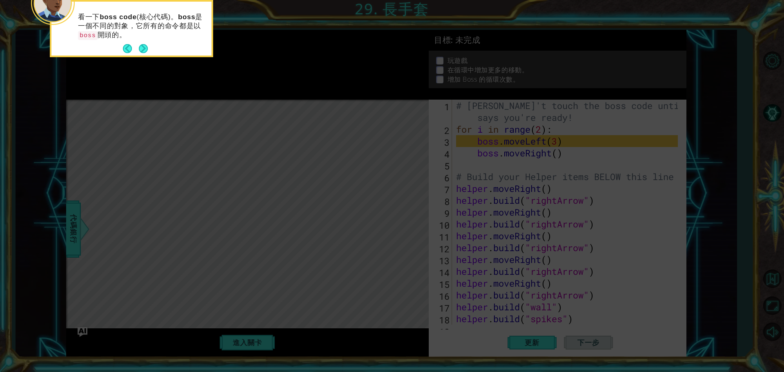
click at [151, 49] on div "看一下 boss code (核心代碼)。 boss 是一個不同的對象，它所有的命令都是以 boss 開頭的。" at bounding box center [131, 30] width 160 height 51
click at [148, 48] on button "Next" at bounding box center [143, 48] width 9 height 9
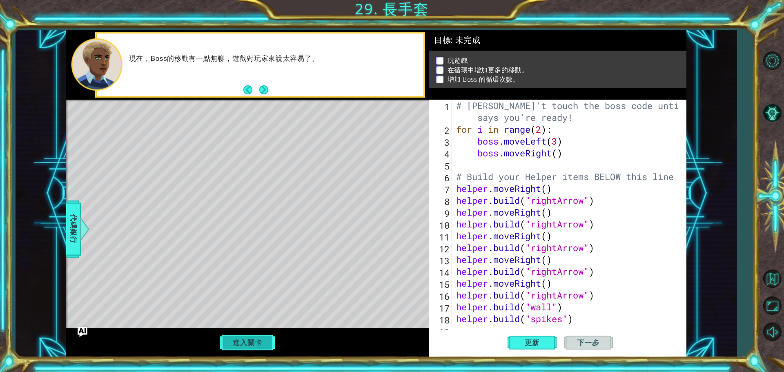
click at [249, 350] on button "進入關卡" at bounding box center [247, 343] width 58 height 16
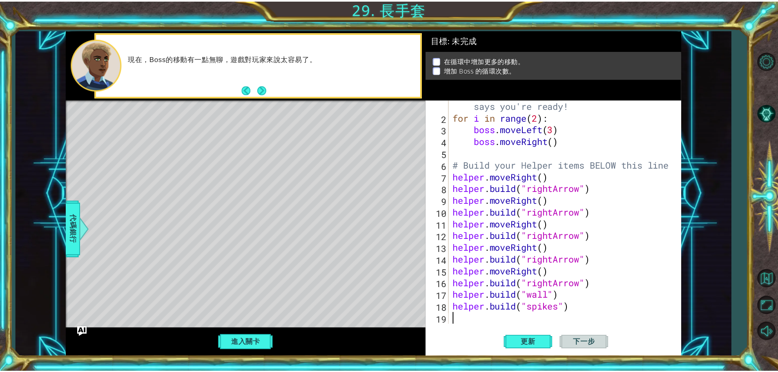
scroll to position [12, 0]
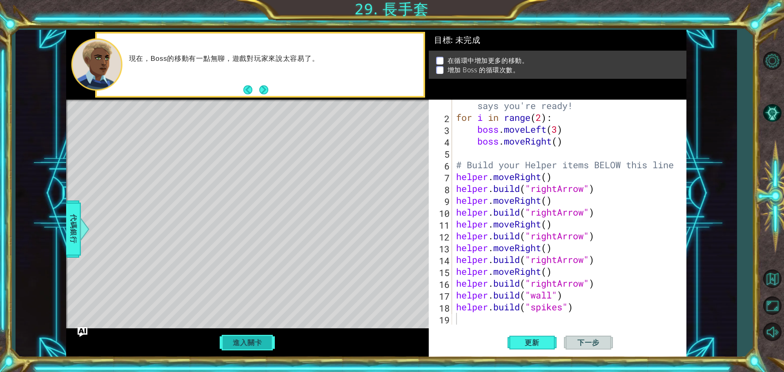
click at [246, 346] on button "進入關卡" at bounding box center [247, 343] width 58 height 16
click at [778, 304] on button "最大化瀏覽器" at bounding box center [773, 306] width 24 height 24
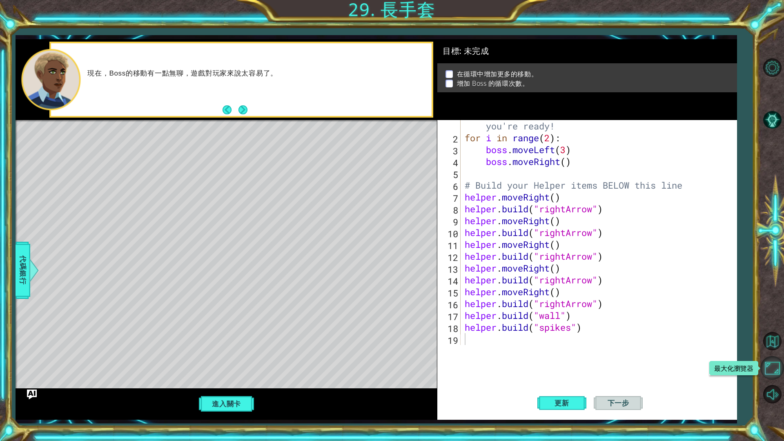
drag, startPoint x: 767, startPoint y: 374, endPoint x: 778, endPoint y: 314, distance: 60.6
click at [768, 372] on button "最大化瀏覽器" at bounding box center [773, 368] width 24 height 24
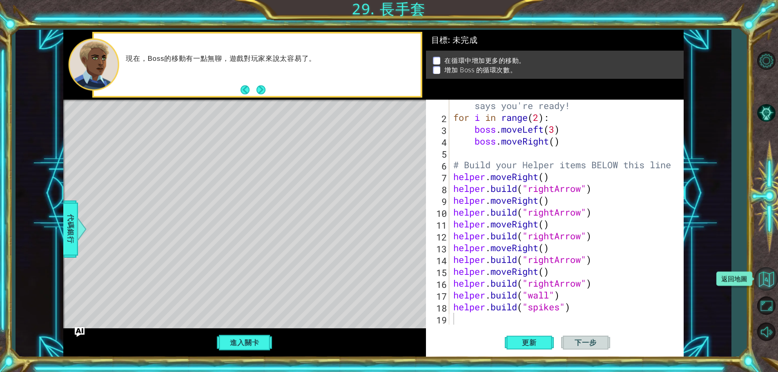
click at [759, 284] on button "返回地圖" at bounding box center [767, 279] width 24 height 24
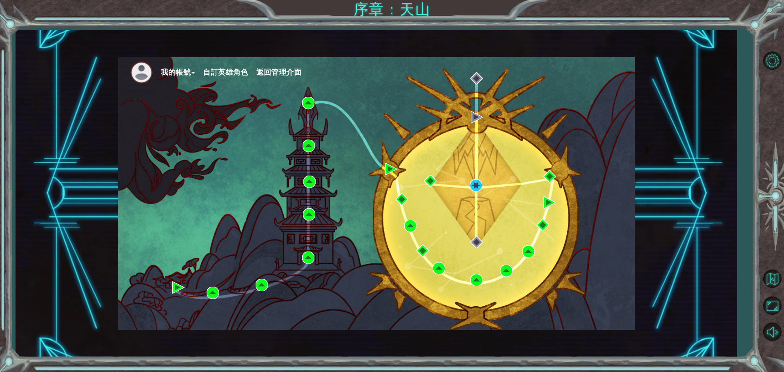
click at [268, 73] on span "返回管理介面" at bounding box center [279, 72] width 45 height 9
